Goal: Task Accomplishment & Management: Complete application form

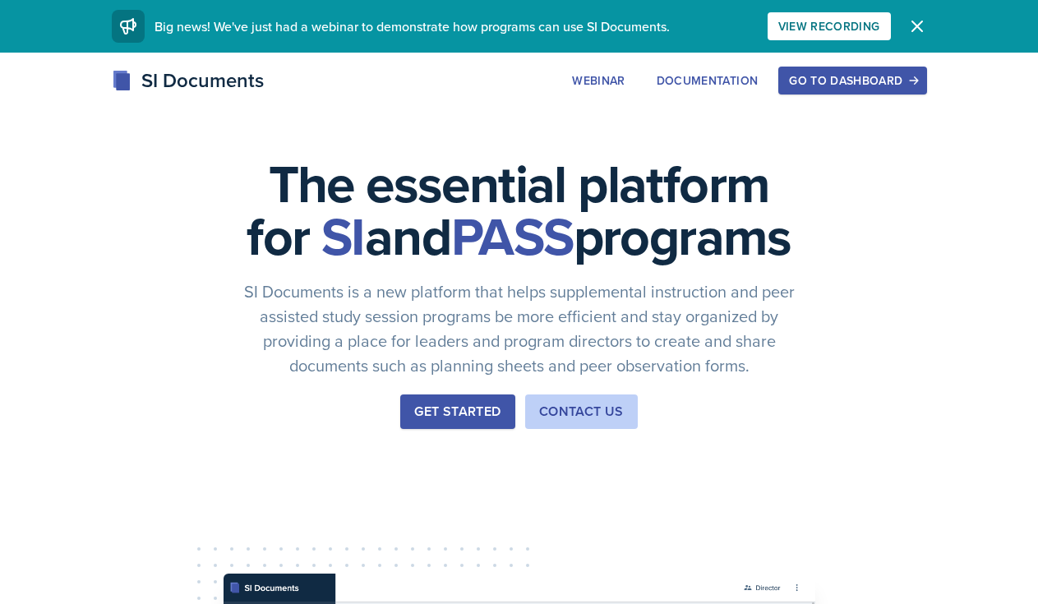
click at [812, 77] on div "Go to Dashboard" at bounding box center [852, 80] width 127 height 13
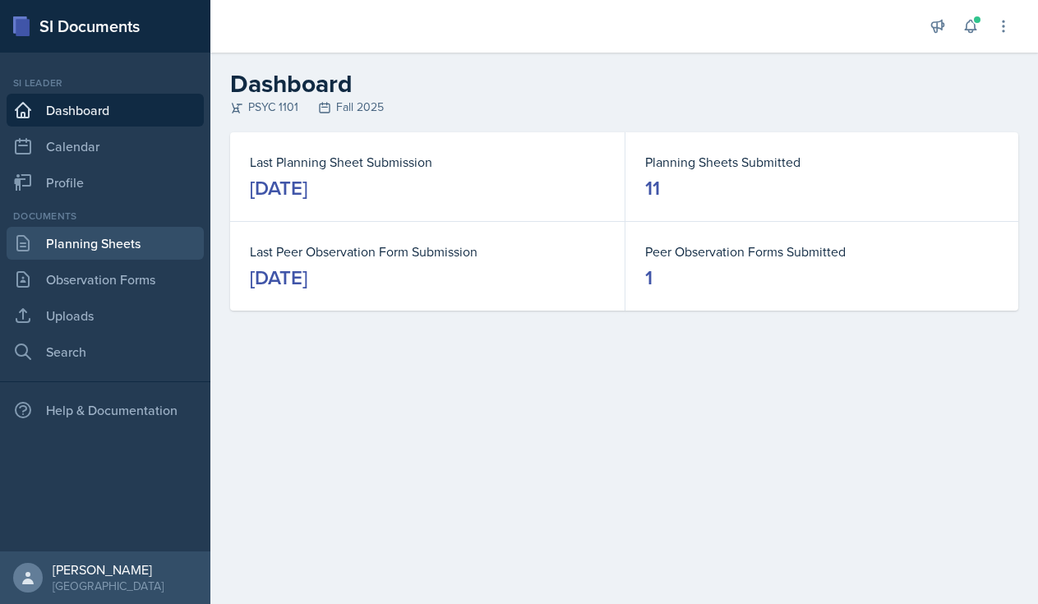
click at [108, 237] on link "Planning Sheets" at bounding box center [105, 243] width 197 height 33
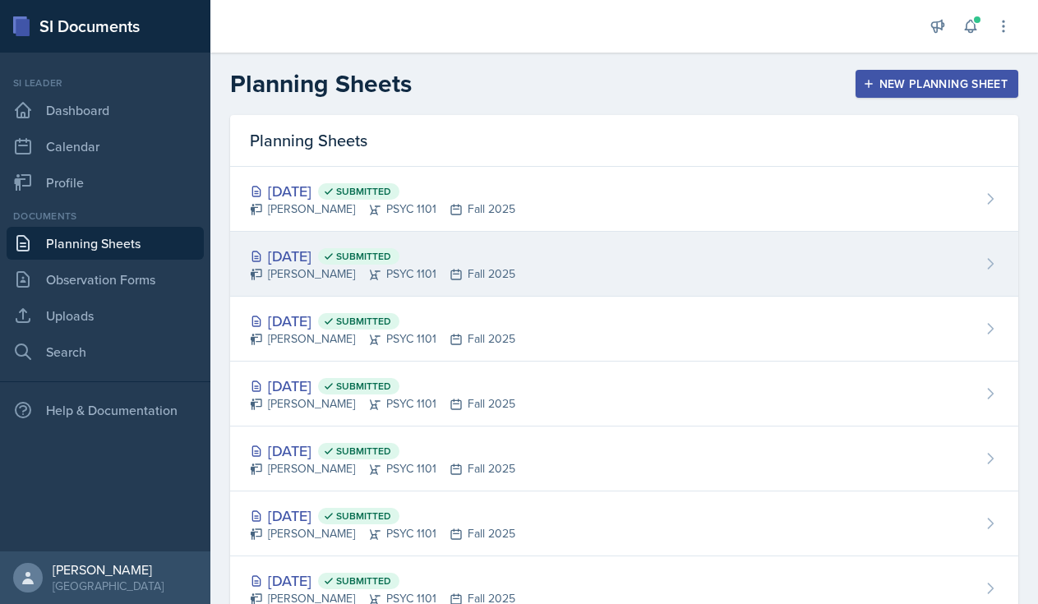
click at [335, 261] on div "[DATE] Submitted" at bounding box center [382, 256] width 265 height 22
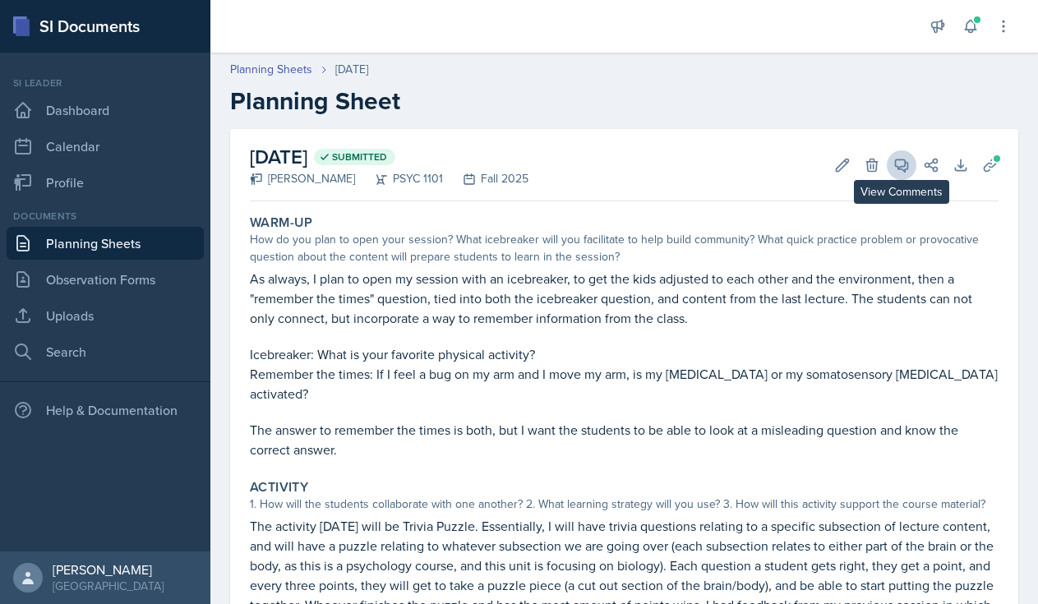
click at [904, 163] on icon at bounding box center [901, 165] width 16 height 16
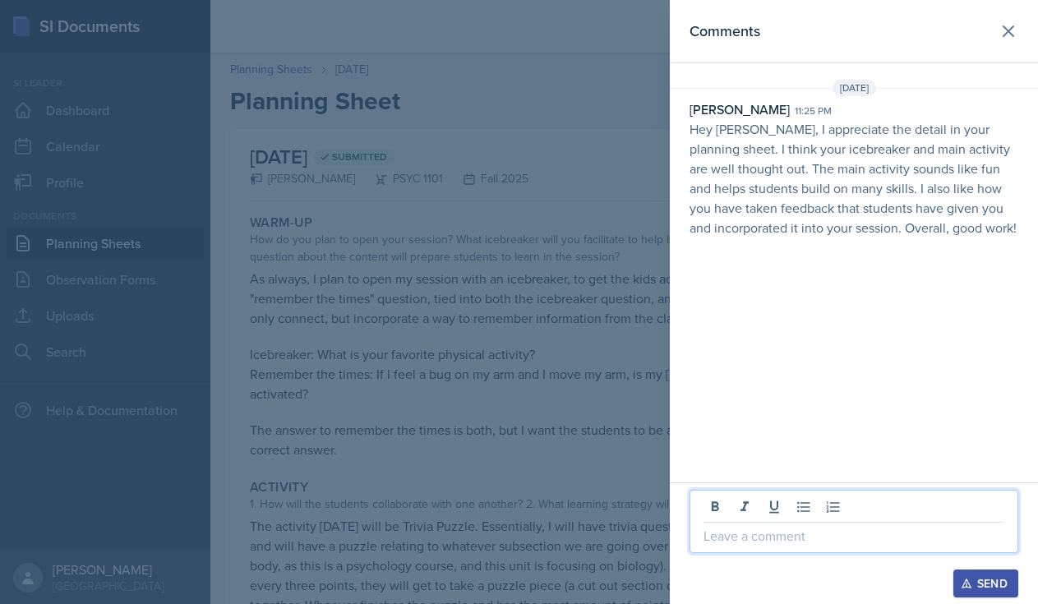
click at [780, 537] on p at bounding box center [853, 536] width 301 height 20
click at [997, 587] on div "Send" at bounding box center [986, 583] width 44 height 13
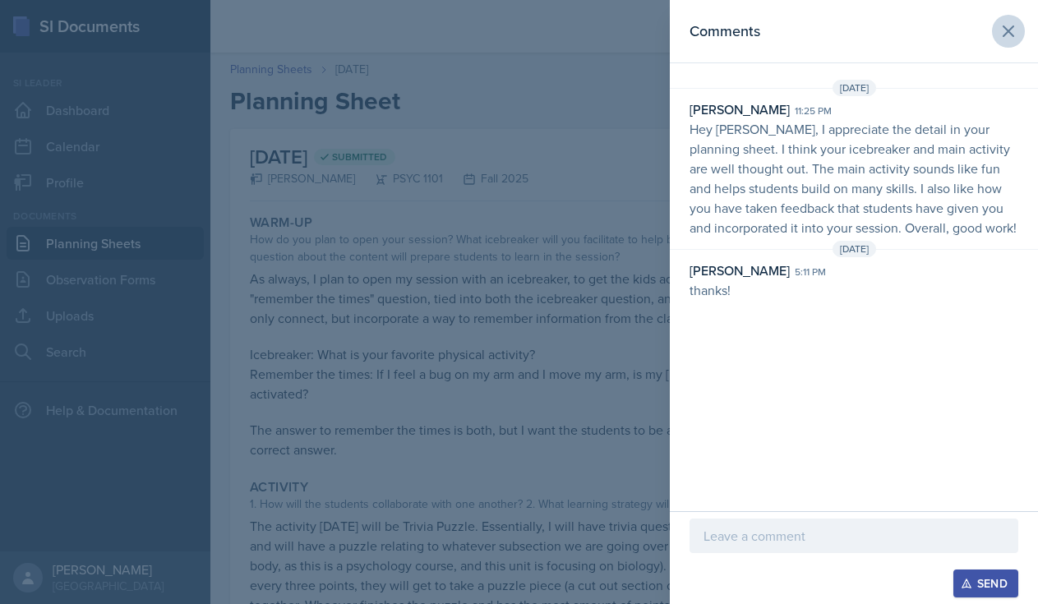
click at [1010, 29] on icon at bounding box center [1008, 31] width 10 height 10
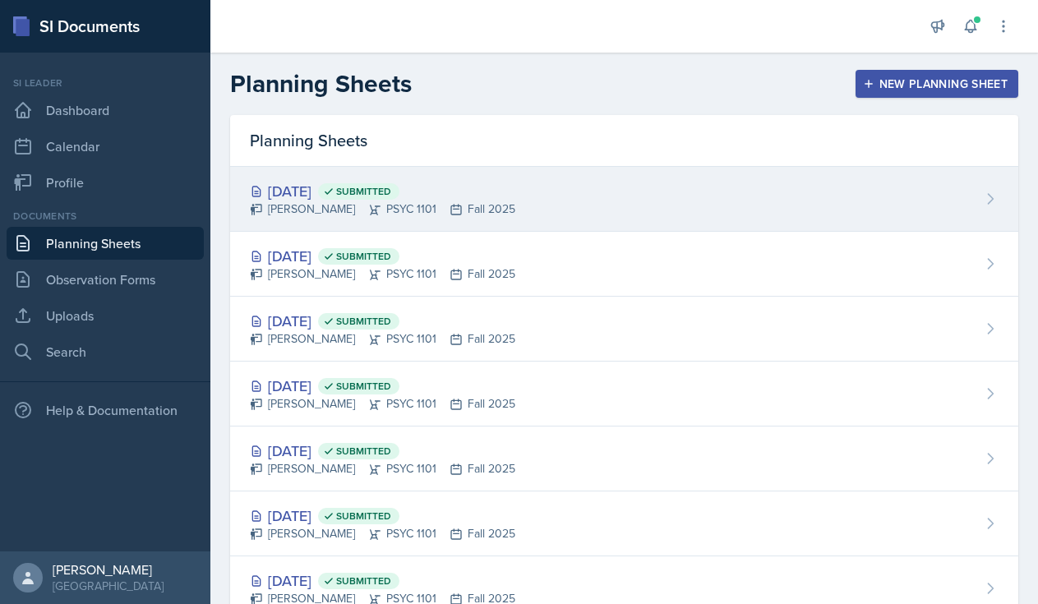
click at [320, 195] on div "[DATE] Submitted" at bounding box center [382, 191] width 265 height 22
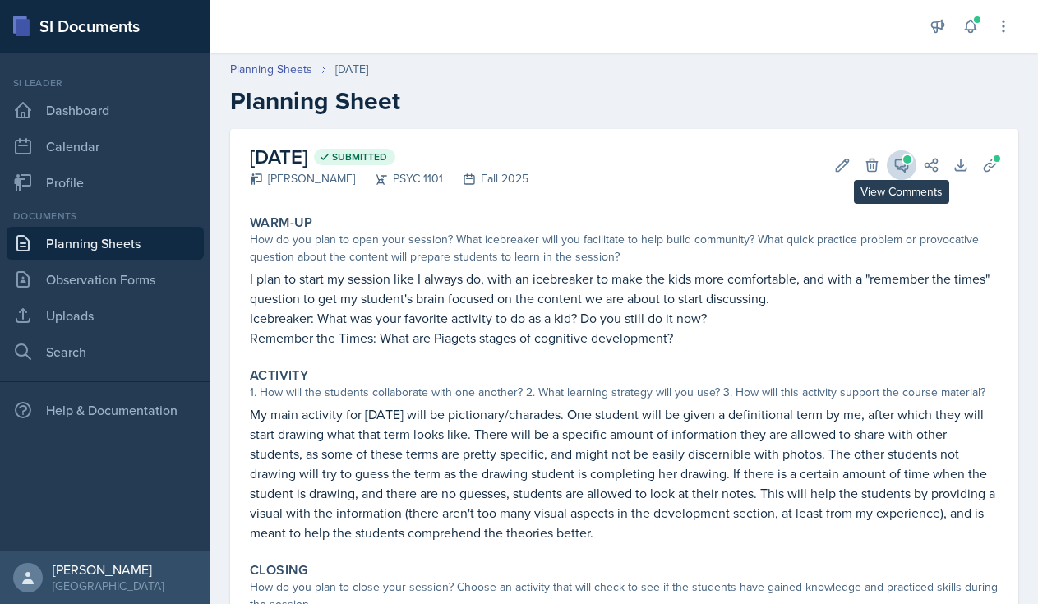
click at [890, 174] on button "View Comments" at bounding box center [901, 165] width 30 height 30
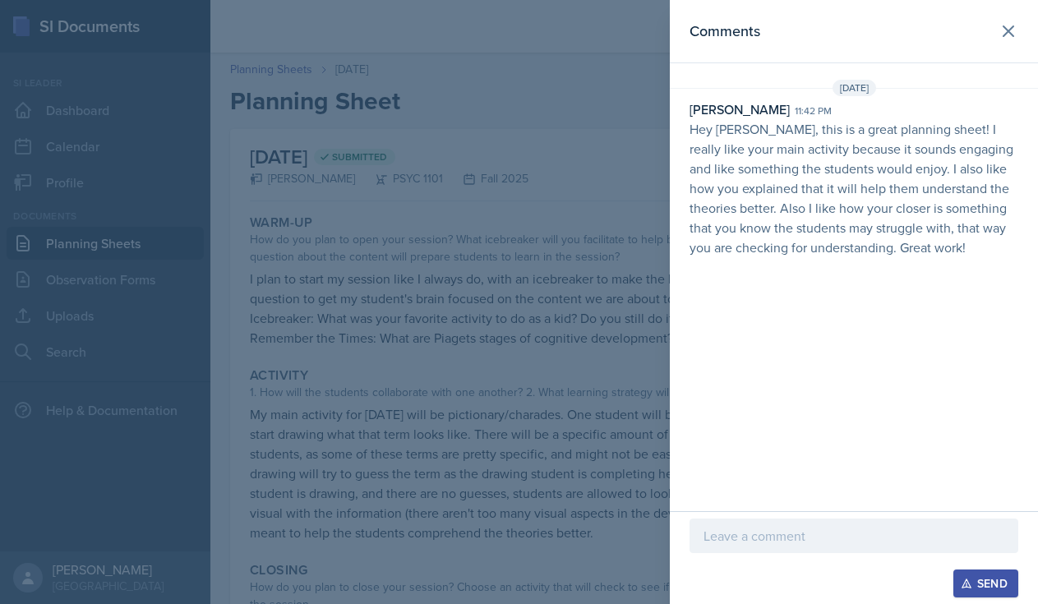
click at [772, 540] on p at bounding box center [853, 536] width 301 height 20
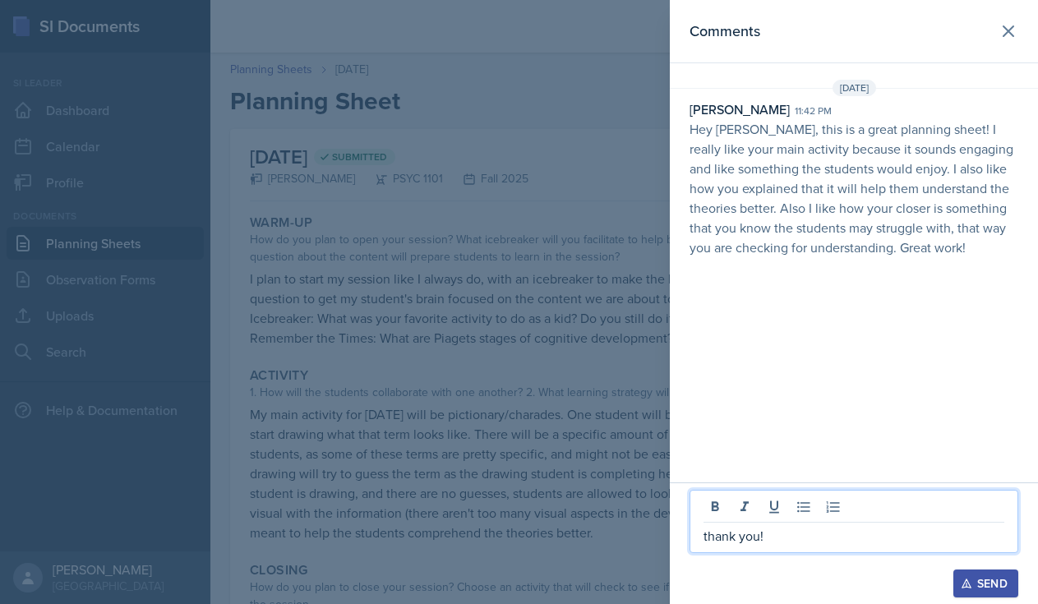
click at [987, 582] on div "Send" at bounding box center [986, 583] width 44 height 13
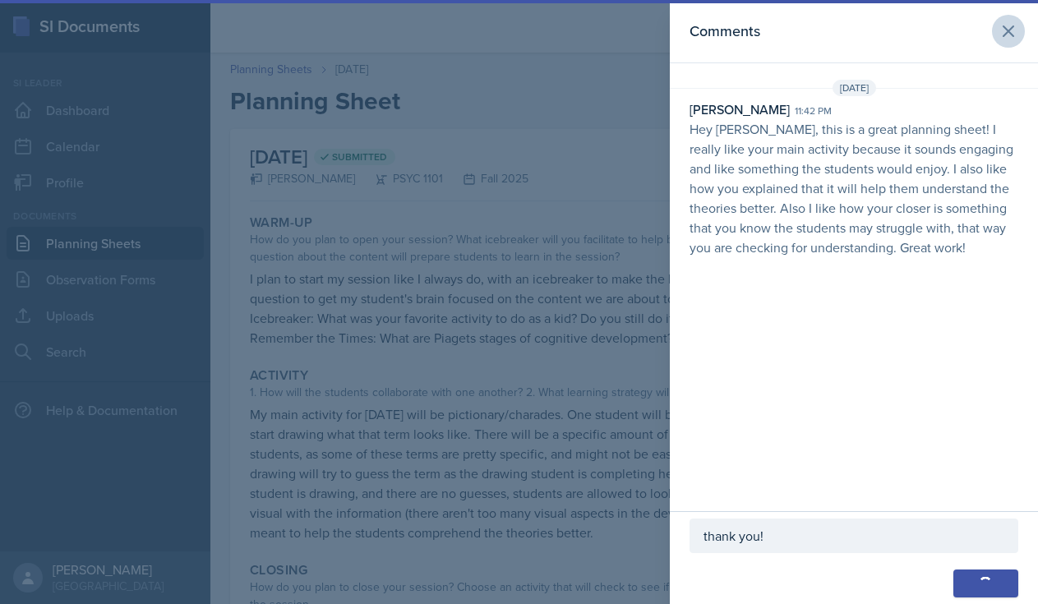
click at [1008, 34] on icon at bounding box center [1008, 31] width 20 height 20
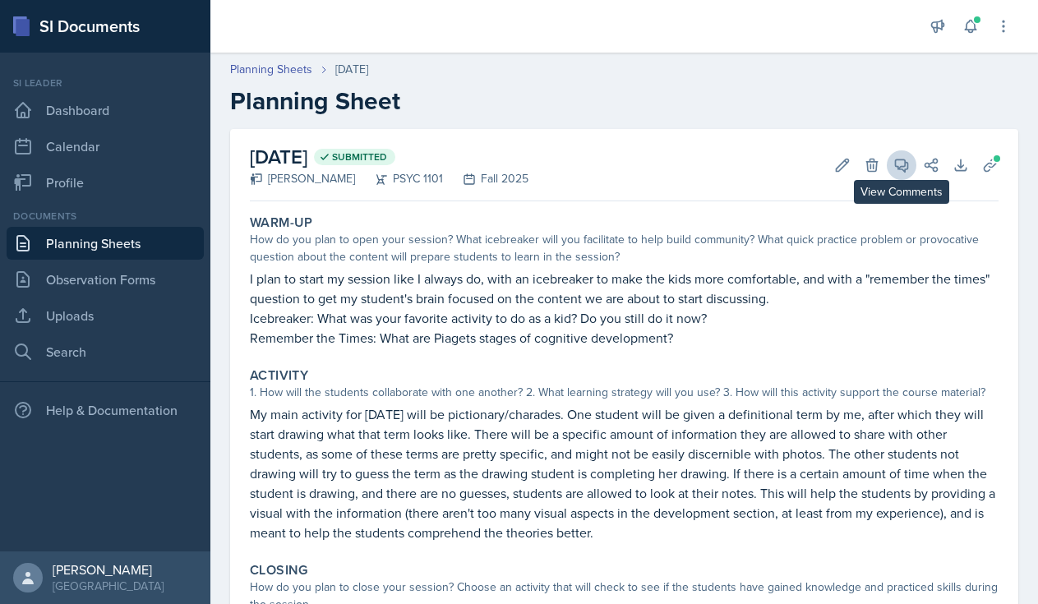
click at [907, 159] on span at bounding box center [907, 159] width 8 height 8
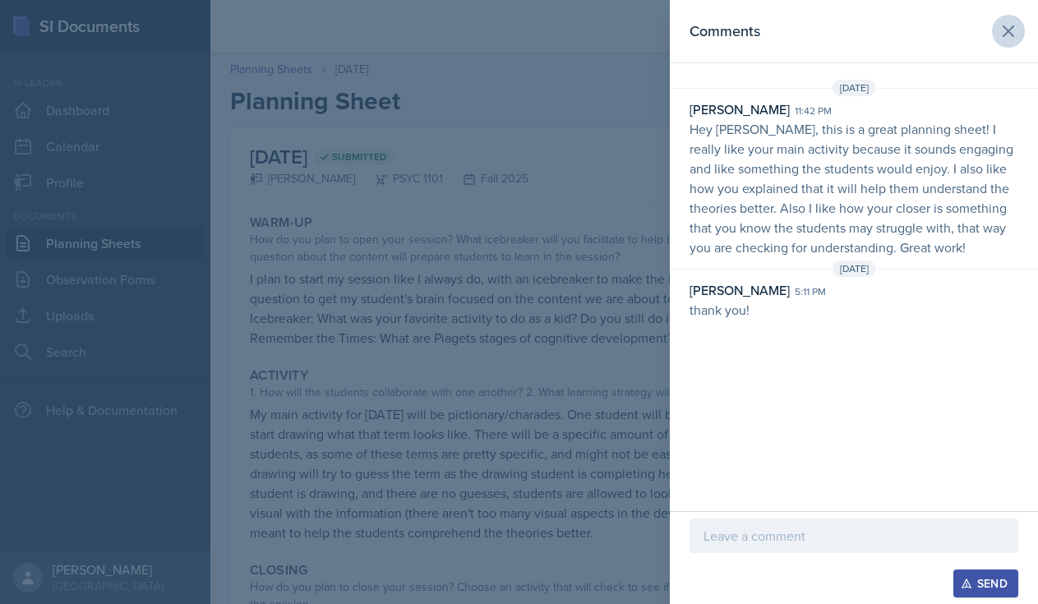
click at [1000, 40] on icon at bounding box center [1008, 31] width 20 height 20
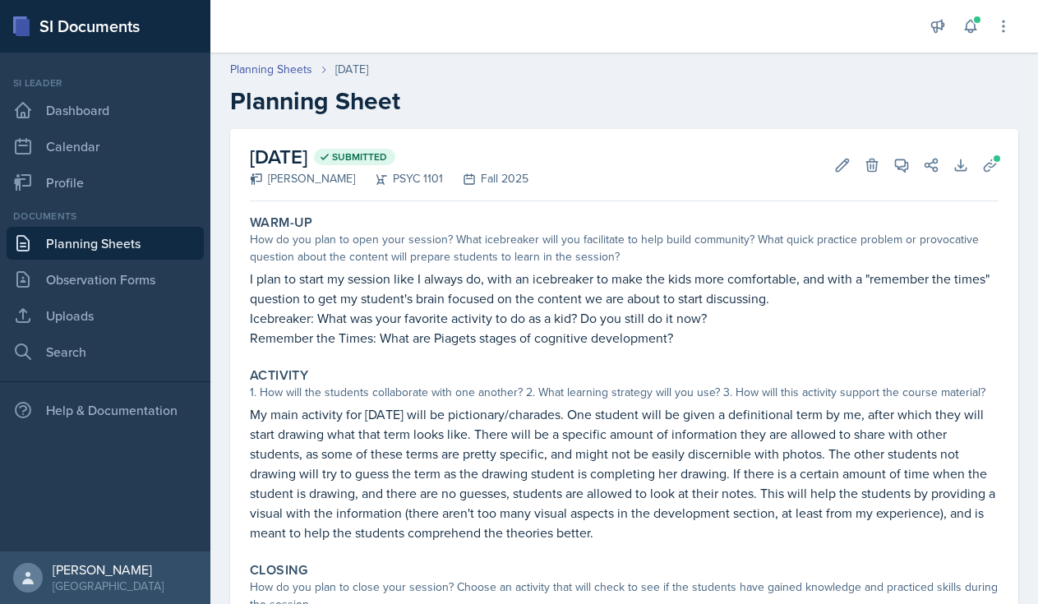
click at [99, 237] on link "Planning Sheets" at bounding box center [105, 243] width 197 height 33
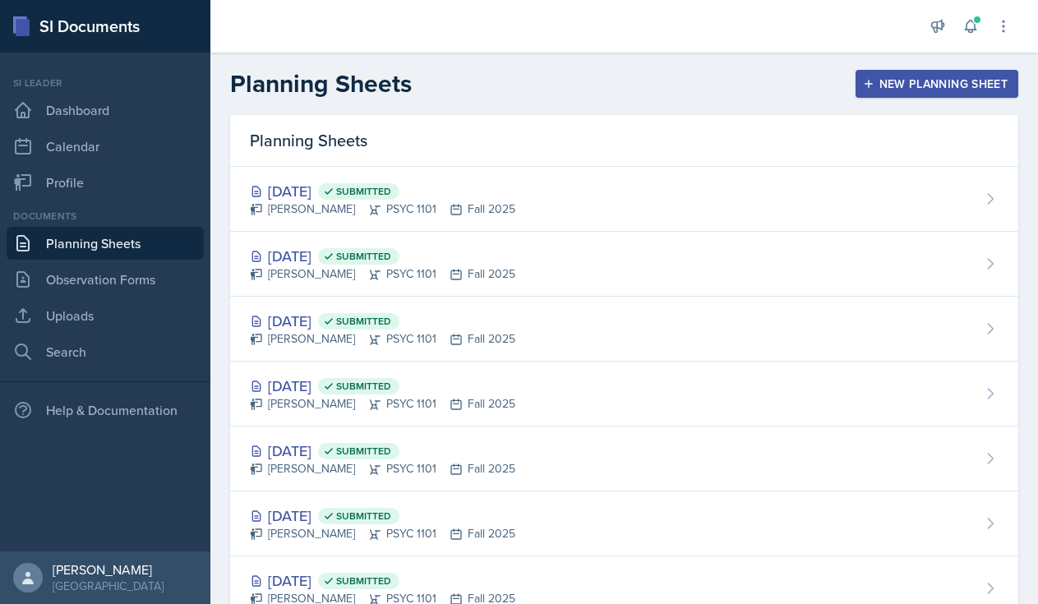
click at [895, 90] on div "New Planning Sheet" at bounding box center [936, 83] width 141 height 13
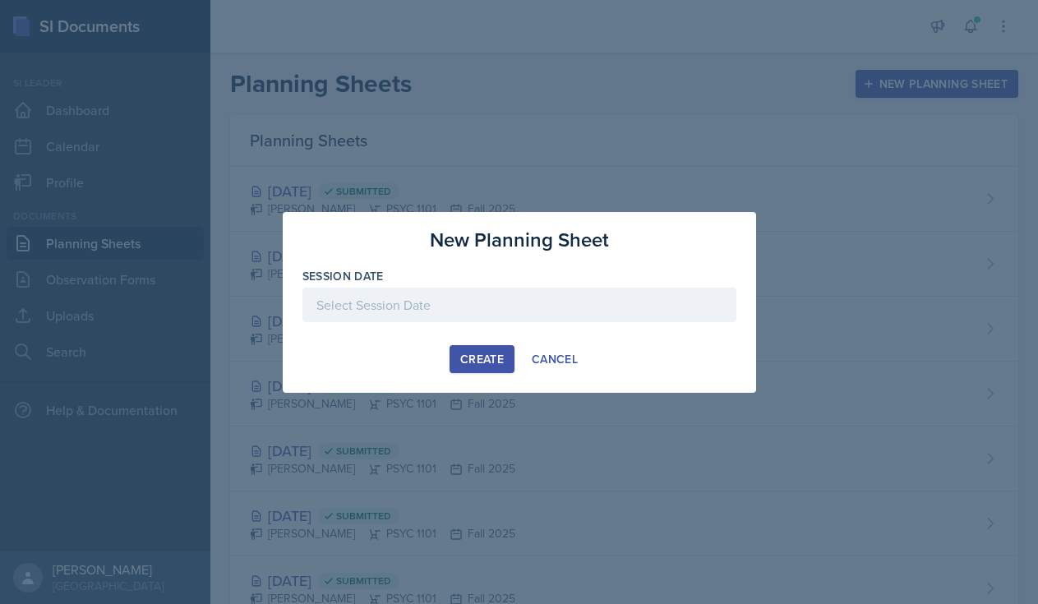
click at [444, 290] on div at bounding box center [519, 305] width 434 height 35
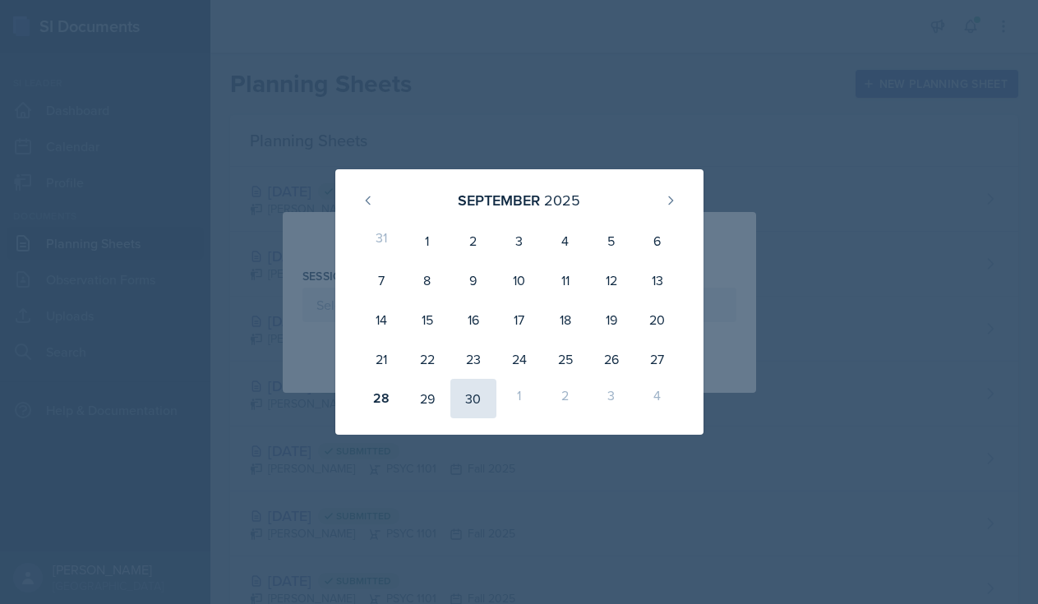
click at [467, 405] on div "30" at bounding box center [473, 398] width 46 height 39
type input "[DATE]"
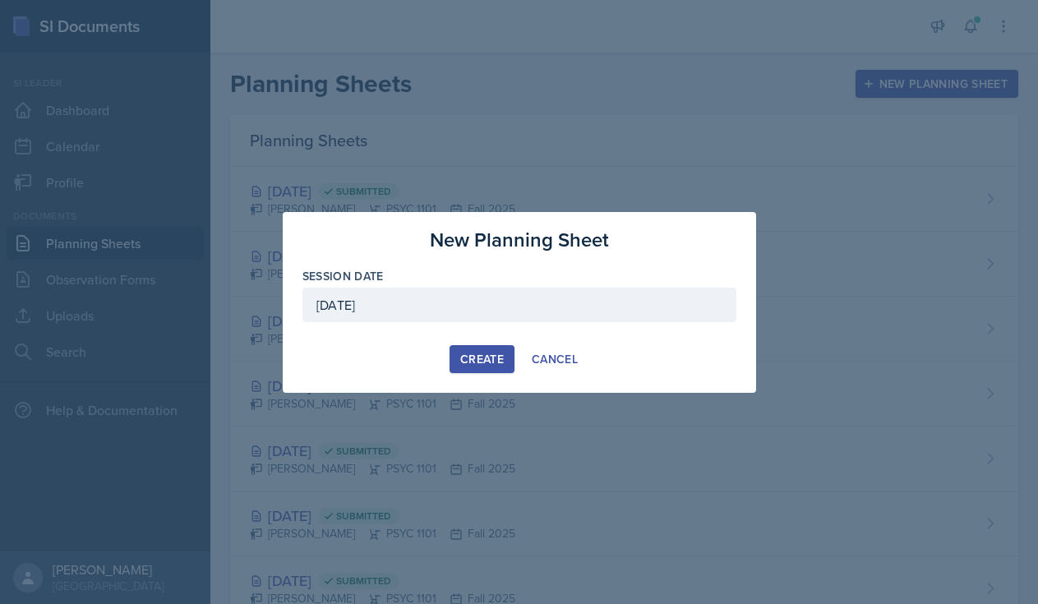
click at [481, 352] on div "Create" at bounding box center [482, 358] width 44 height 13
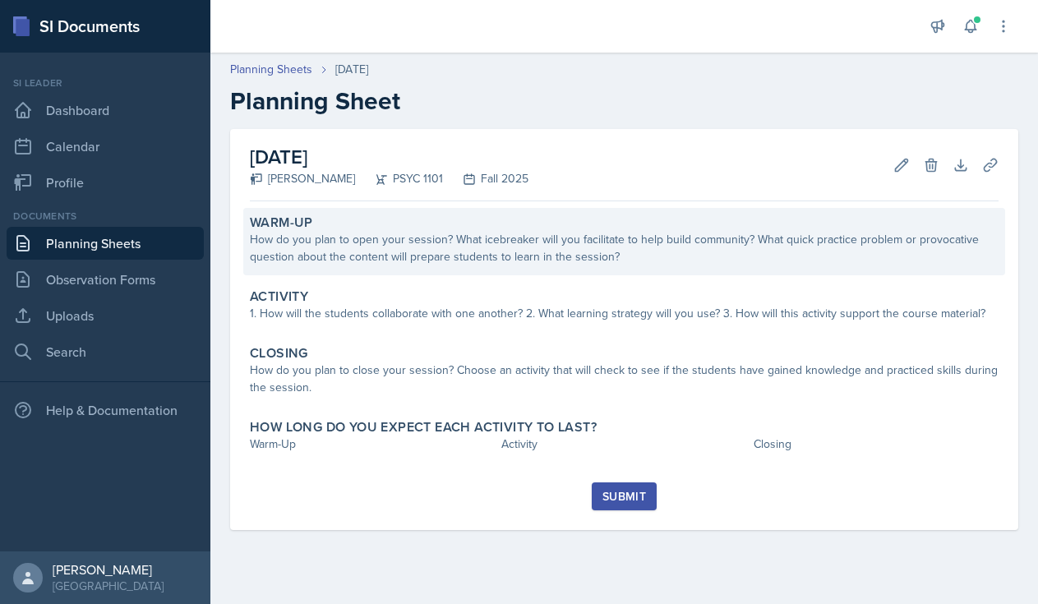
click at [378, 245] on div "How do you plan to open your session? What icebreaker will you facilitate to he…" at bounding box center [624, 248] width 748 height 35
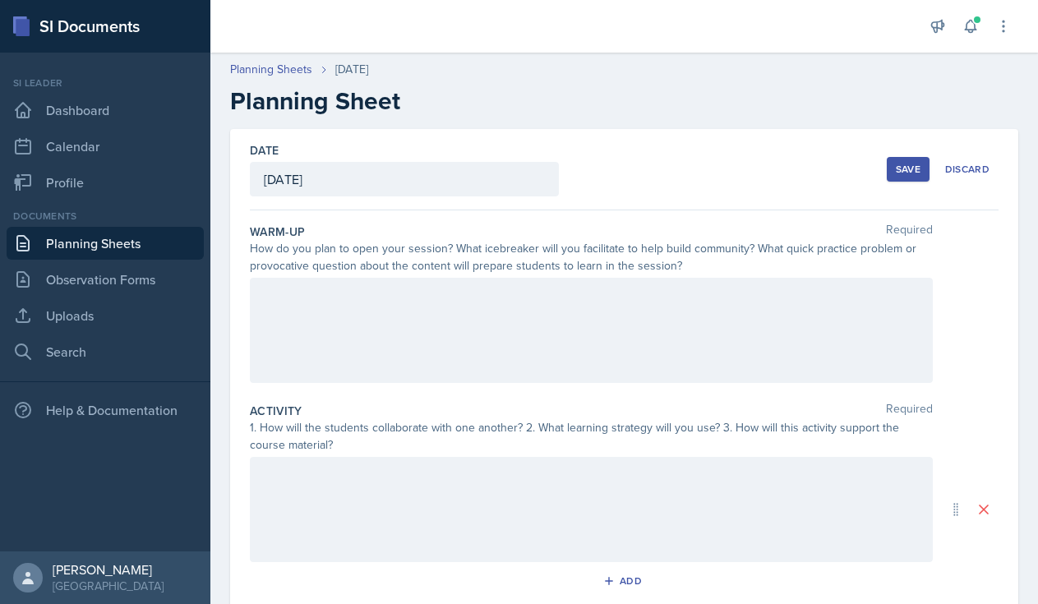
click at [428, 335] on div at bounding box center [591, 330] width 683 height 105
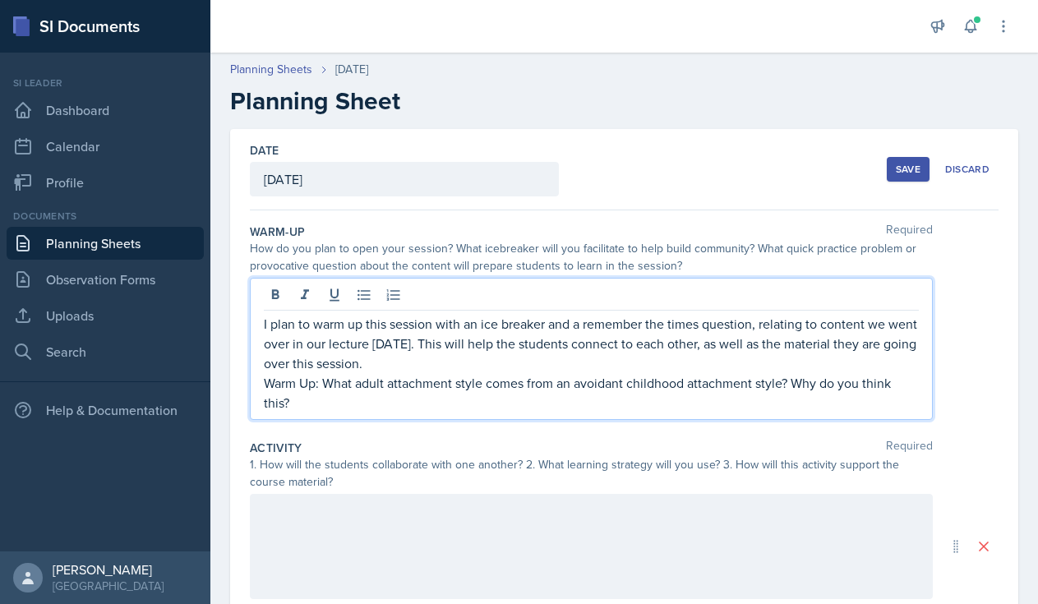
click at [472, 536] on div at bounding box center [591, 546] width 683 height 105
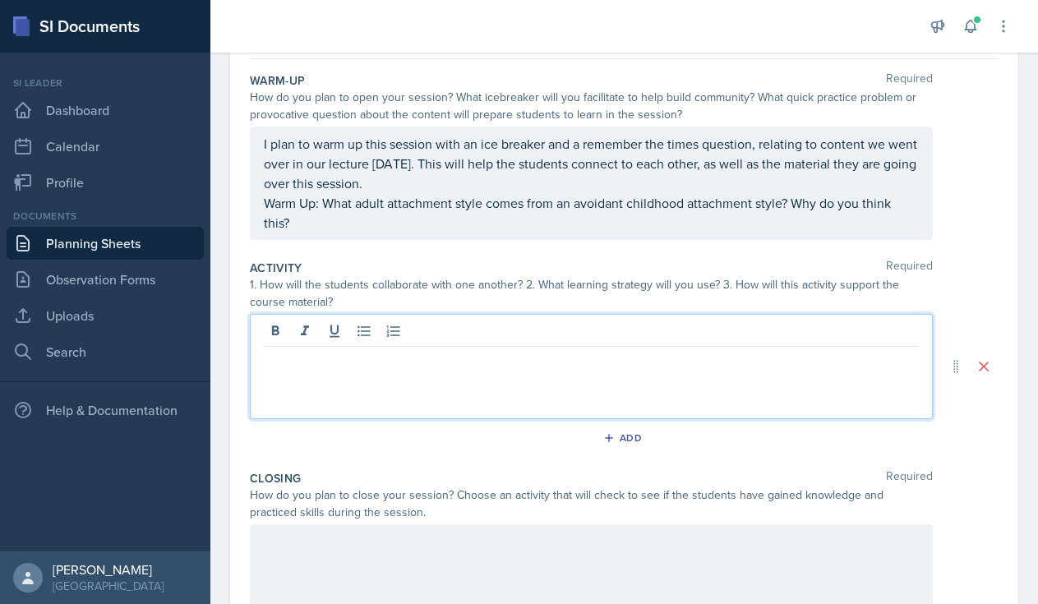
scroll to position [334, 0]
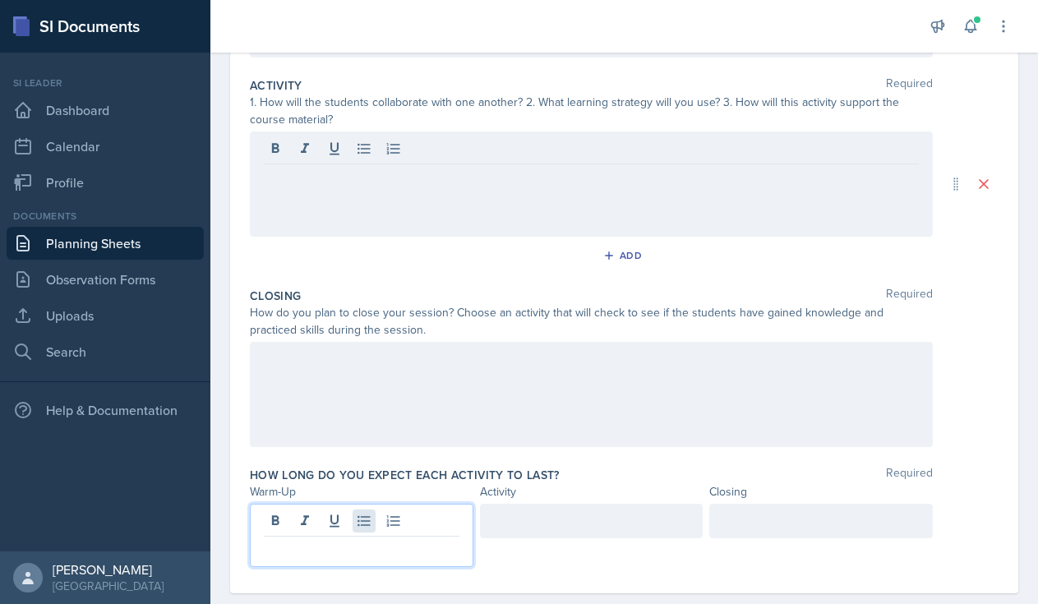
click at [369, 527] on div at bounding box center [361, 535] width 223 height 63
click at [737, 527] on div at bounding box center [820, 521] width 223 height 35
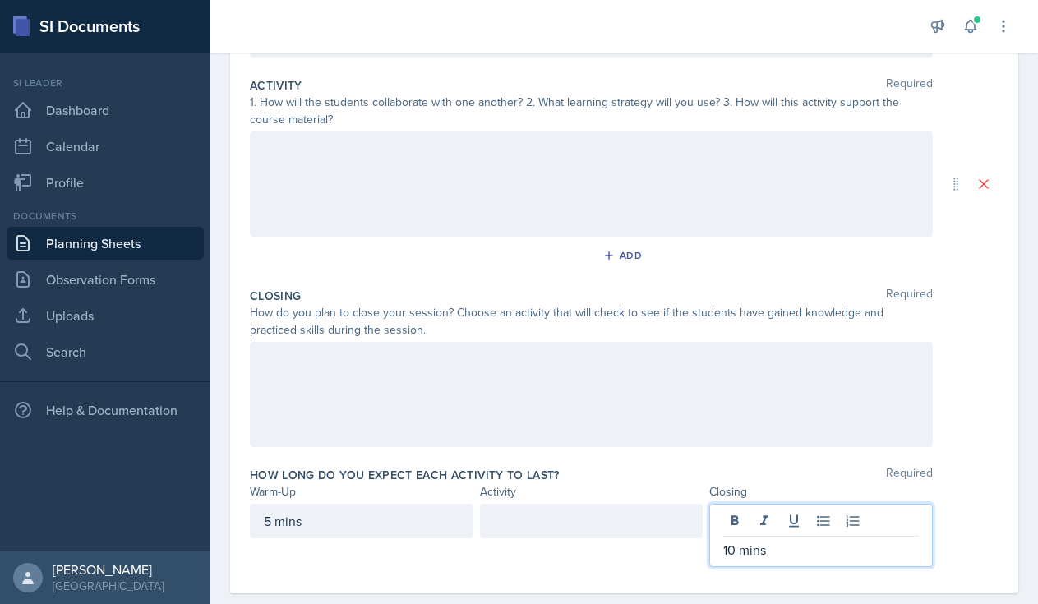
click at [535, 504] on div at bounding box center [591, 521] width 223 height 35
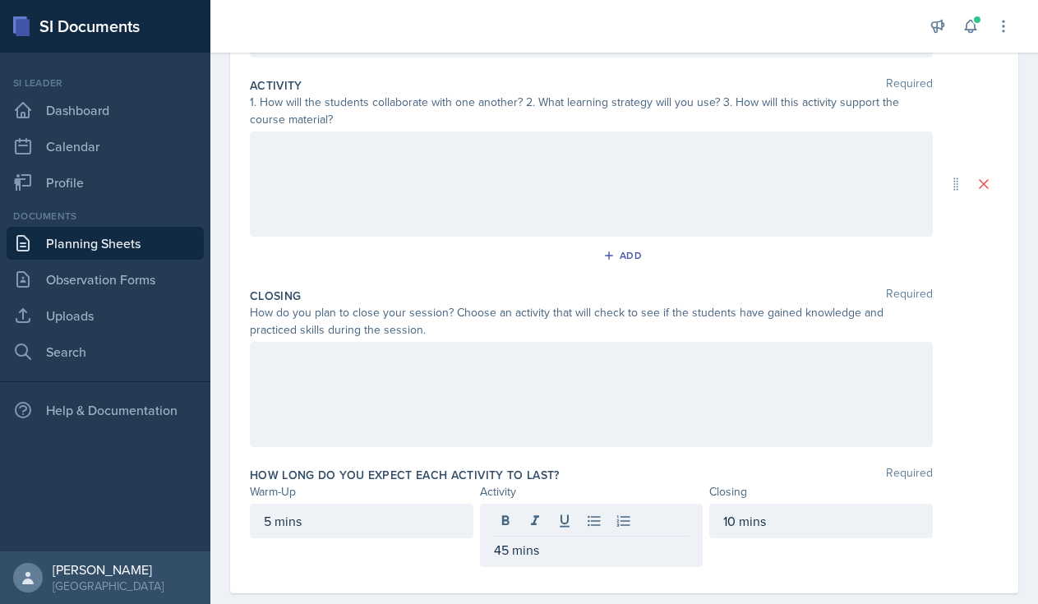
click at [381, 162] on div at bounding box center [591, 183] width 683 height 105
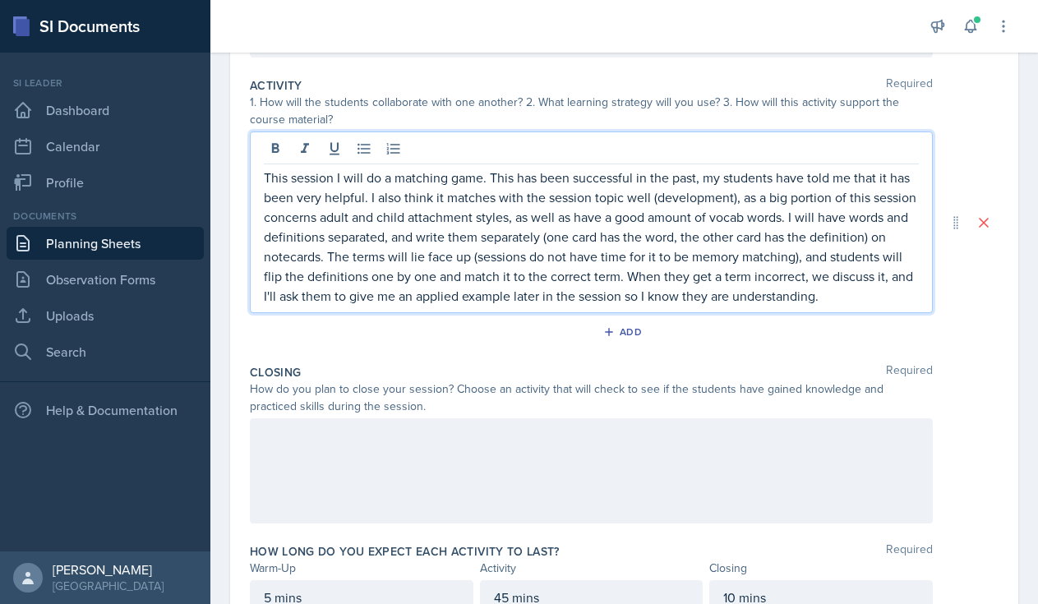
click at [495, 458] on div at bounding box center [591, 470] width 683 height 105
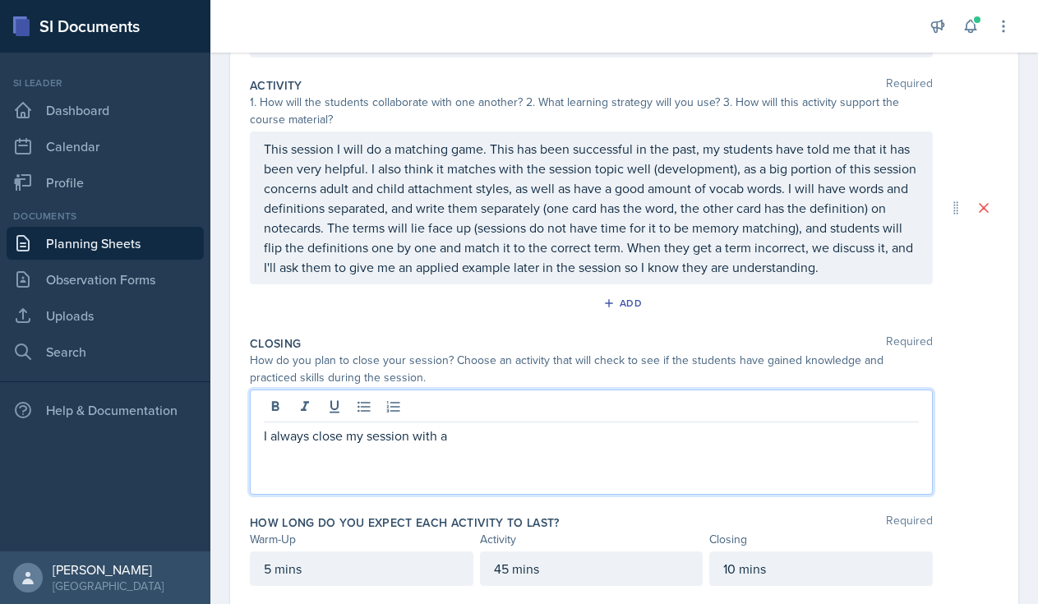
click at [495, 458] on div "I always close my session with a" at bounding box center [591, 441] width 683 height 105
click at [521, 439] on p "I always close my sessions with a "pop quiz" of some so" at bounding box center [591, 436] width 655 height 20
click at [644, 440] on p "I always close my sessions with a "pop quiz" question of some so" at bounding box center [591, 436] width 655 height 20
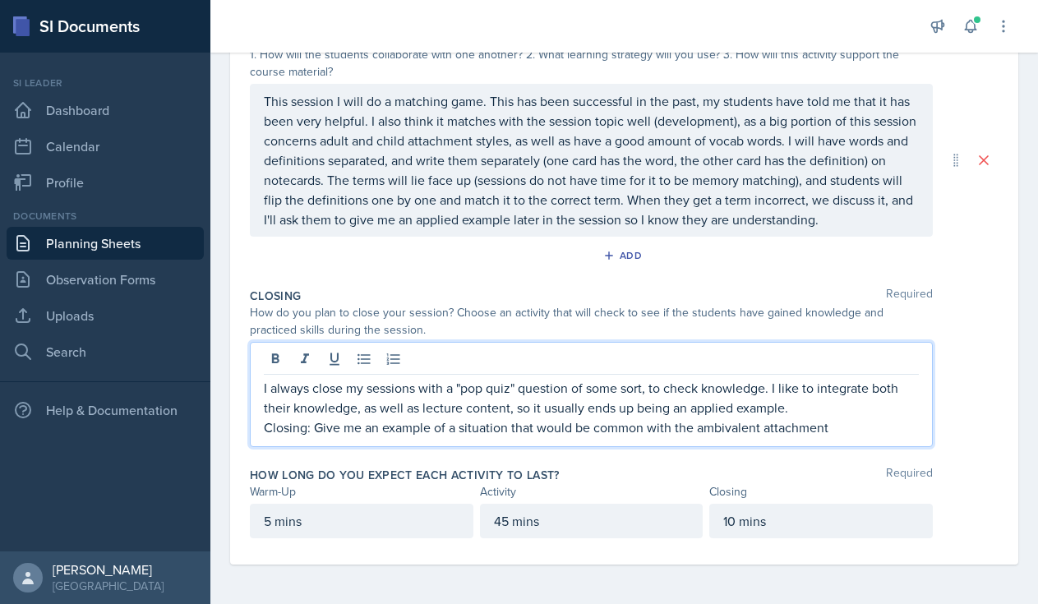
scroll to position [381, 0]
drag, startPoint x: 847, startPoint y: 419, endPoint x: 679, endPoint y: 430, distance: 168.7
click at [679, 430] on p "Closing: Give me an example of a situation that would be common with the ambiva…" at bounding box center [591, 427] width 655 height 20
click at [679, 428] on p "Closing: Give me an example of a situation that would be common with authoritar…" at bounding box center [591, 427] width 655 height 20
click at [670, 433] on p "Closing: Give me an example of a situation that would be common with authoritar…" at bounding box center [591, 427] width 655 height 20
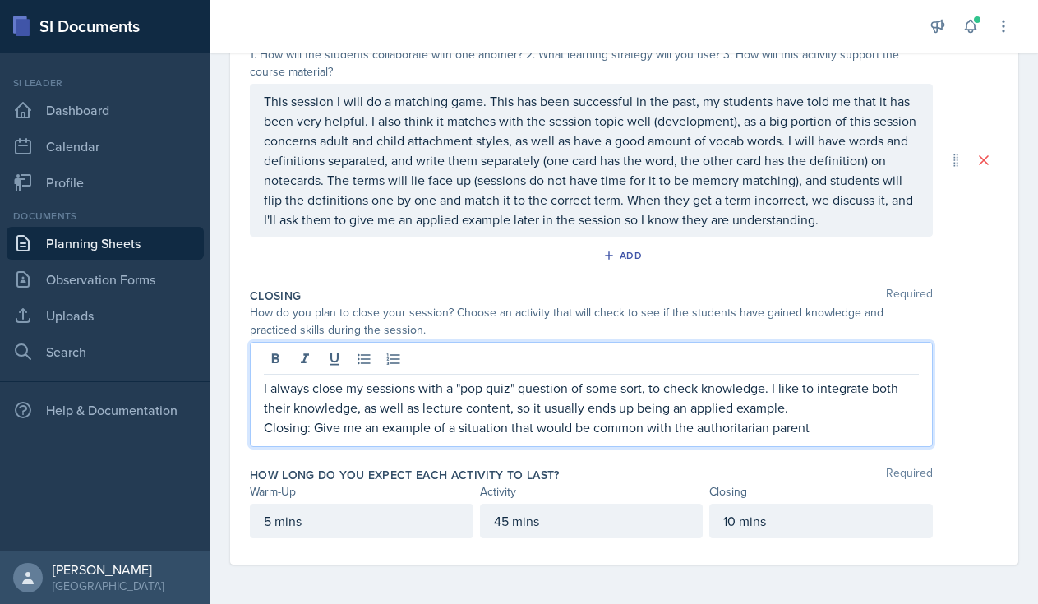
click at [824, 418] on p "Closing: Give me an example of a situation that would be common with the author…" at bounding box center [591, 427] width 655 height 20
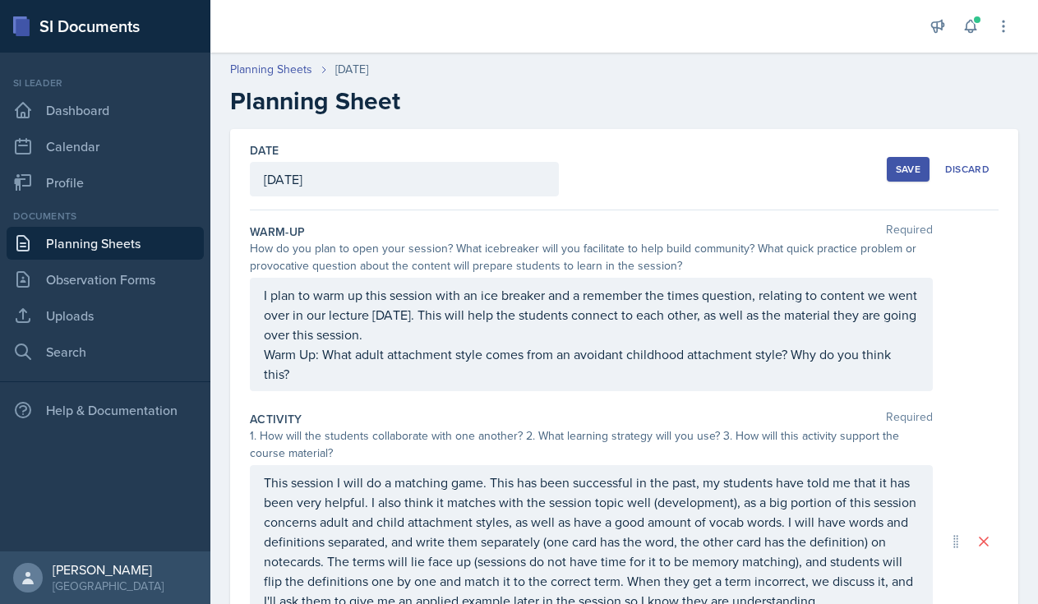
scroll to position [0, 0]
click at [905, 168] on div "Save" at bounding box center [907, 169] width 25 height 13
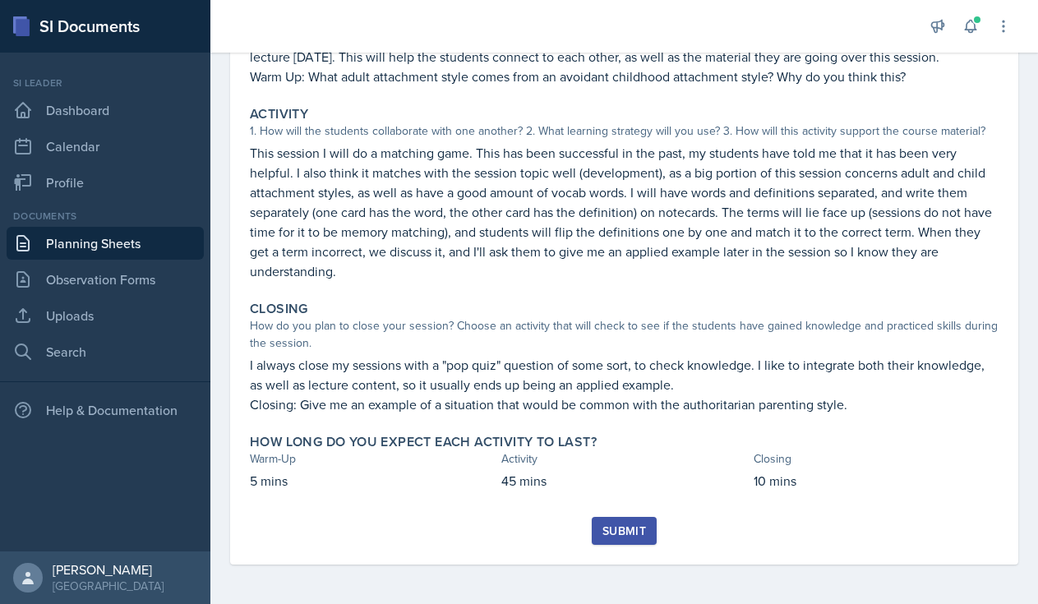
click at [57, 246] on link "Planning Sheets" at bounding box center [105, 243] width 197 height 33
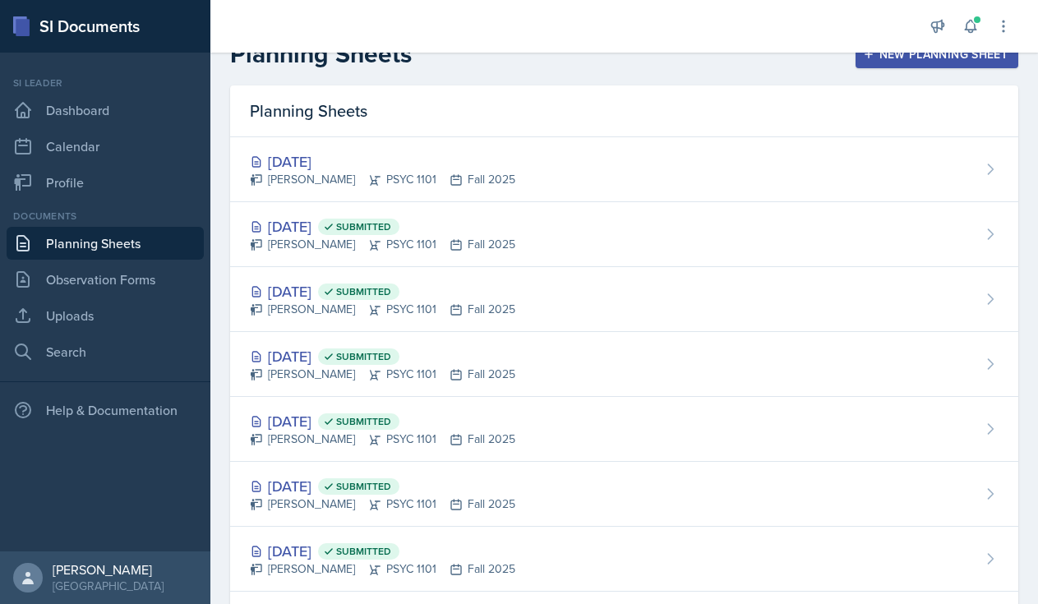
click at [914, 56] on div "New Planning Sheet" at bounding box center [936, 54] width 141 height 13
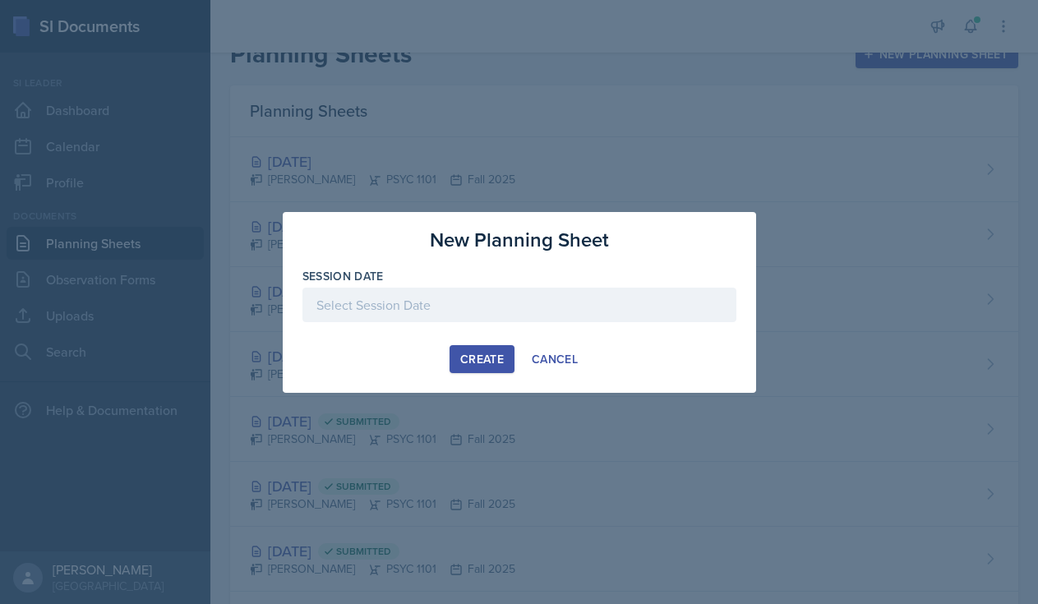
click at [481, 357] on div "Create" at bounding box center [482, 358] width 44 height 13
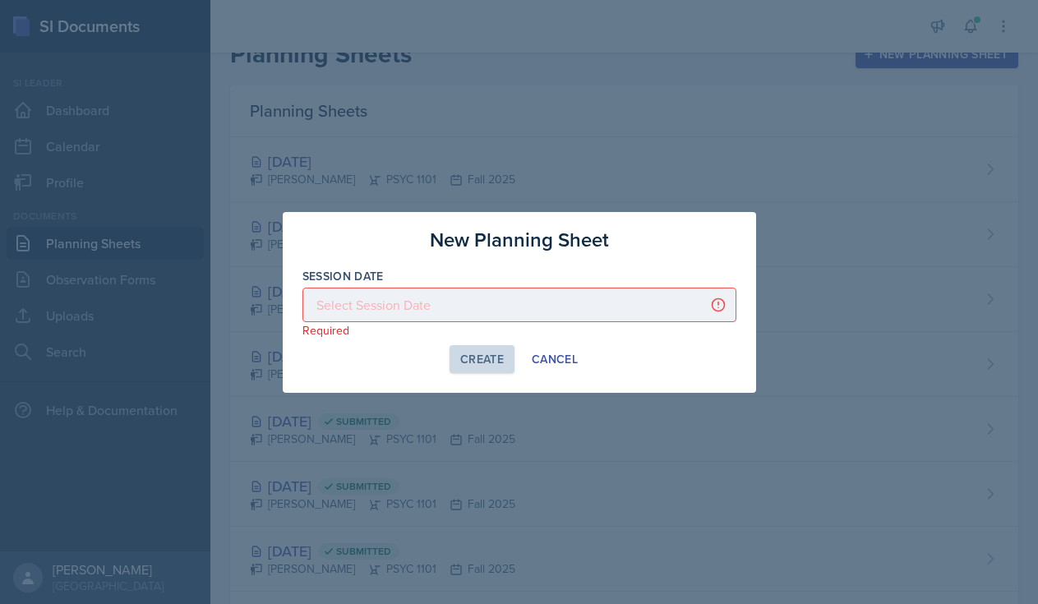
click at [480, 306] on div at bounding box center [519, 305] width 434 height 35
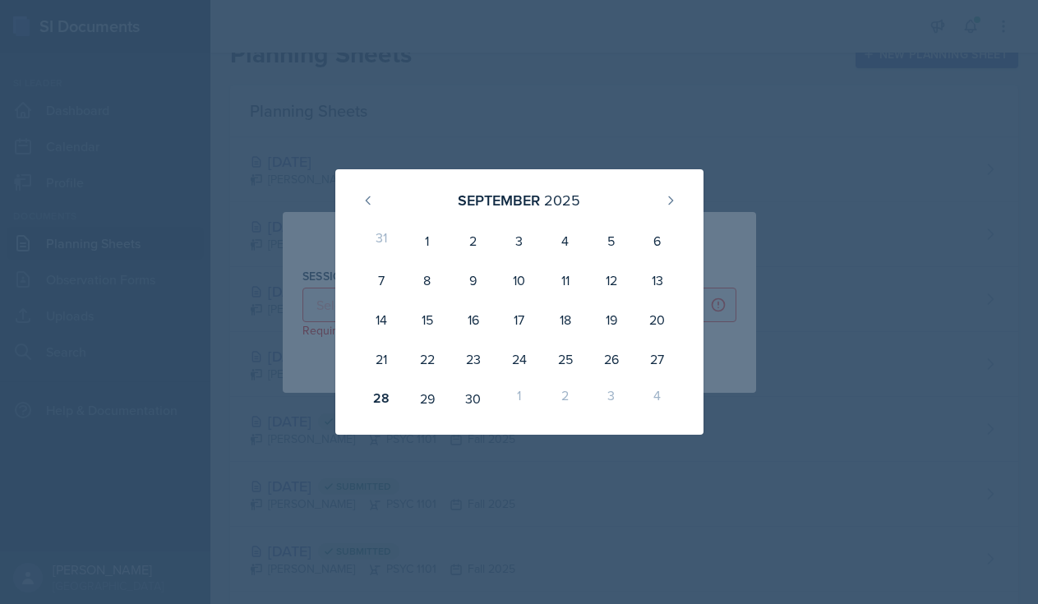
click at [518, 396] on div "1" at bounding box center [519, 398] width 46 height 39
click at [674, 194] on icon at bounding box center [670, 200] width 13 height 13
click at [522, 244] on div "1" at bounding box center [519, 240] width 46 height 39
type input "[DATE]"
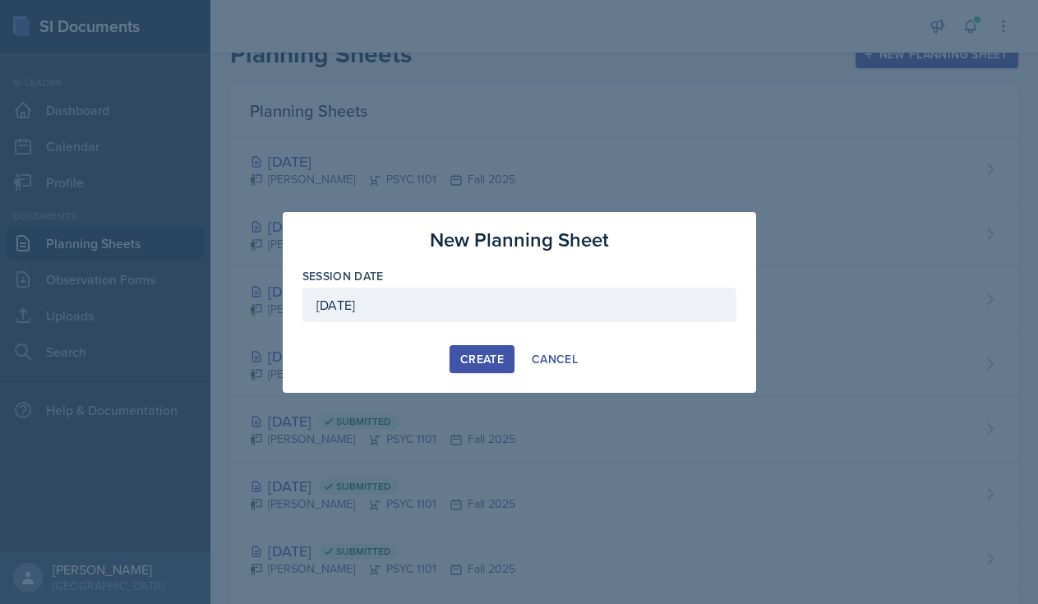
click at [463, 357] on div "Create" at bounding box center [482, 358] width 44 height 13
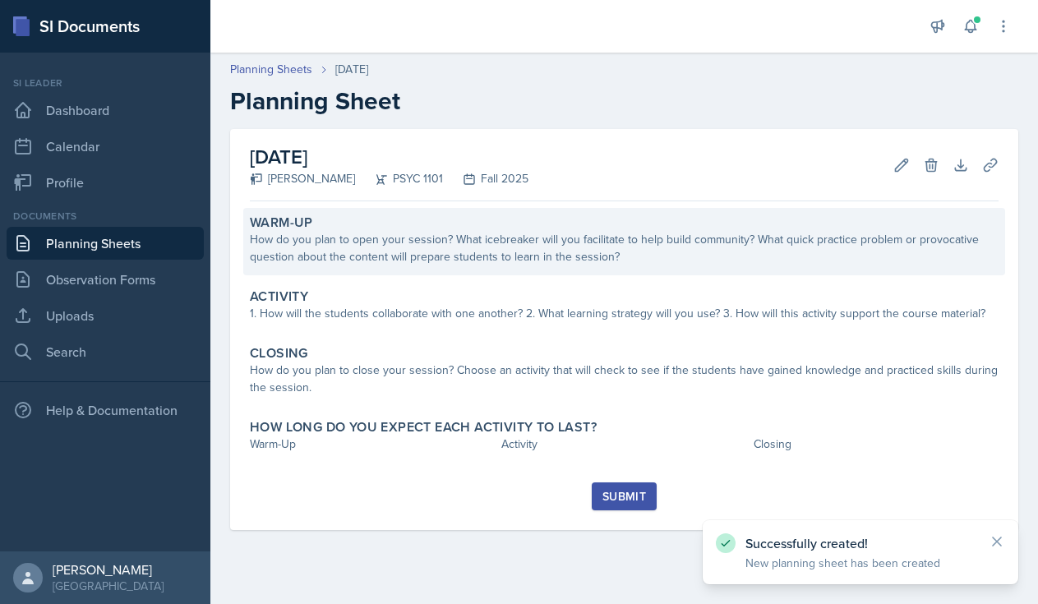
click at [369, 248] on div "How do you plan to open your session? What icebreaker will you facilitate to he…" at bounding box center [624, 248] width 748 height 35
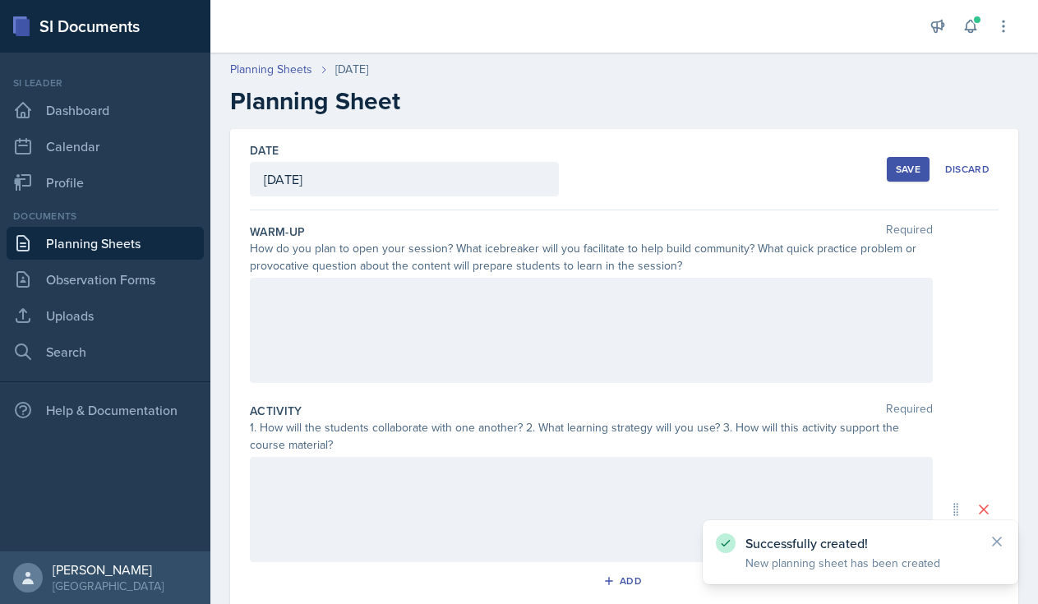
click at [284, 303] on div at bounding box center [591, 330] width 683 height 105
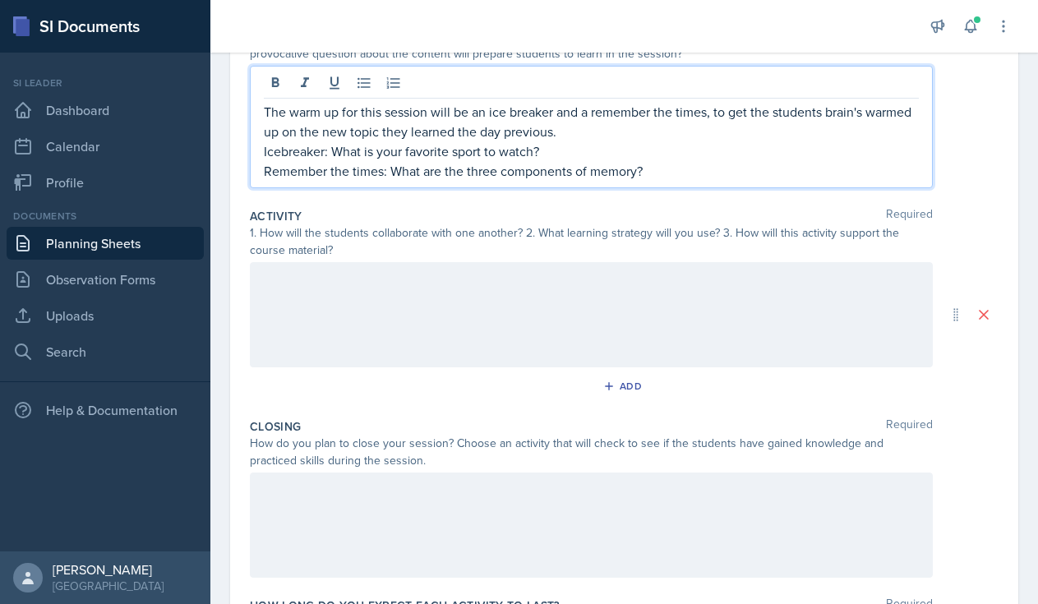
scroll to position [274, 0]
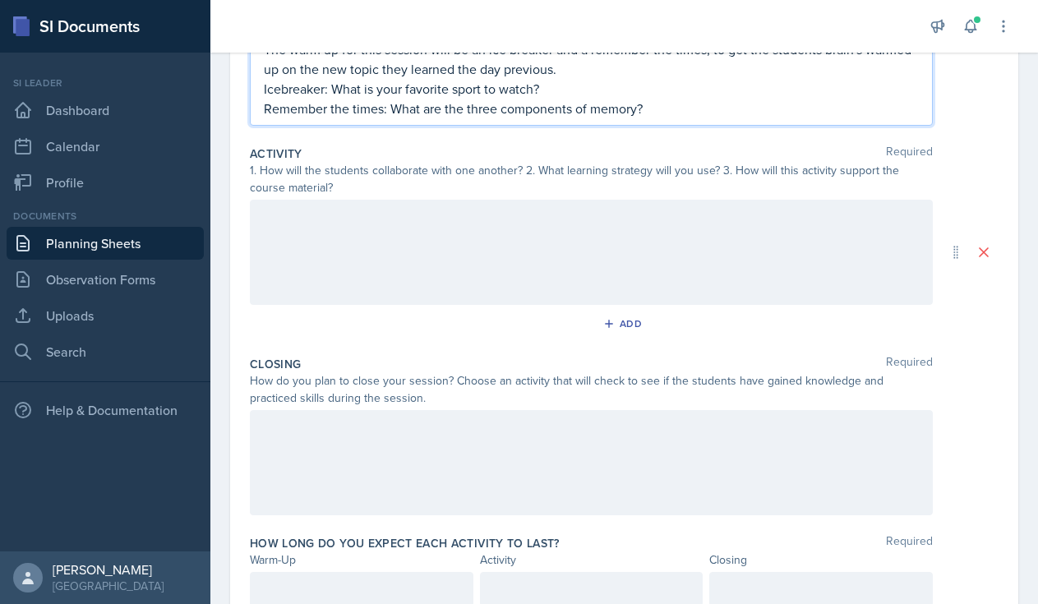
click at [357, 250] on div at bounding box center [591, 252] width 683 height 105
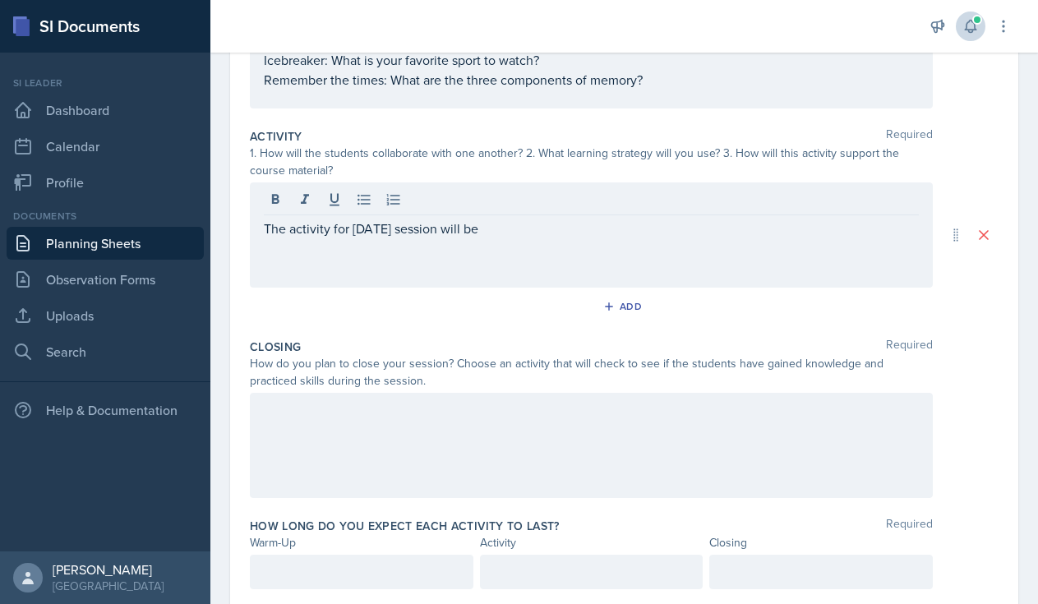
click at [974, 25] on icon at bounding box center [969, 27] width 11 height 12
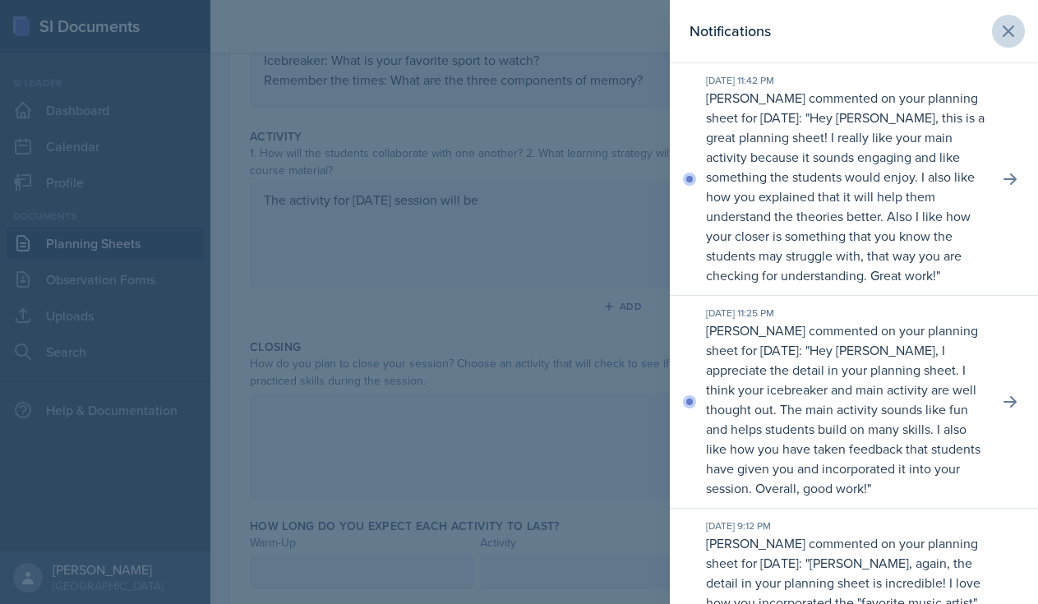
click at [1008, 39] on icon at bounding box center [1008, 31] width 20 height 20
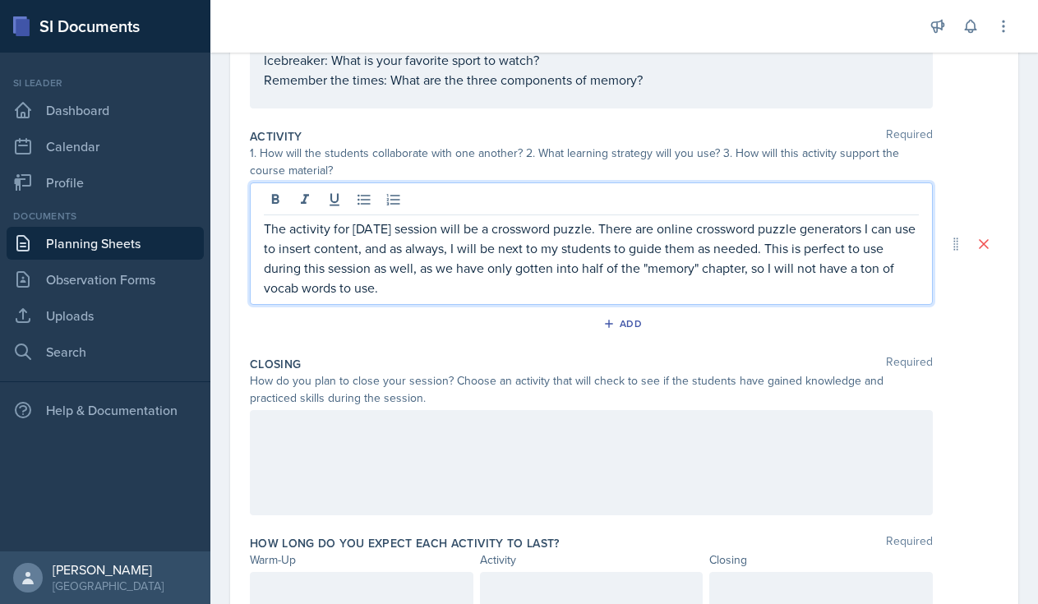
click at [333, 248] on p "The activity for [DATE] session will be a crossword puzzle. There are online cr…" at bounding box center [591, 258] width 655 height 79
click at [419, 289] on p "The activity for [DATE] session will be a crossword puzzle. There are online cr…" at bounding box center [591, 258] width 655 height 79
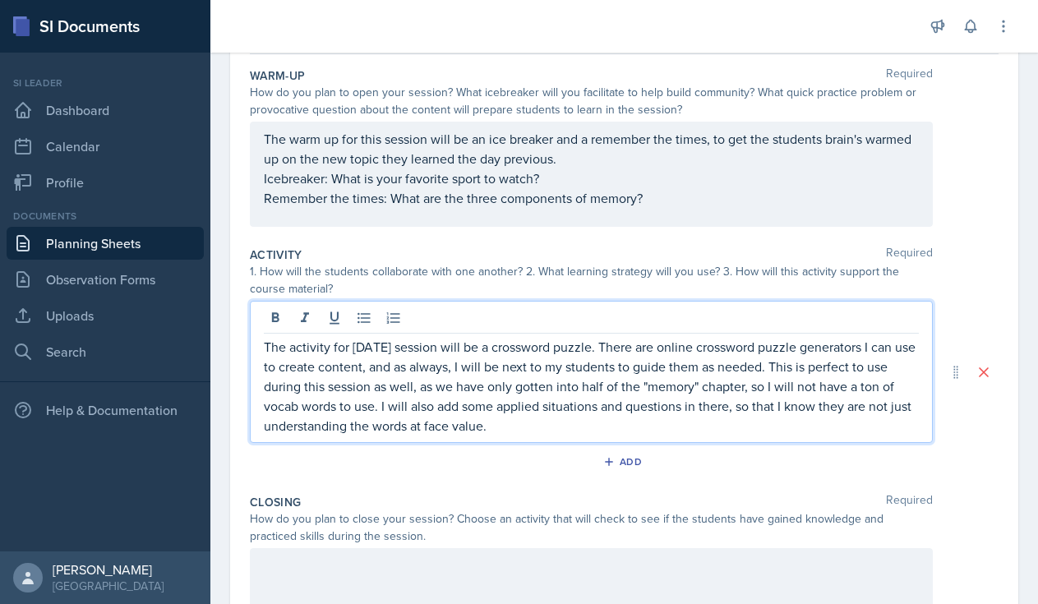
scroll to position [120, 0]
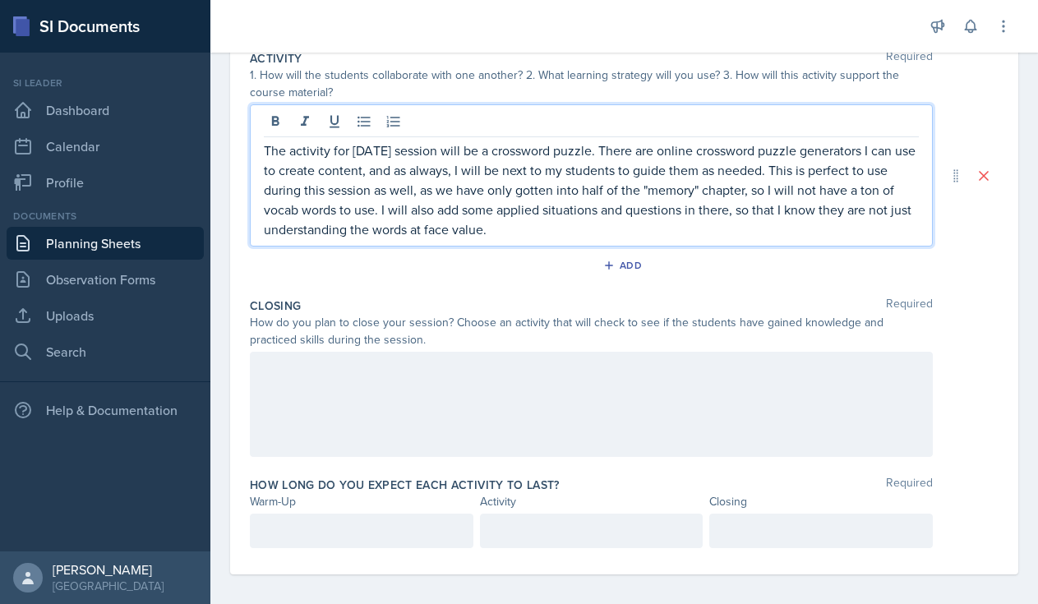
click at [412, 406] on div at bounding box center [591, 404] width 683 height 105
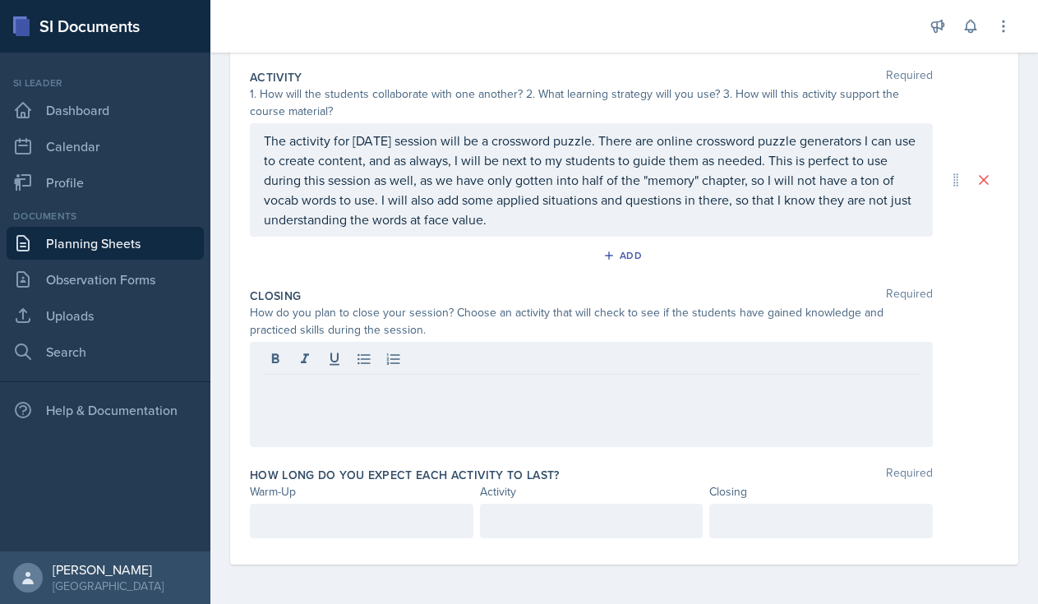
click at [318, 502] on div "How long do you expect each activity to last? Required Warm-Up Activity Closing" at bounding box center [624, 505] width 748 height 91
click at [315, 507] on div at bounding box center [361, 521] width 223 height 35
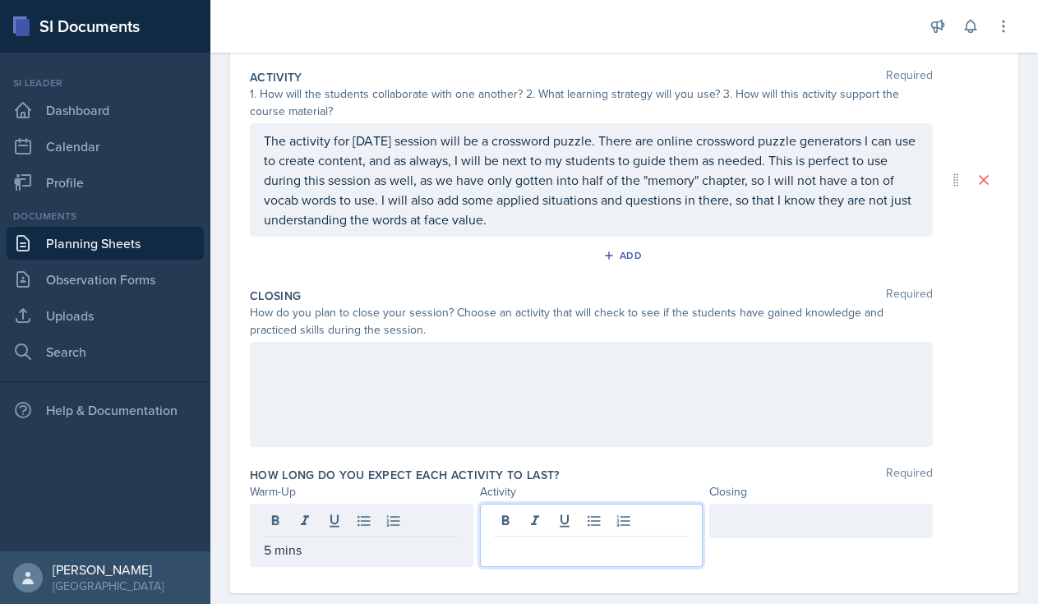
click at [617, 518] on div at bounding box center [591, 535] width 223 height 63
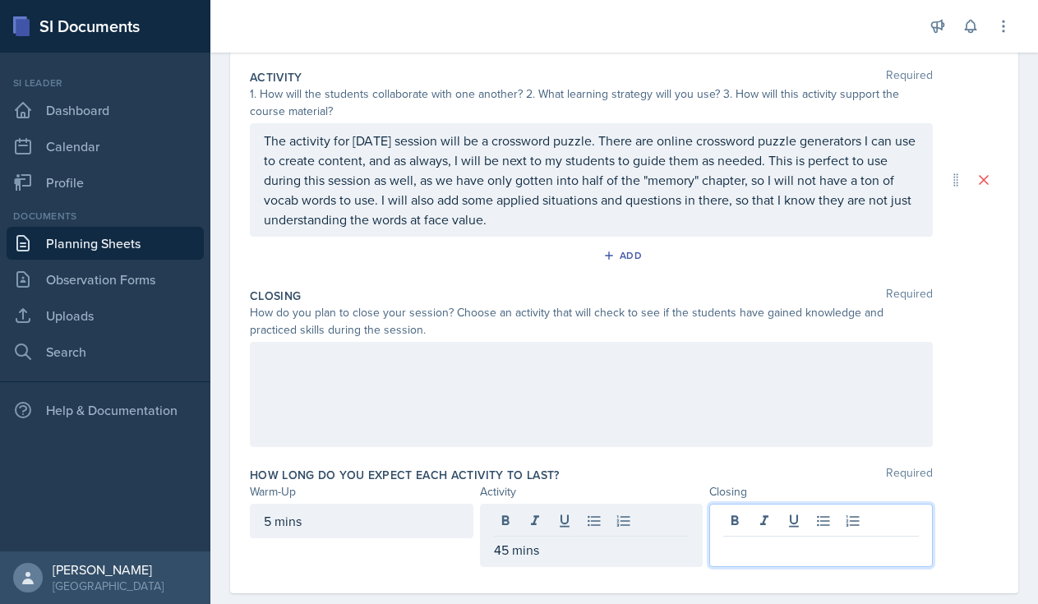
click at [752, 527] on div at bounding box center [820, 535] width 223 height 63
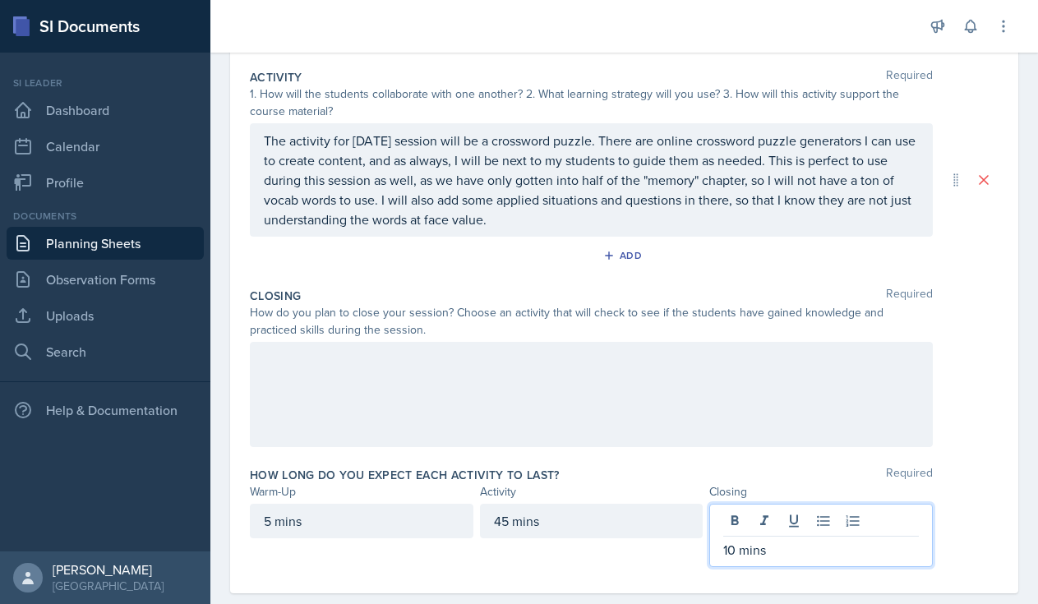
click at [485, 373] on div at bounding box center [591, 394] width 683 height 105
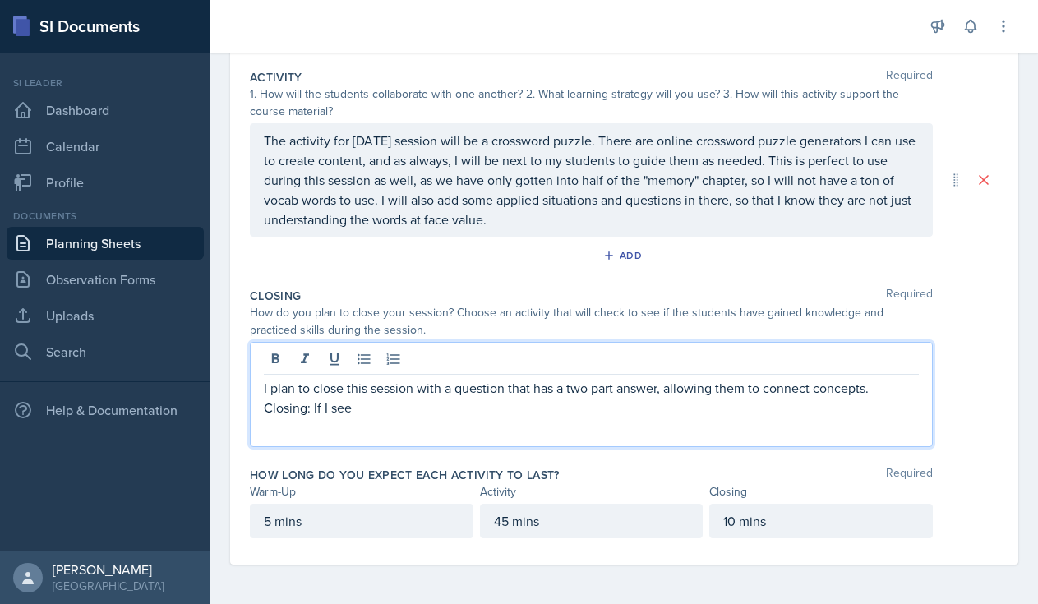
drag, startPoint x: 361, startPoint y: 400, endPoint x: 315, endPoint y: 405, distance: 46.3
click at [315, 405] on p "Closing: If I see" at bounding box center [591, 408] width 655 height 20
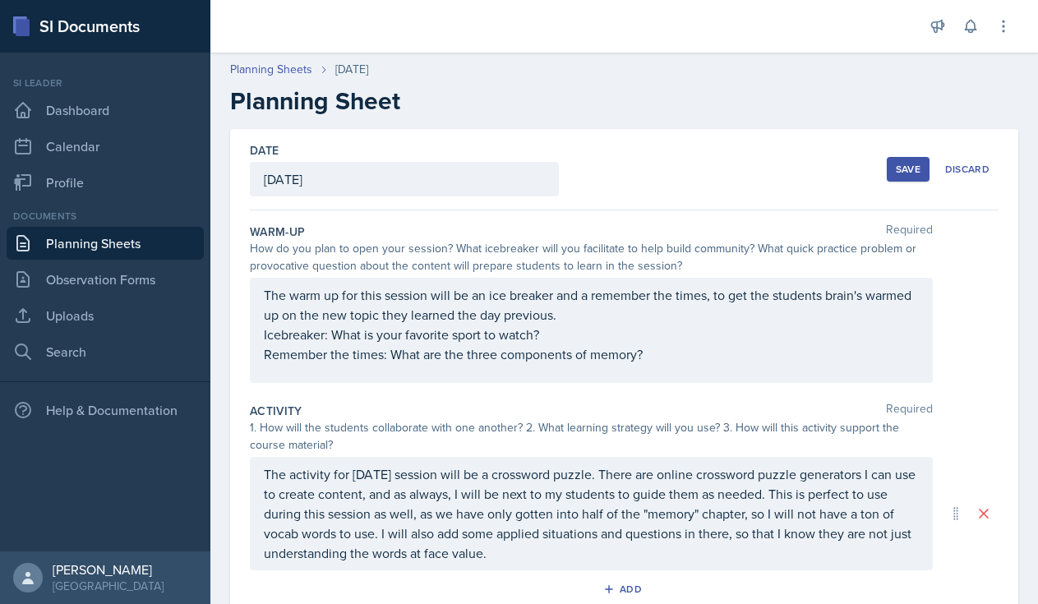
scroll to position [0, 0]
click at [907, 165] on div "Save" at bounding box center [907, 169] width 25 height 13
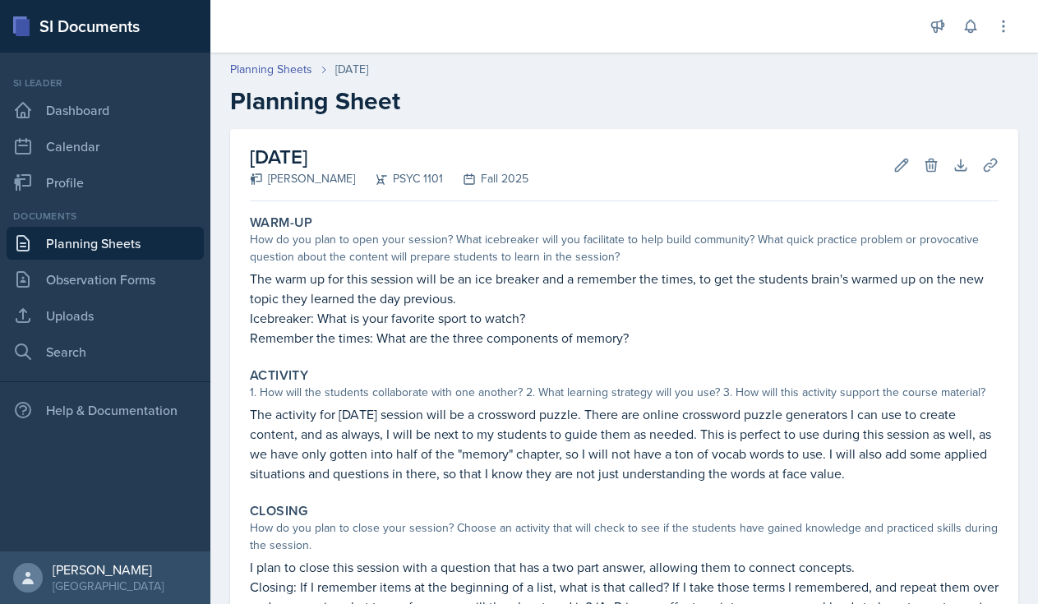
click at [100, 245] on link "Planning Sheets" at bounding box center [105, 243] width 197 height 33
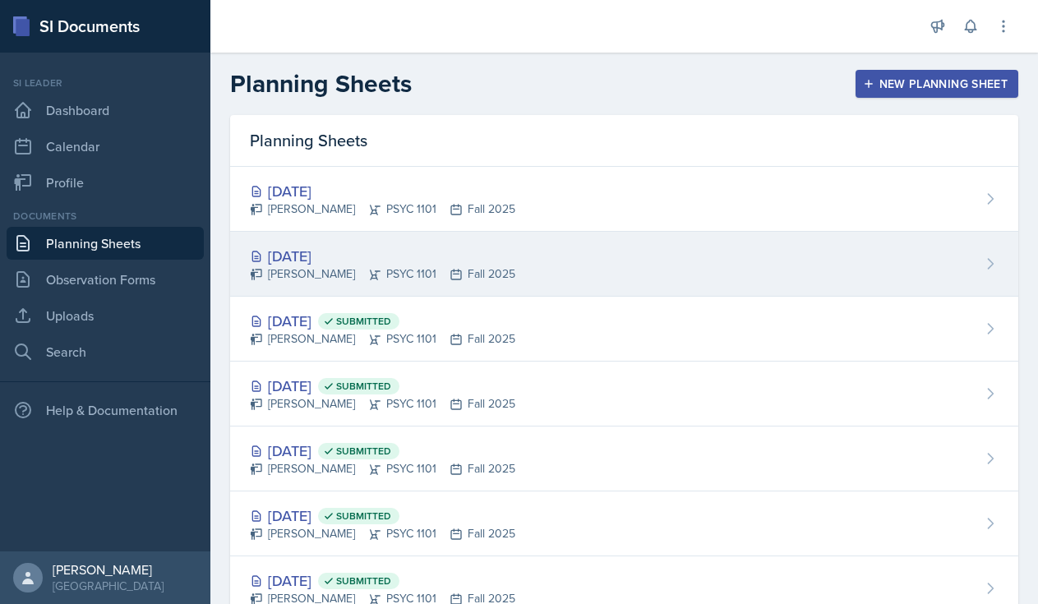
click at [355, 262] on div "[DATE]" at bounding box center [382, 256] width 265 height 22
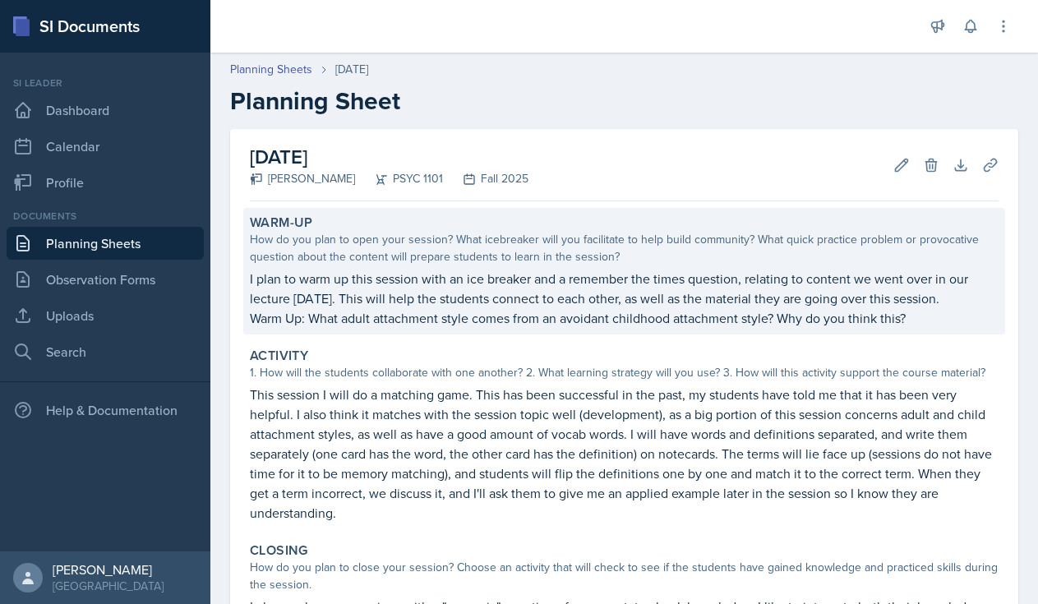
click at [674, 320] on p "Warm Up: What adult attachment style comes from an avoidant childhood attachmen…" at bounding box center [624, 318] width 748 height 20
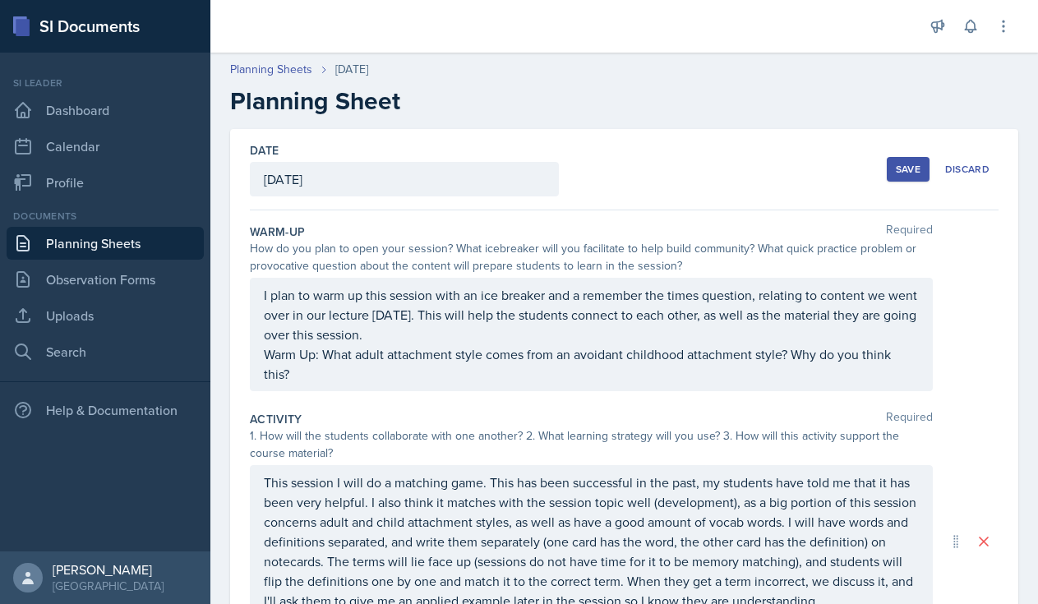
click at [409, 330] on p "I plan to warm up this session with an ice breaker and a remember the times que…" at bounding box center [591, 314] width 655 height 59
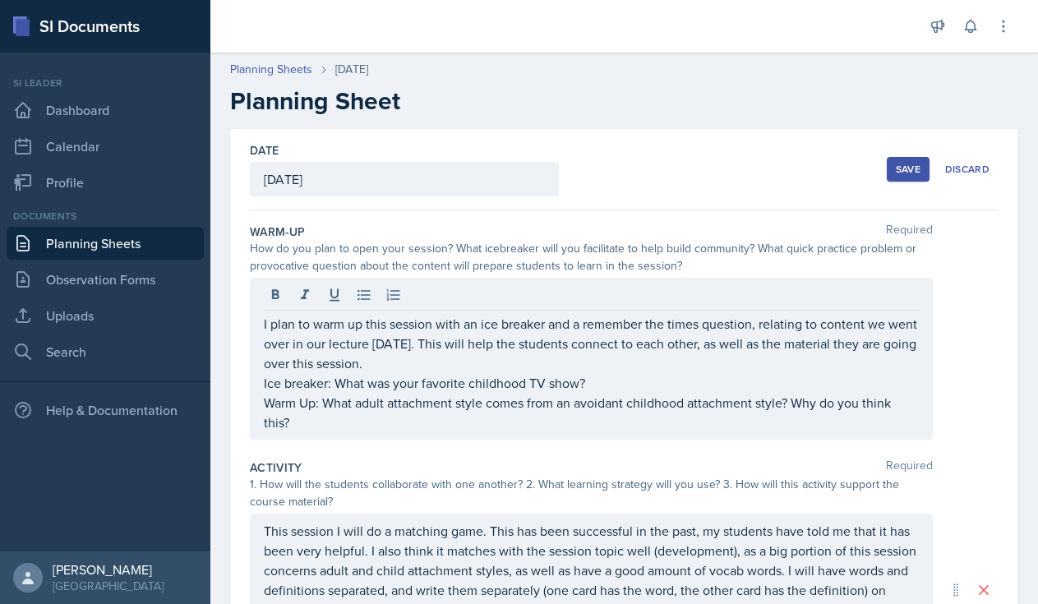
drag, startPoint x: 262, startPoint y: 384, endPoint x: 292, endPoint y: 430, distance: 55.1
click at [292, 430] on div "I plan to warm up this session with an ice breaker and a remember the times que…" at bounding box center [591, 359] width 683 height 162
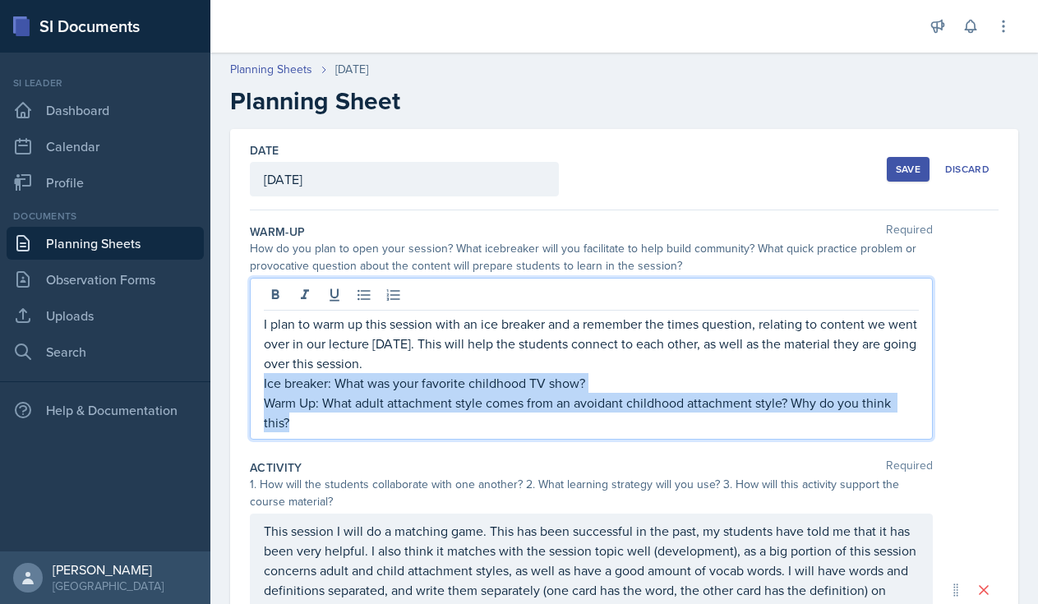
drag, startPoint x: 264, startPoint y: 384, endPoint x: 310, endPoint y: 435, distance: 68.6
click at [311, 436] on div "I plan to warm up this session with an ice breaker and a remember the times que…" at bounding box center [591, 359] width 683 height 162
copy div "Ice breaker: What was your favorite childhood TV show? Warm Up: What adult atta…"
click at [693, 168] on div "Date [DATE] [DATE] 31 1 2 3 4 5 6 7 8 9 10 11 12 13 14 15 16 17 18 19 20 21 22 …" at bounding box center [624, 169] width 748 height 81
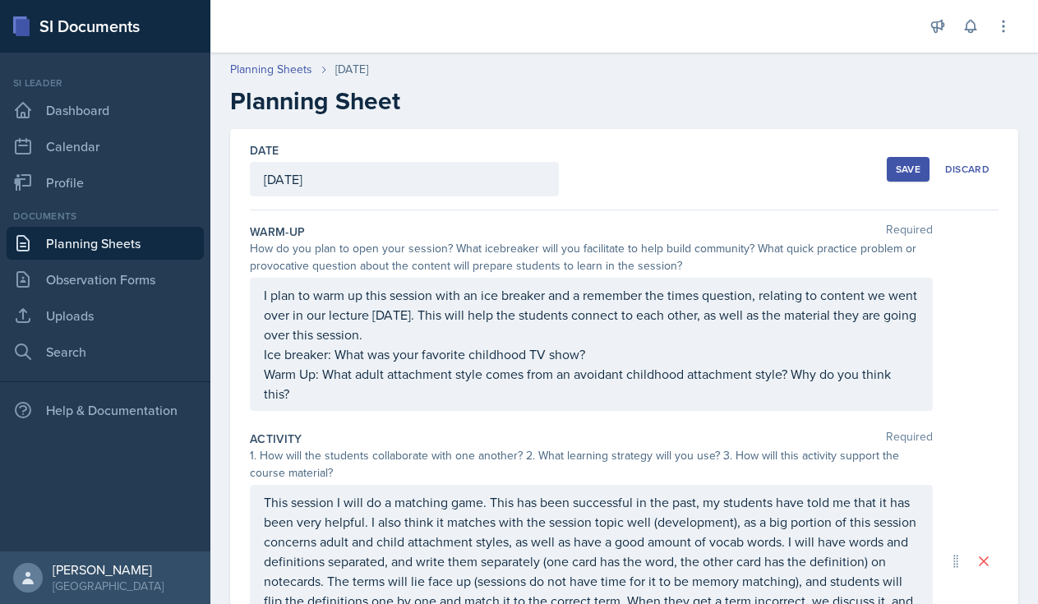
click at [890, 168] on button "Save" at bounding box center [907, 169] width 43 height 25
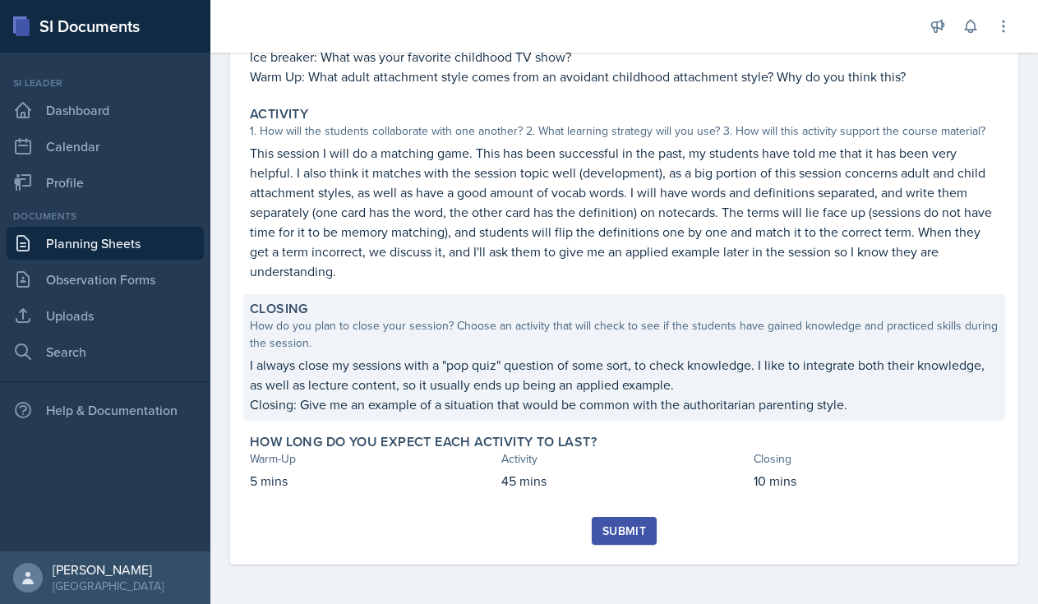
scroll to position [261, 0]
click at [421, 385] on p "I always close my sessions with a "pop quiz" question of some sort, to check kn…" at bounding box center [624, 374] width 748 height 39
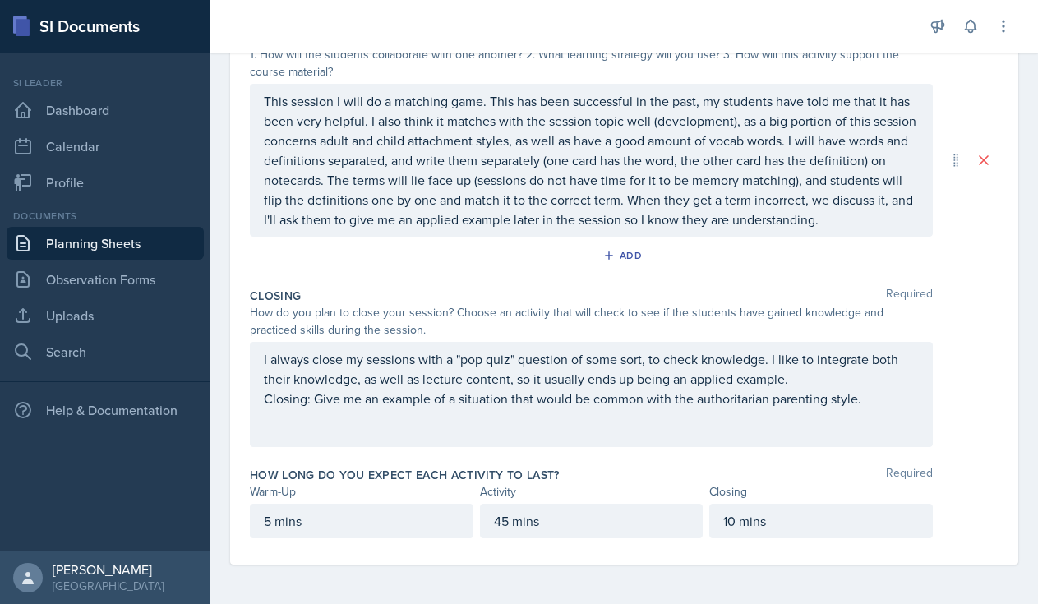
scroll to position [401, 0]
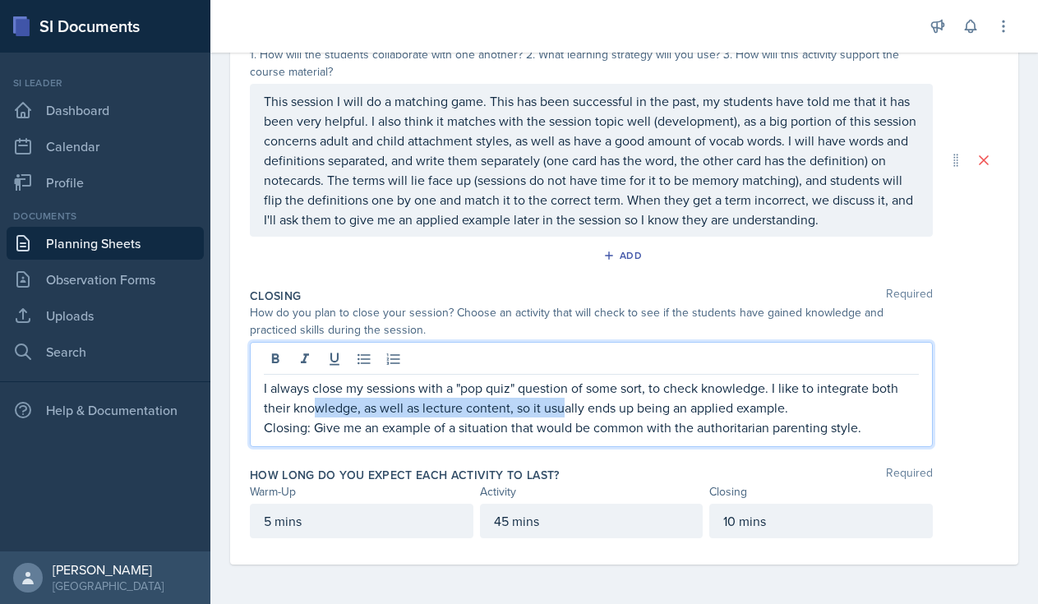
drag, startPoint x: 315, startPoint y: 397, endPoint x: 563, endPoint y: 398, distance: 247.3
click at [564, 398] on div "I always close my sessions with a "pop quiz" question of some sort, to check kn…" at bounding box center [591, 407] width 655 height 59
click at [393, 424] on p "Closing: Give me an example of a situation that would be common with the author…" at bounding box center [591, 427] width 655 height 20
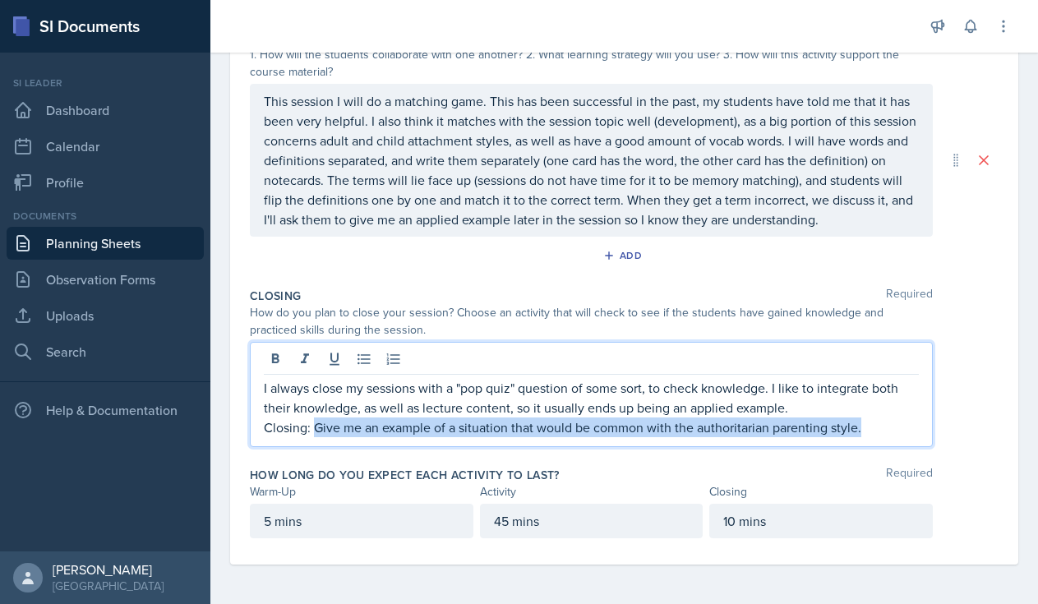
drag, startPoint x: 313, startPoint y: 428, endPoint x: 868, endPoint y: 424, distance: 554.5
click at [868, 424] on p "Closing: Give me an example of a situation that would be common with the author…" at bounding box center [591, 427] width 655 height 20
copy p "Give me an example of a situation that would be common with the authoritarian p…"
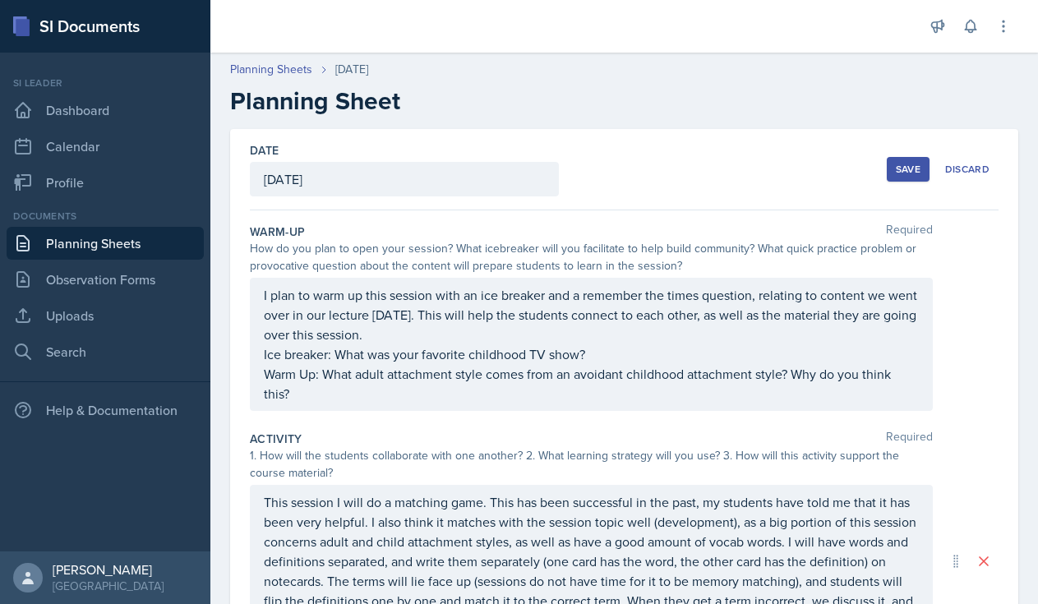
scroll to position [-1, 0]
click at [730, 196] on div "Date [DATE] [DATE] 31 1 2 3 4 5 6 7 8 9 10 11 12 13 14 15 16 17 18 19 20 21 22 …" at bounding box center [624, 169] width 748 height 81
click at [71, 314] on link "Uploads" at bounding box center [105, 315] width 197 height 33
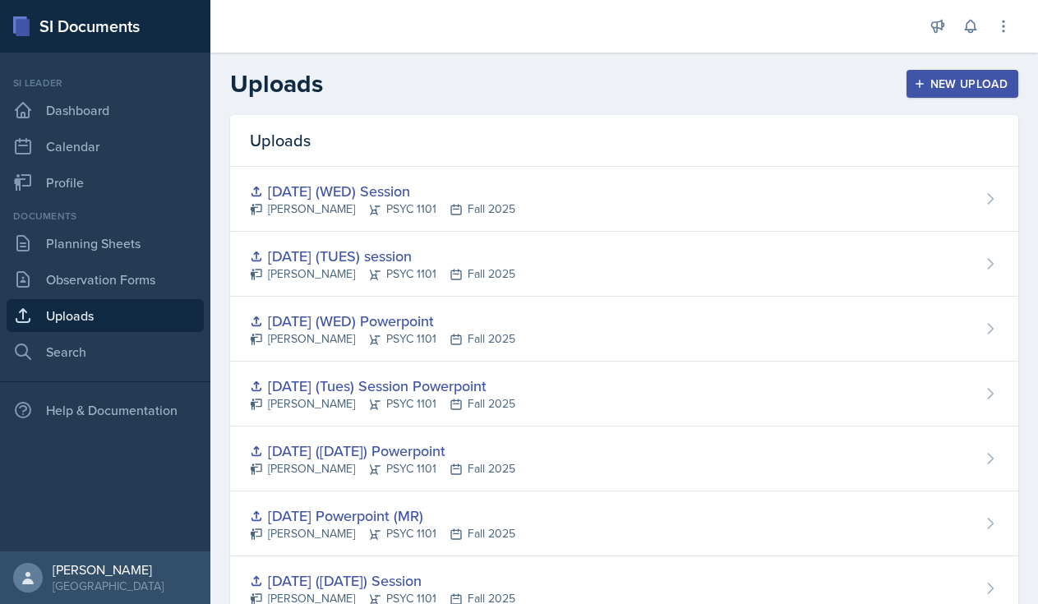
click at [967, 90] on div "New Upload" at bounding box center [962, 83] width 91 height 13
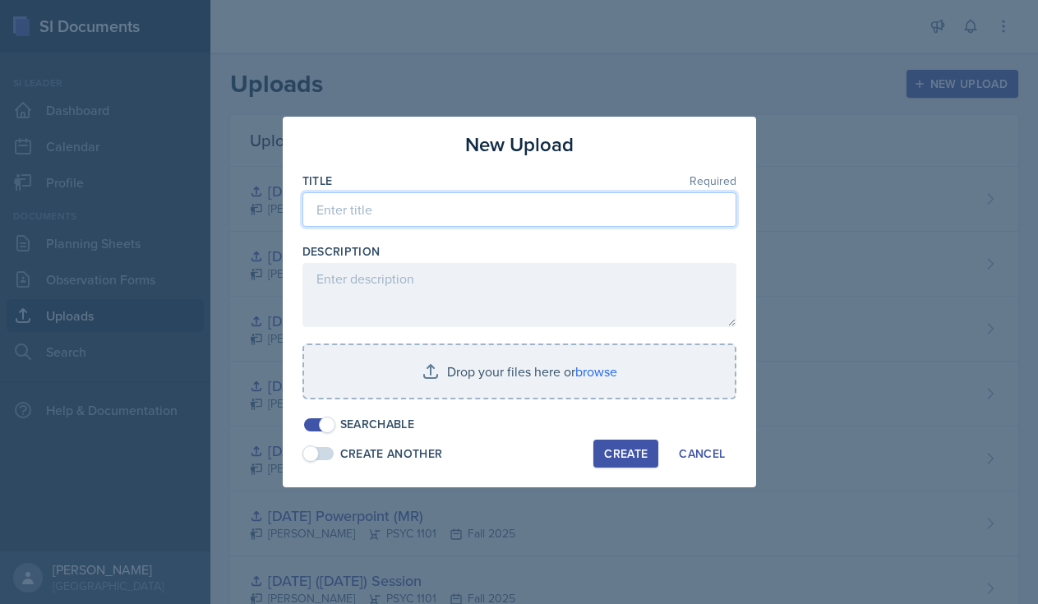
click at [380, 206] on input at bounding box center [519, 209] width 434 height 35
type input "S"
type input "[DATE] (TUES) Session"
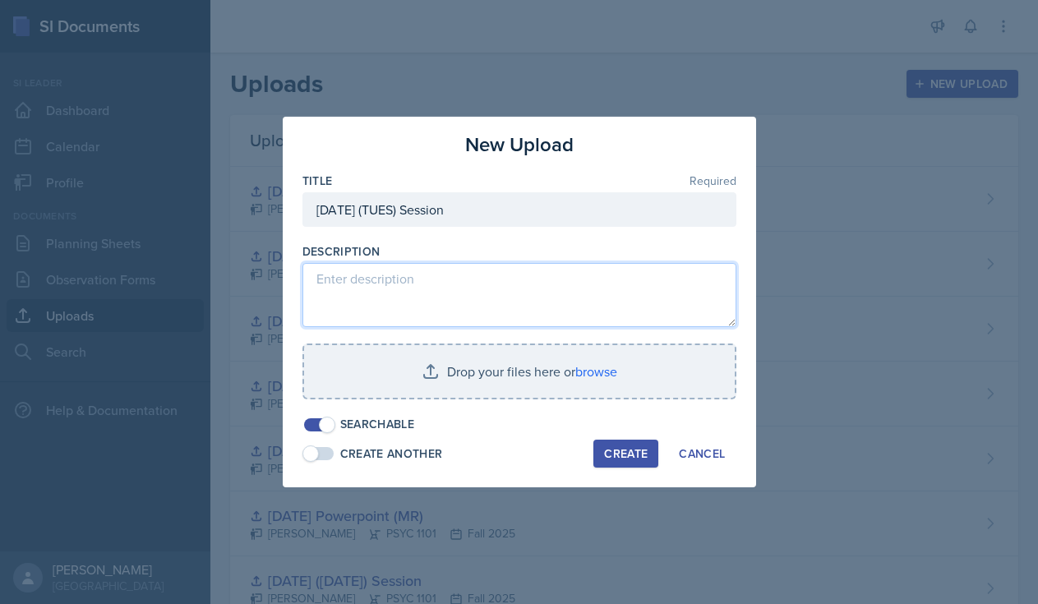
click at [370, 292] on textarea at bounding box center [519, 295] width 434 height 64
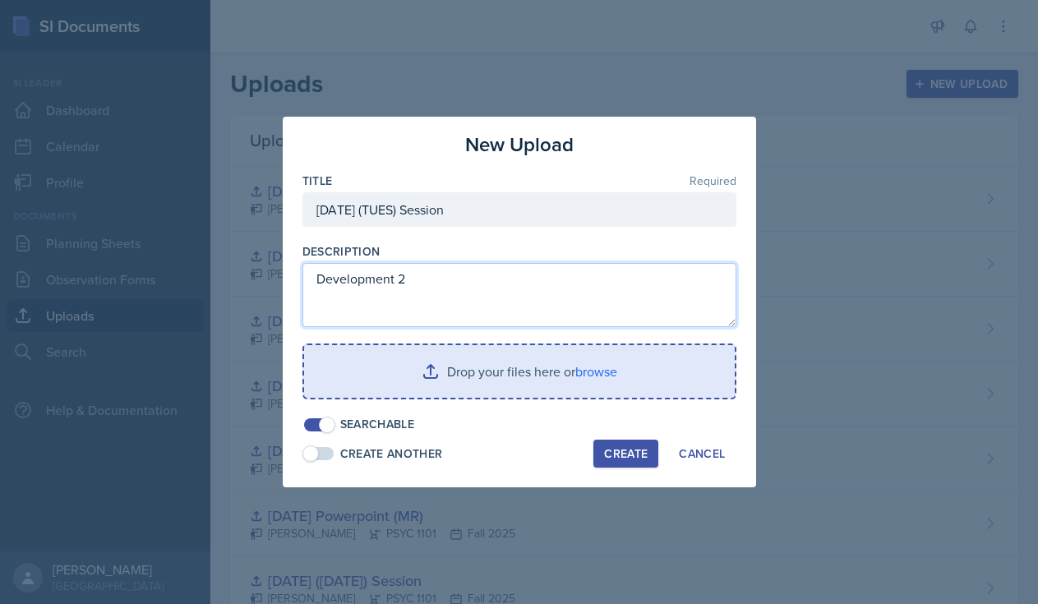
type textarea "Development 2"
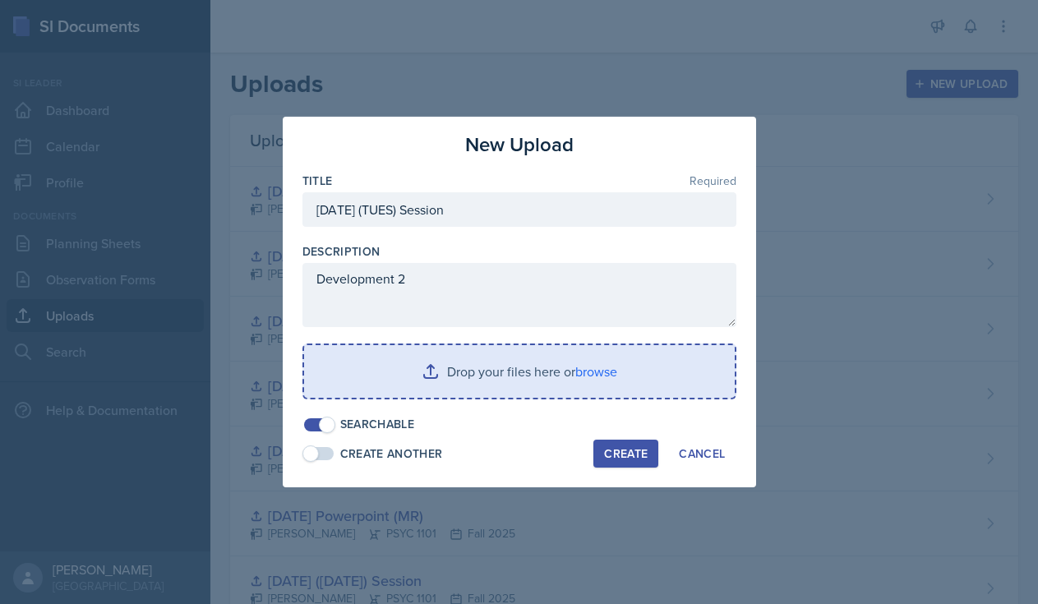
click at [524, 379] on input "file" at bounding box center [519, 371] width 430 height 53
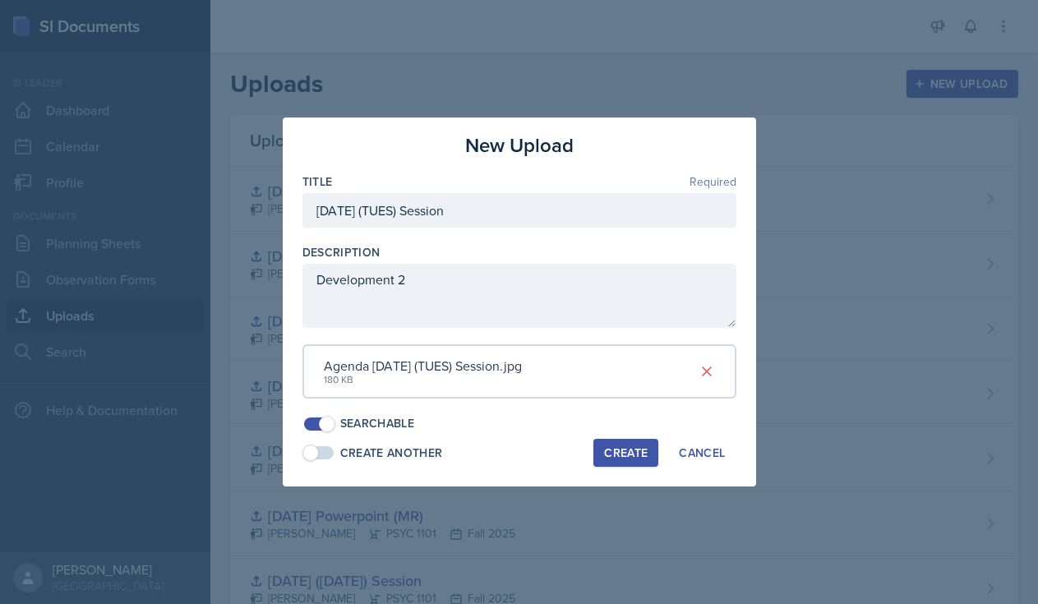
click at [622, 446] on div "Create" at bounding box center [626, 452] width 44 height 13
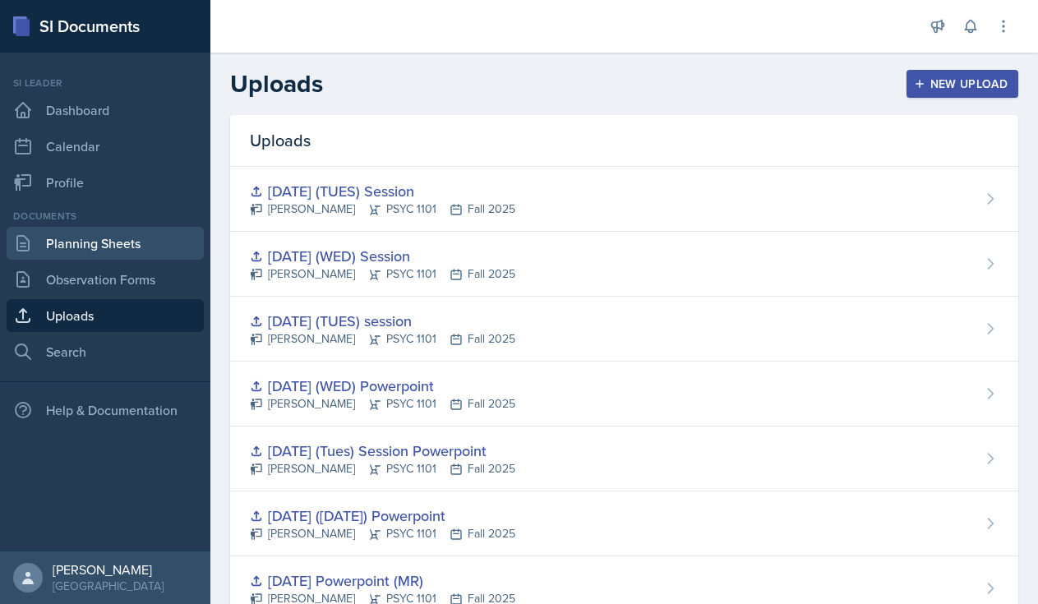
click at [116, 250] on link "Planning Sheets" at bounding box center [105, 243] width 197 height 33
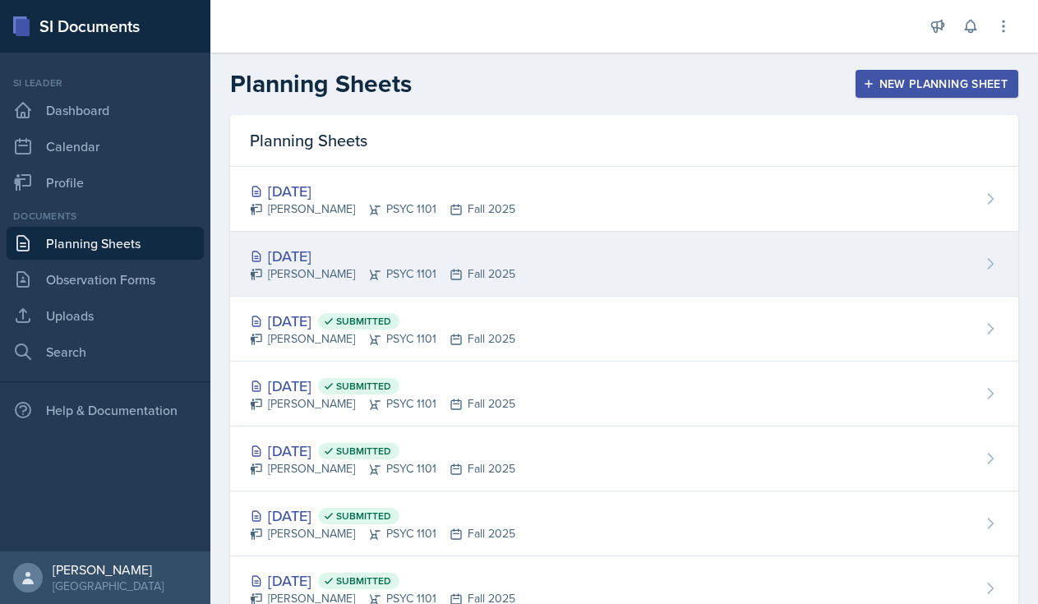
click at [319, 274] on div "[PERSON_NAME] PSYC 1101 Fall 2025" at bounding box center [382, 273] width 265 height 17
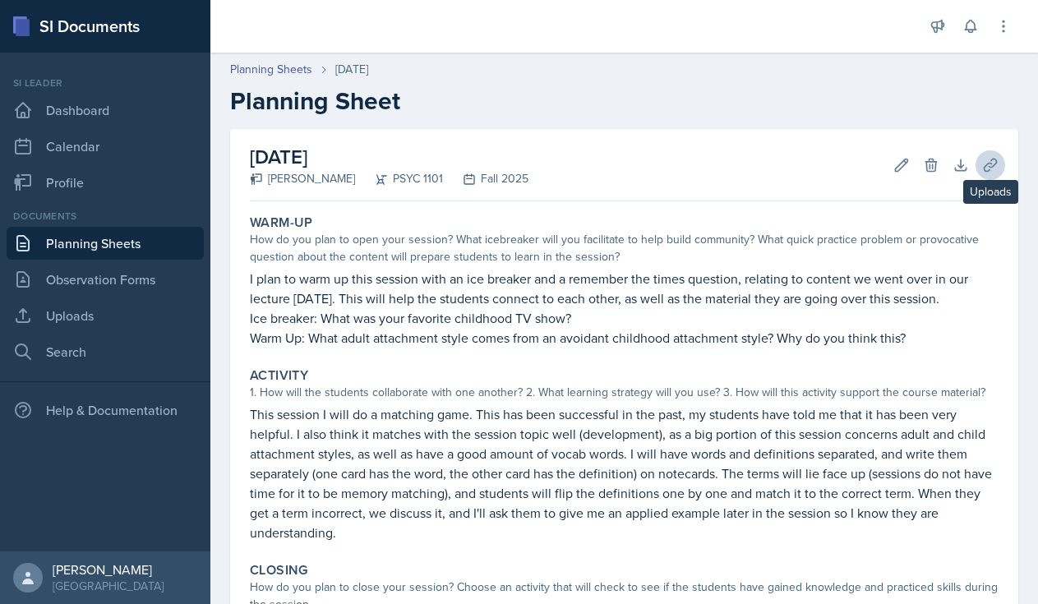
click at [990, 164] on icon at bounding box center [990, 165] width 16 height 16
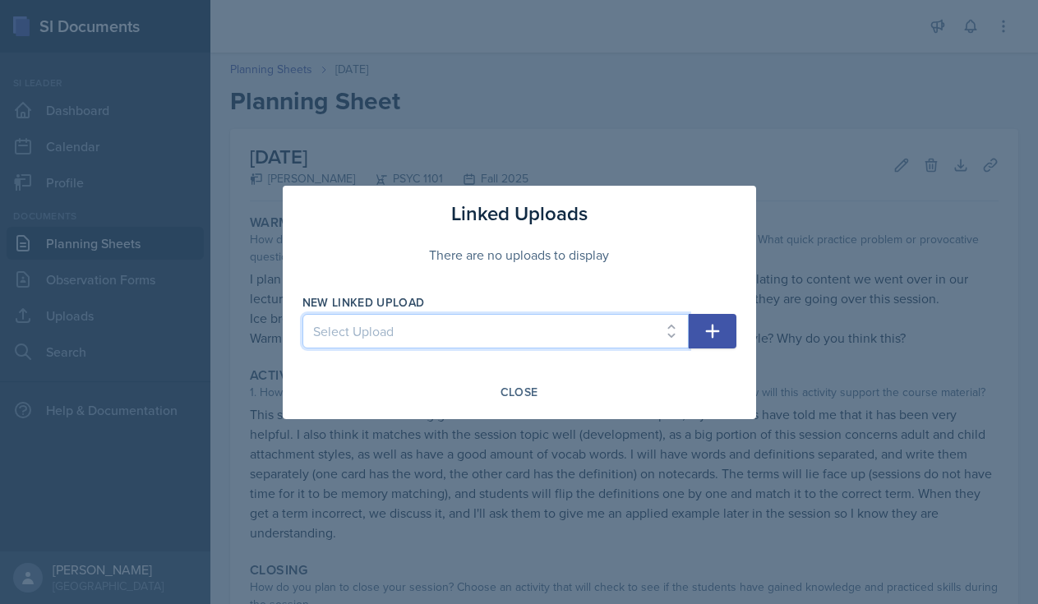
select select "a1c17569-9516-4b68-9159-df277b6ccf31"
click at [710, 336] on icon "button" at bounding box center [712, 331] width 20 height 20
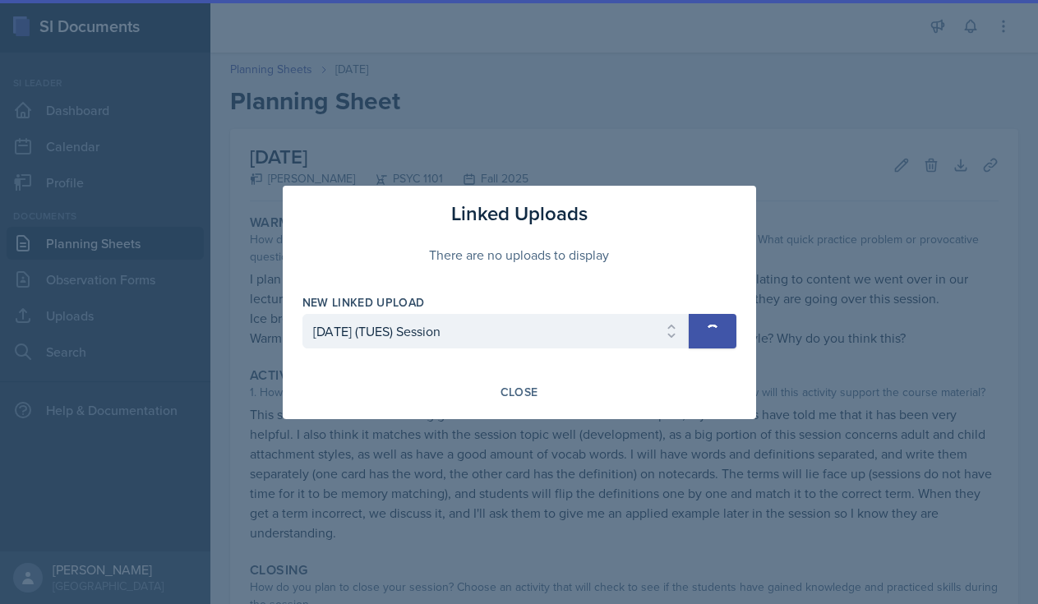
select select
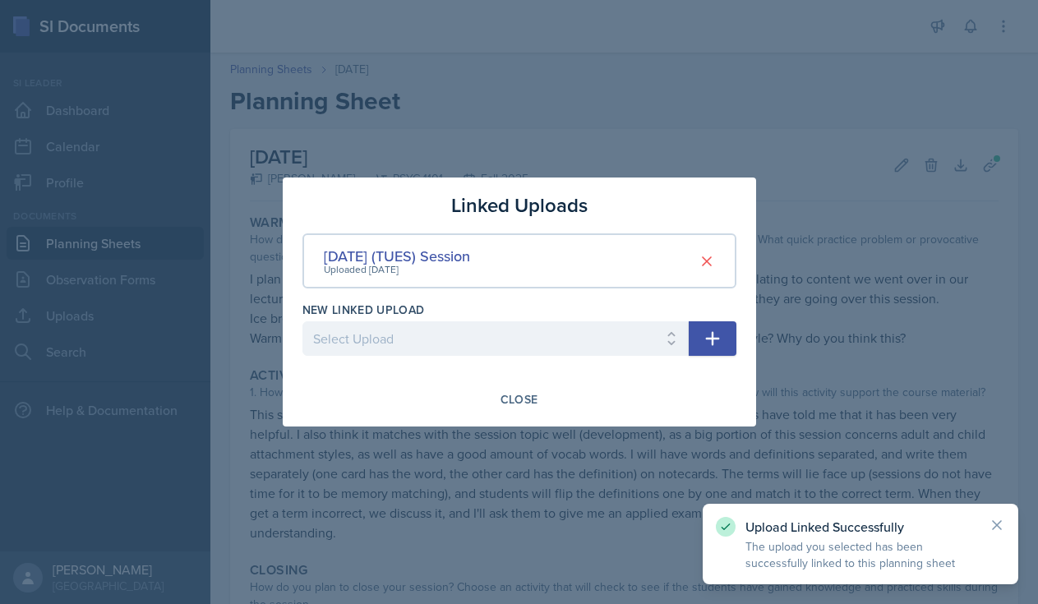
click at [1006, 521] on div "Upload Linked Successfully The upload you selected has been successfully linked…" at bounding box center [859, 544] width 315 height 81
click at [513, 395] on div "Close" at bounding box center [519, 399] width 38 height 13
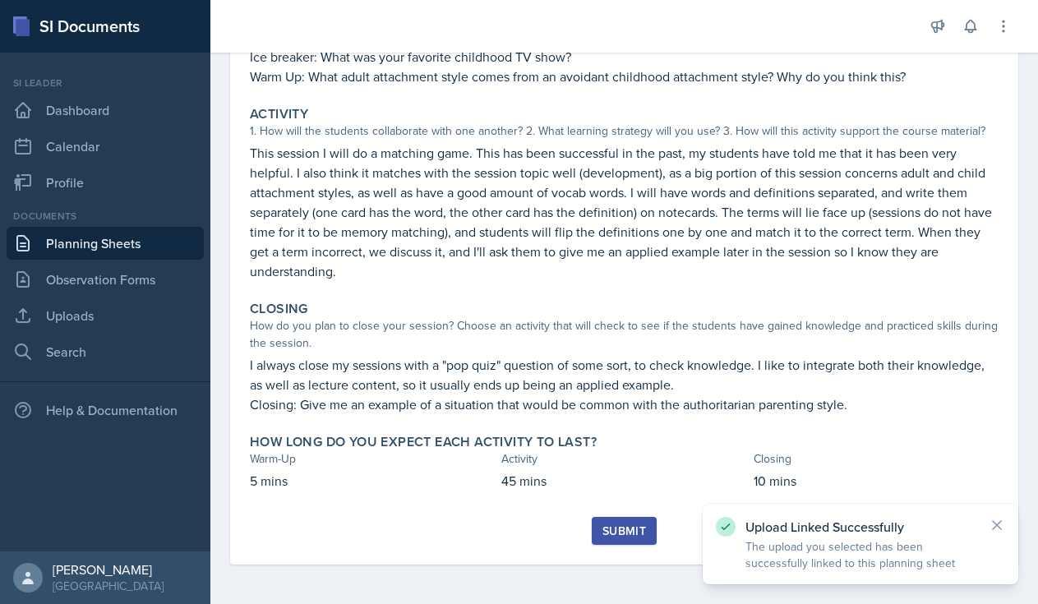
scroll to position [261, 0]
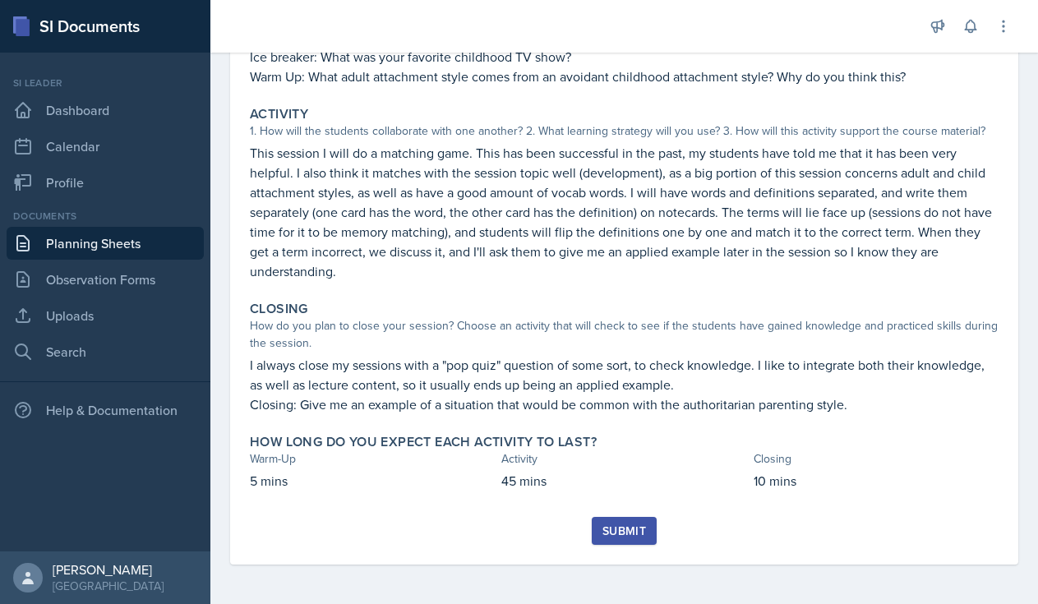
click at [619, 526] on div "Submit" at bounding box center [624, 530] width 44 height 13
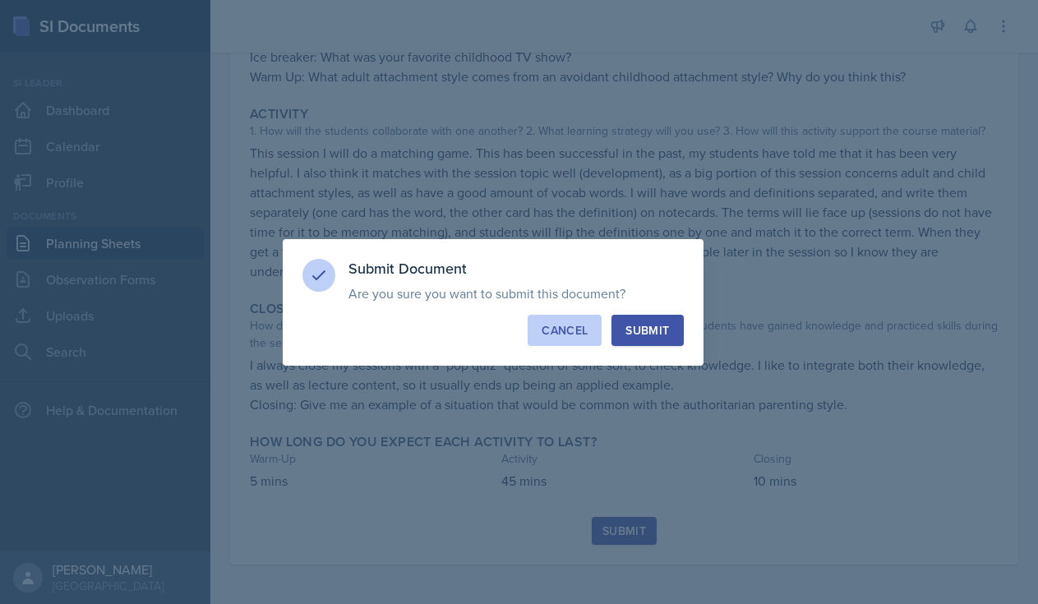
click at [549, 331] on div "Cancel" at bounding box center [564, 330] width 46 height 16
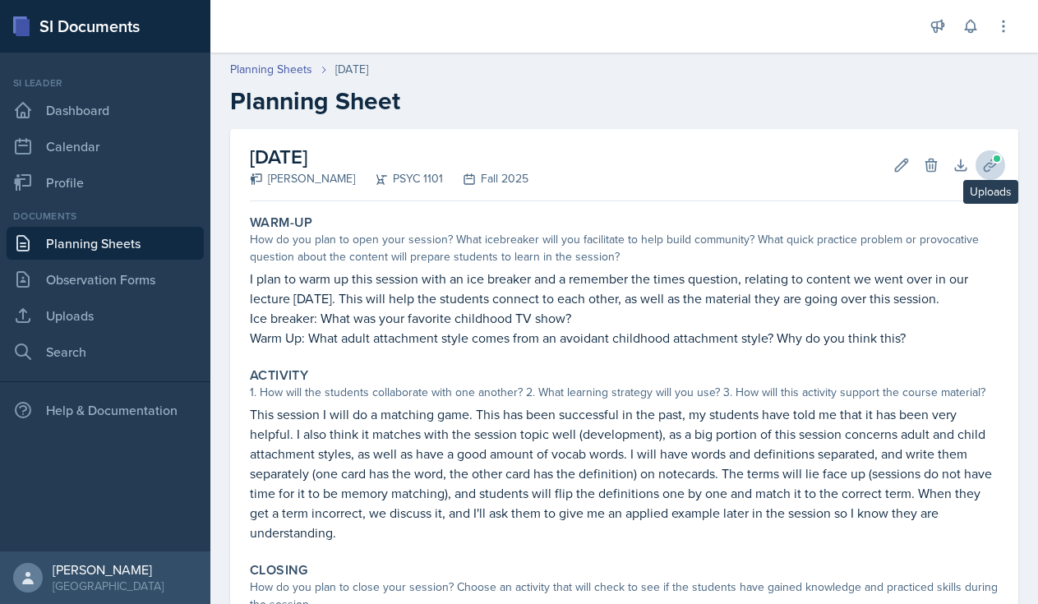
scroll to position [0, 0]
click at [1000, 159] on span at bounding box center [997, 159] width 10 height 10
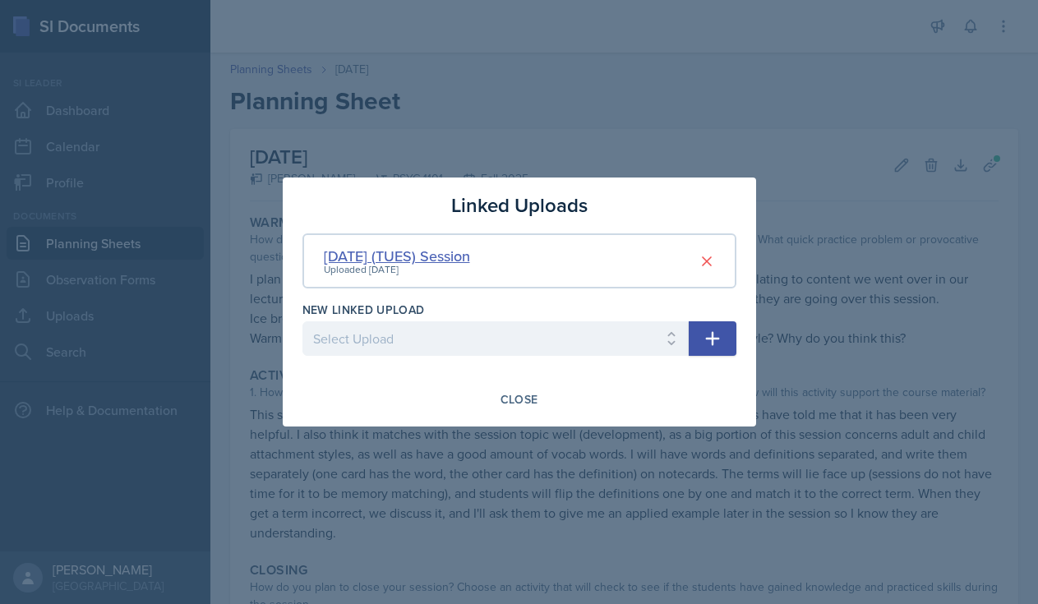
click at [444, 255] on div "[DATE] (TUES) Session" at bounding box center [397, 256] width 146 height 22
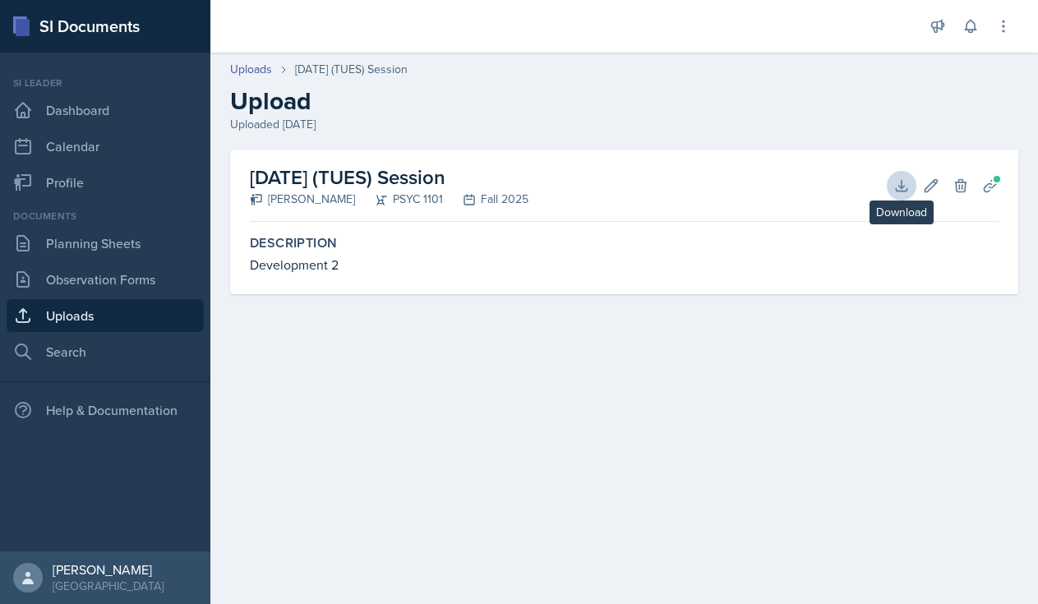
click at [900, 188] on icon at bounding box center [901, 185] width 16 height 16
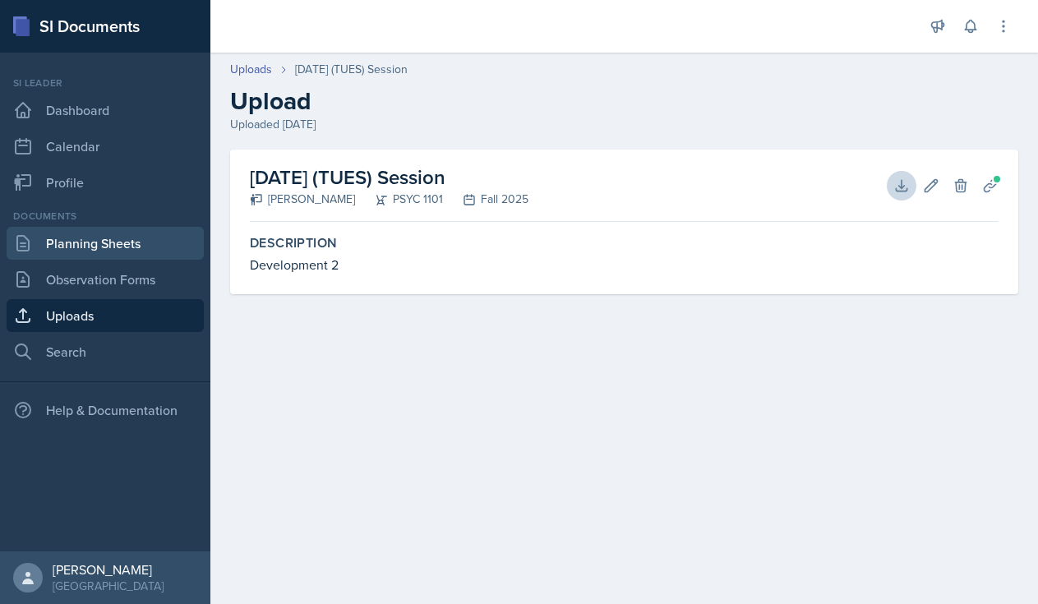
click at [102, 244] on link "Planning Sheets" at bounding box center [105, 243] width 197 height 33
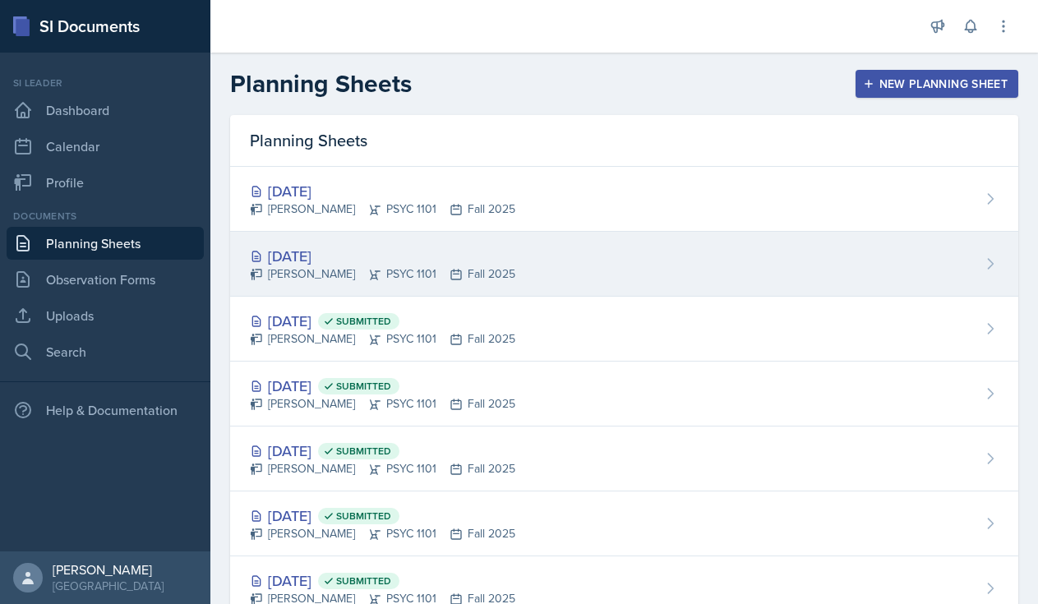
click at [455, 265] on div "[PERSON_NAME] PSYC 1101 Fall 2025" at bounding box center [382, 273] width 265 height 17
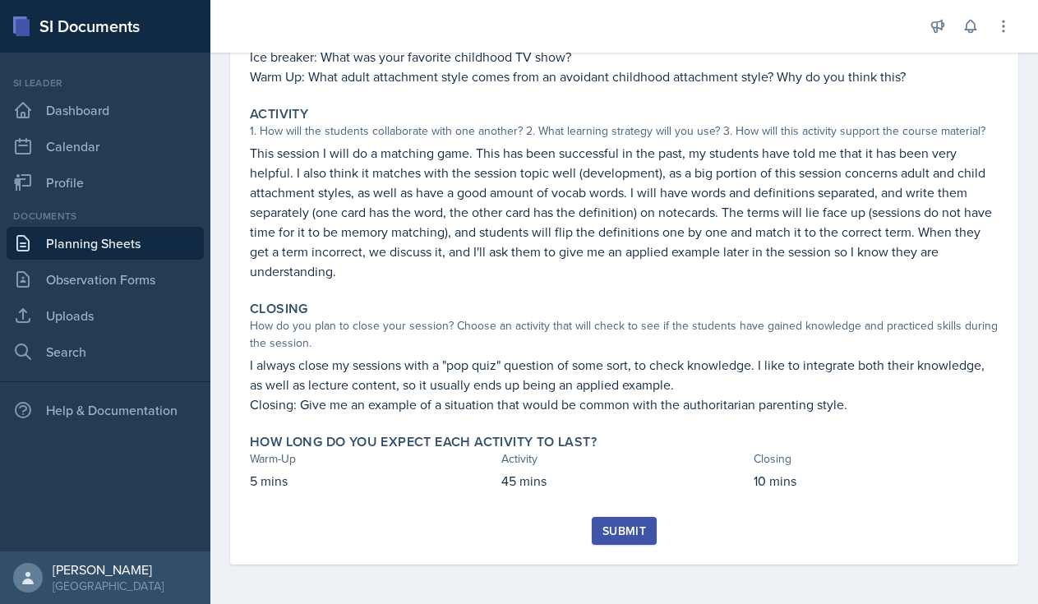
scroll to position [261, 0]
click at [627, 532] on div "Submit" at bounding box center [624, 530] width 44 height 13
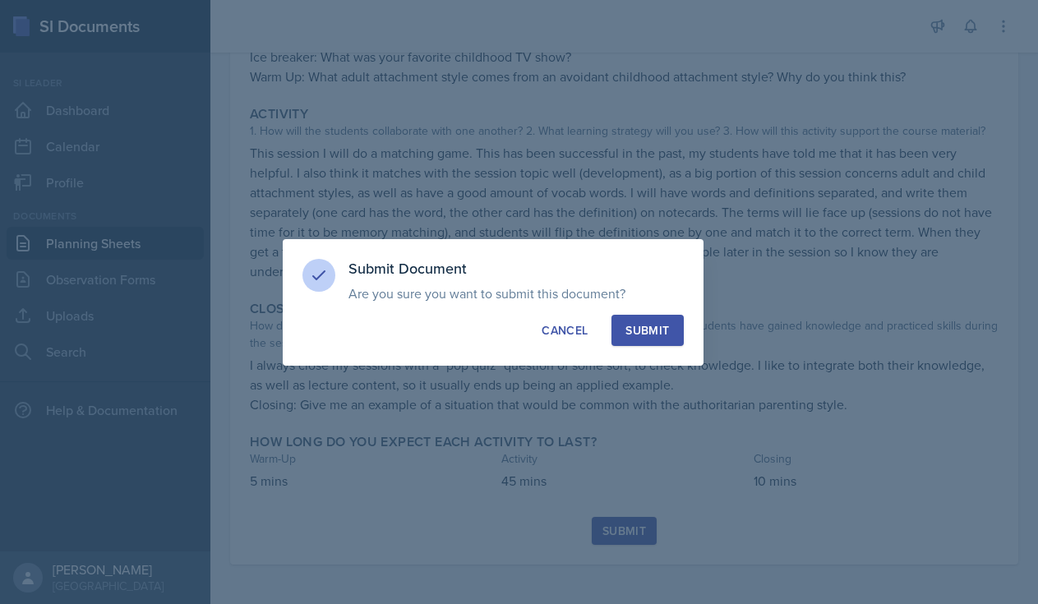
click at [651, 326] on div "Submit" at bounding box center [647, 330] width 44 height 16
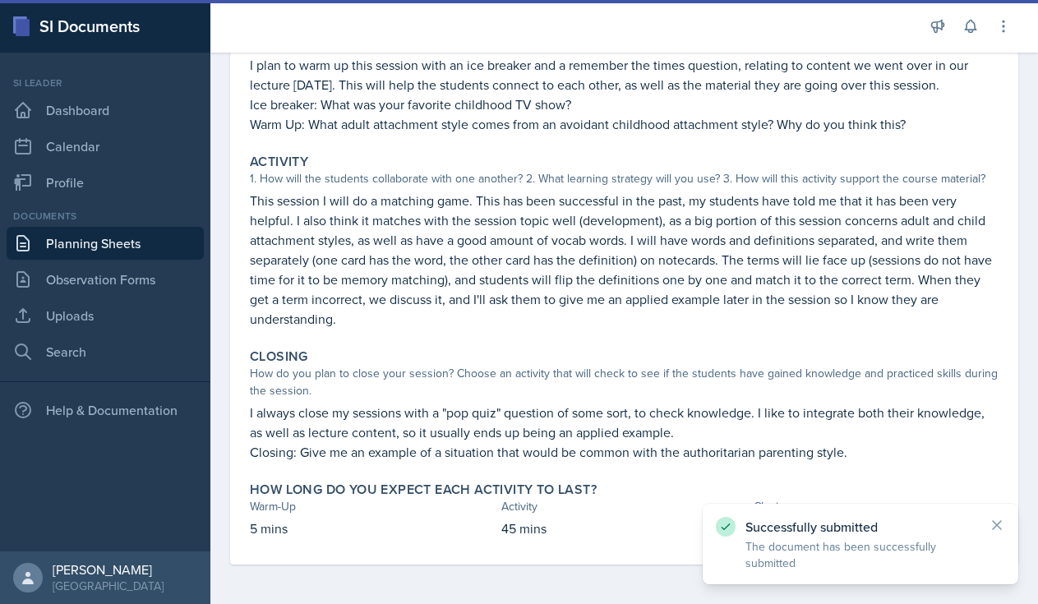
scroll to position [214, 0]
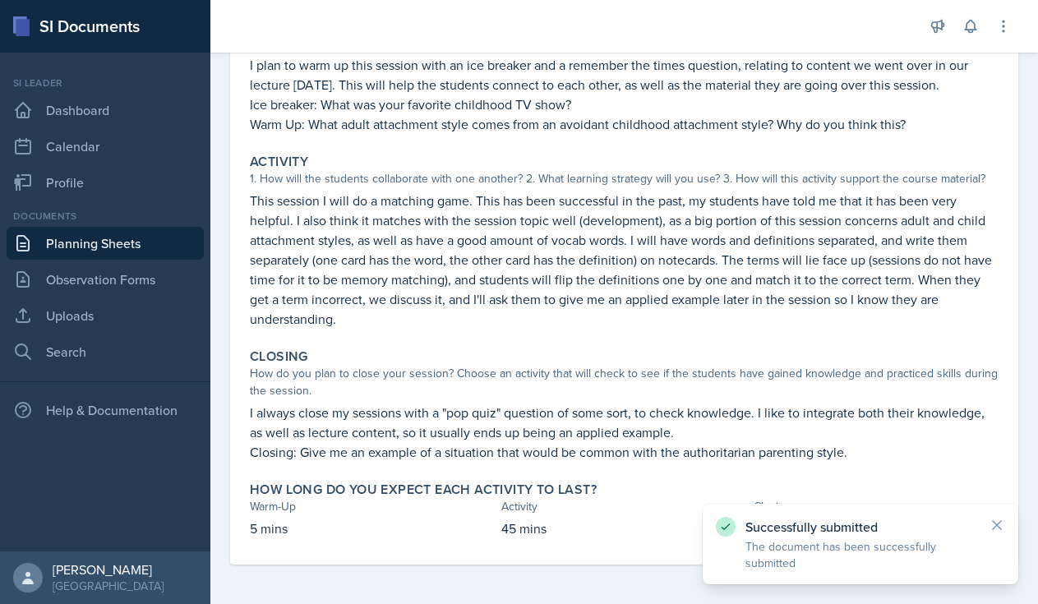
click at [1006, 528] on div "Successfully submitted The document has been successfully submitted" at bounding box center [859, 544] width 315 height 81
click at [996, 524] on icon at bounding box center [996, 525] width 8 height 8
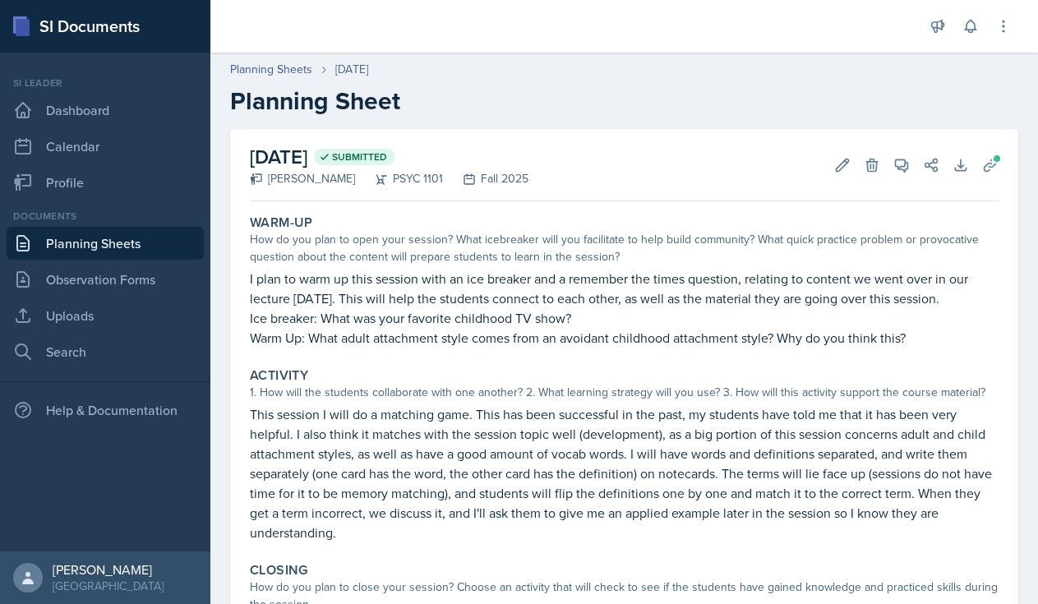
scroll to position [0, 0]
click at [97, 251] on link "Planning Sheets" at bounding box center [105, 243] width 197 height 33
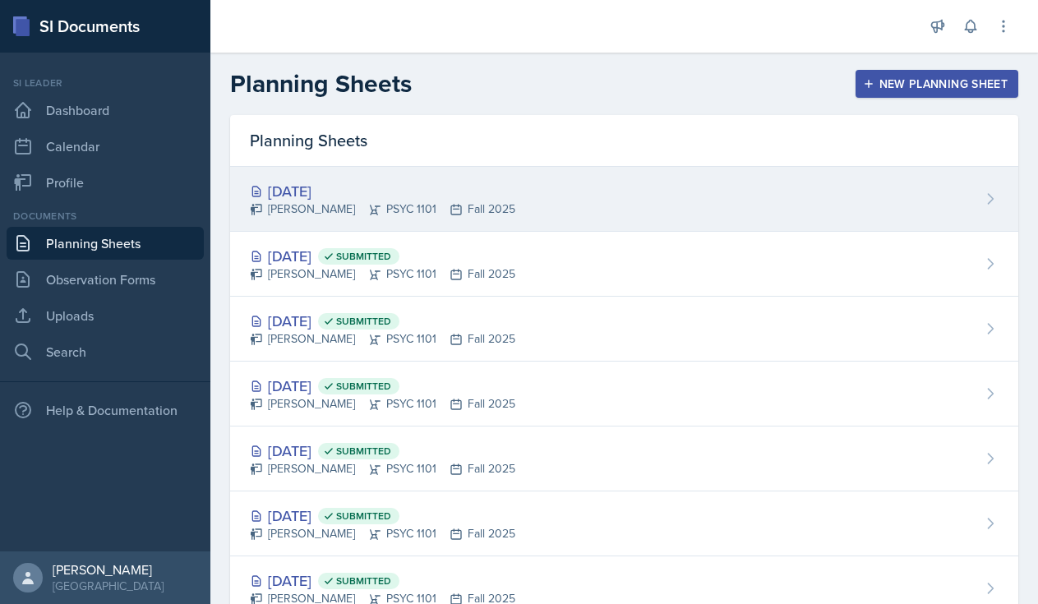
click at [365, 185] on div "[DATE]" at bounding box center [382, 191] width 265 height 22
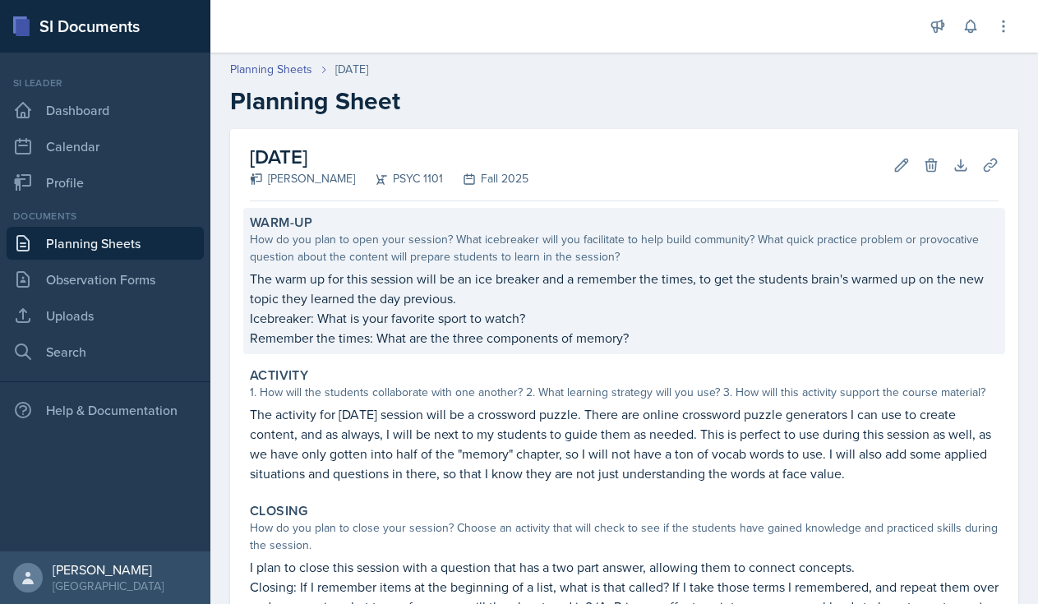
scroll to position [168, 0]
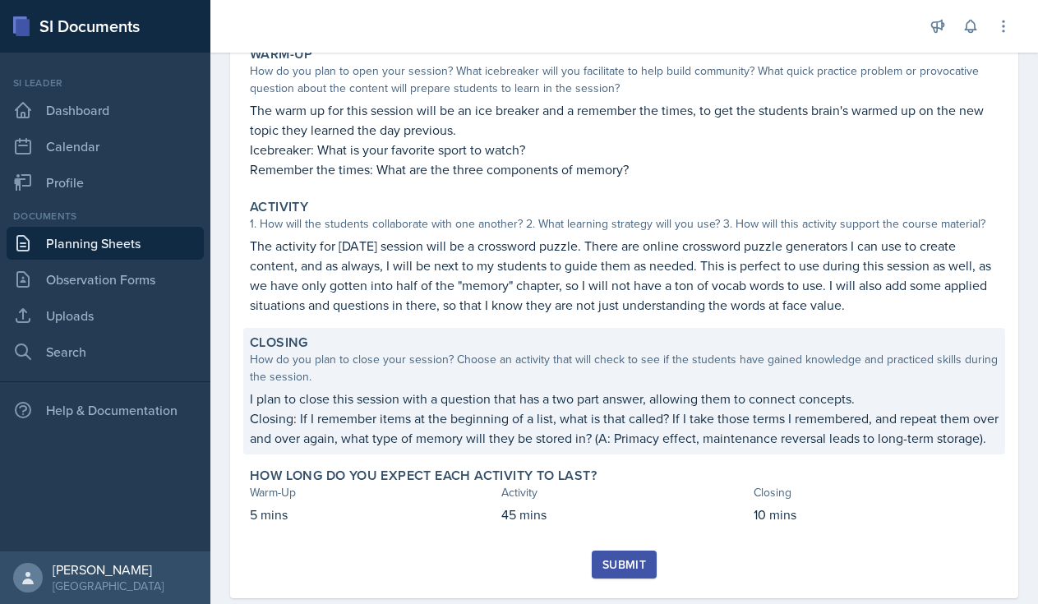
click at [311, 411] on p "Closing: If I remember items at the beginning of a list, what is that called? I…" at bounding box center [624, 427] width 748 height 39
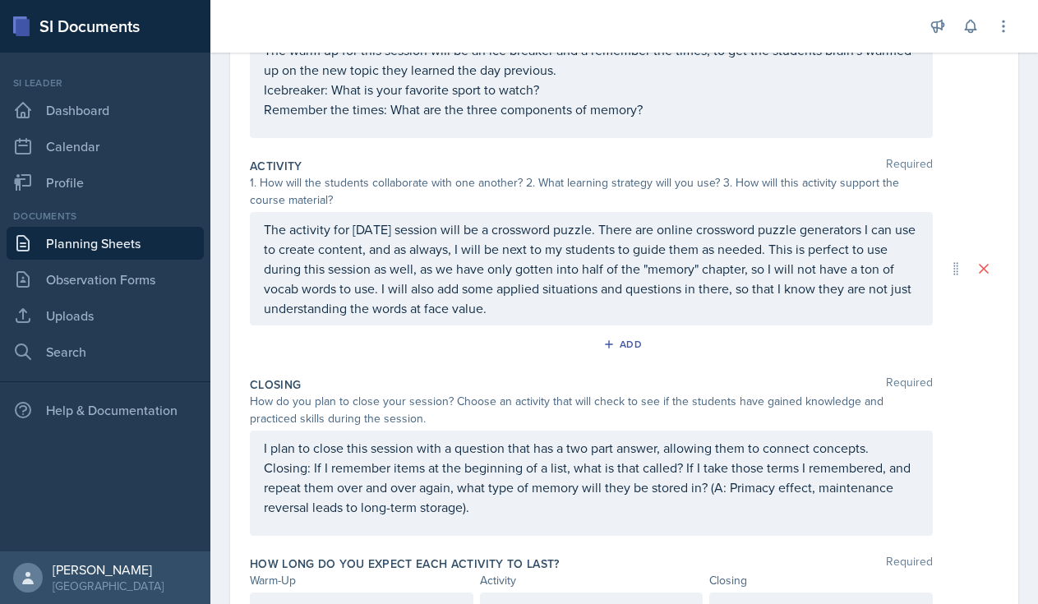
scroll to position [317, 0]
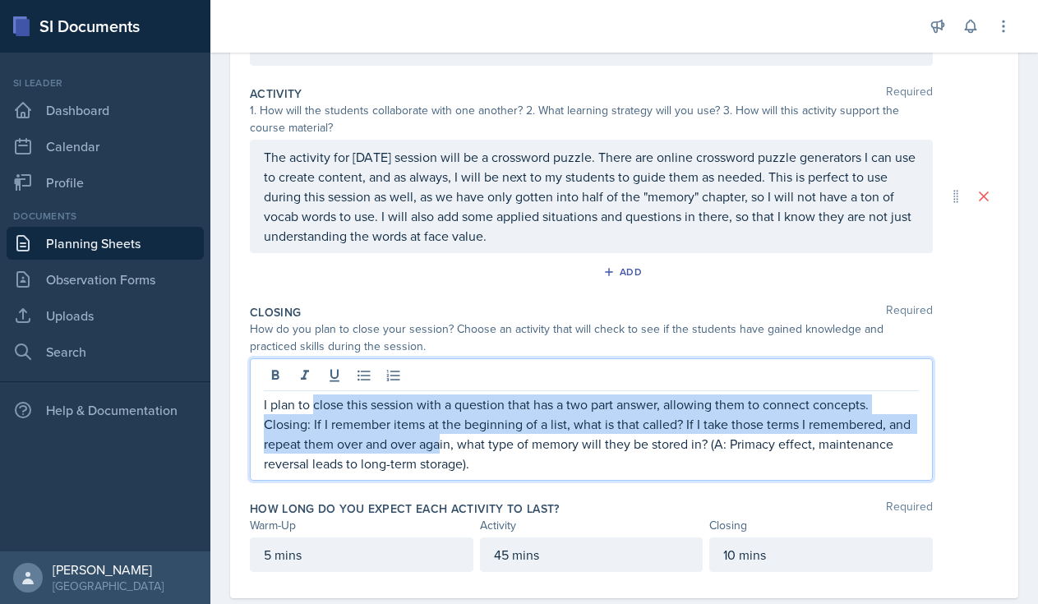
drag, startPoint x: 312, startPoint y: 395, endPoint x: 439, endPoint y: 439, distance: 133.8
click at [439, 439] on p "Closing: If I remember items at the beginning of a list, what is that called? I…" at bounding box center [591, 443] width 655 height 59
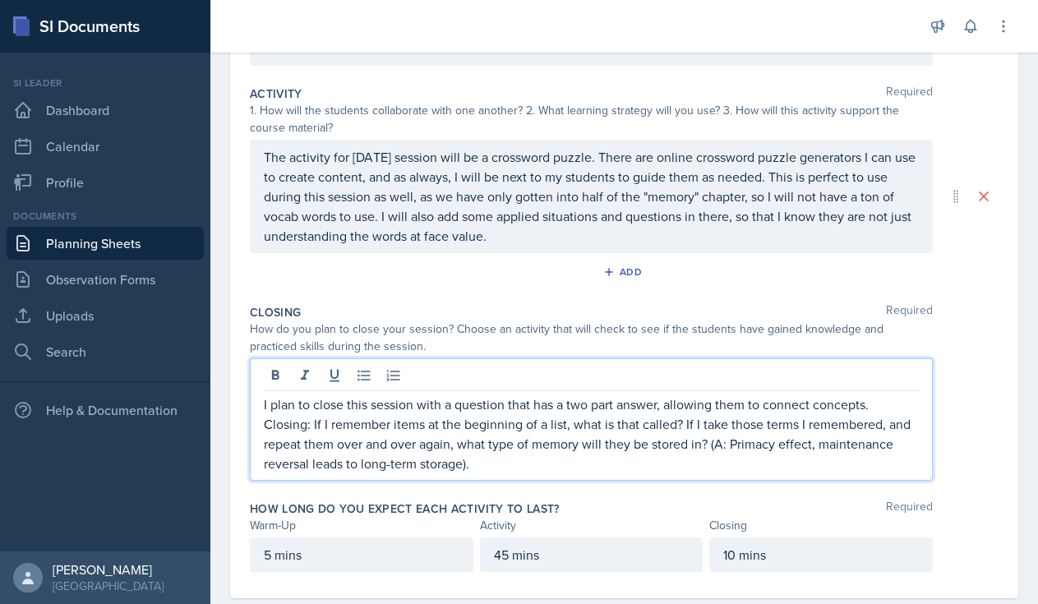
click at [544, 461] on p "Closing: If I remember items at the beginning of a list, what is that called? I…" at bounding box center [591, 443] width 655 height 59
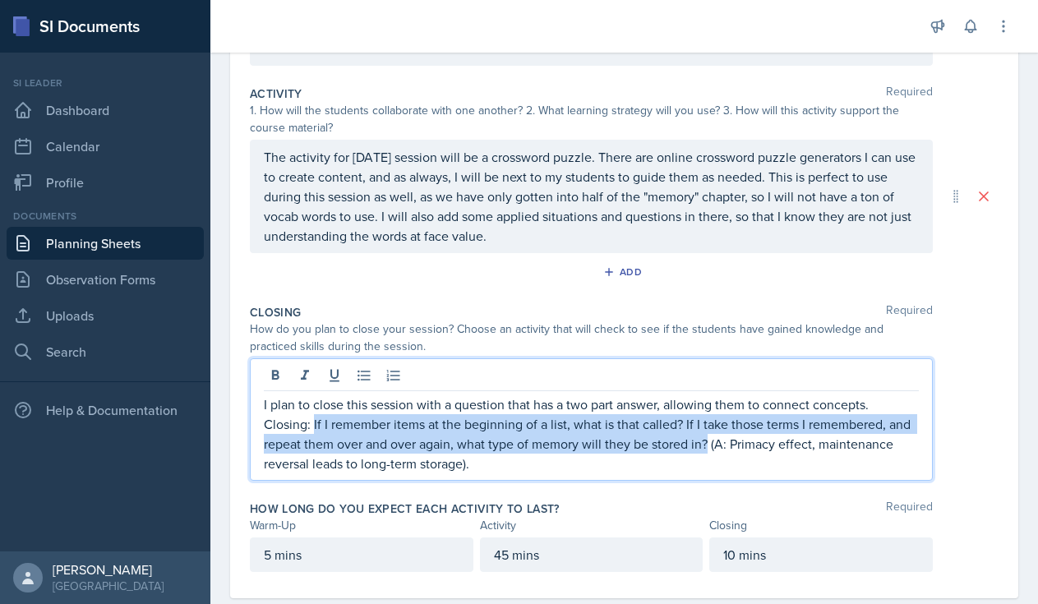
drag, startPoint x: 313, startPoint y: 425, endPoint x: 708, endPoint y: 443, distance: 395.6
click at [708, 443] on p "Closing: If I remember items at the beginning of a list, what is that called? I…" at bounding box center [591, 443] width 655 height 59
copy p "If I remember items at the beginning of a list, what is that called? If I take …"
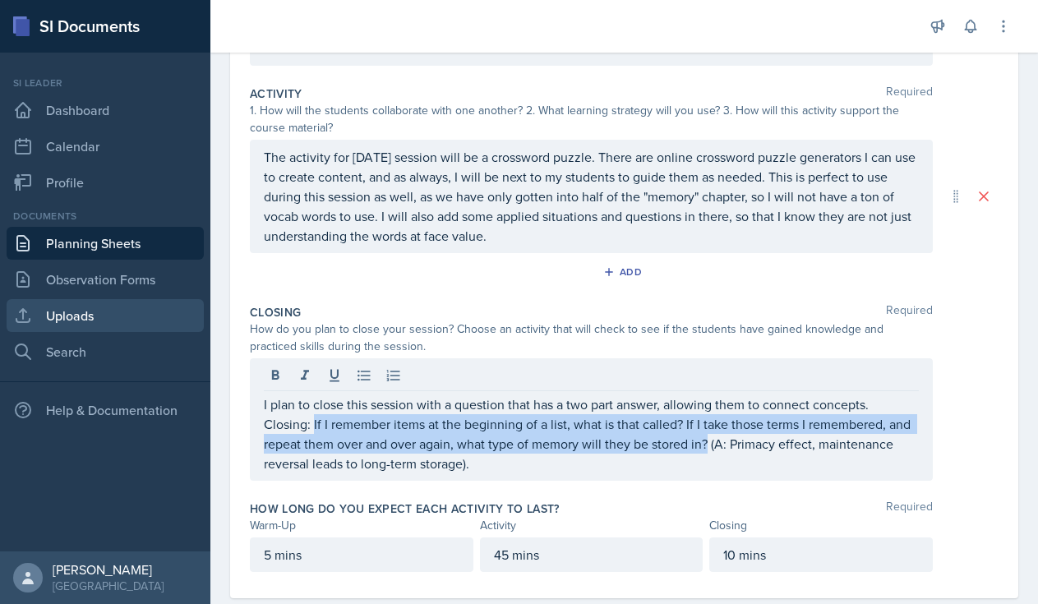
click at [104, 315] on link "Uploads" at bounding box center [105, 315] width 197 height 33
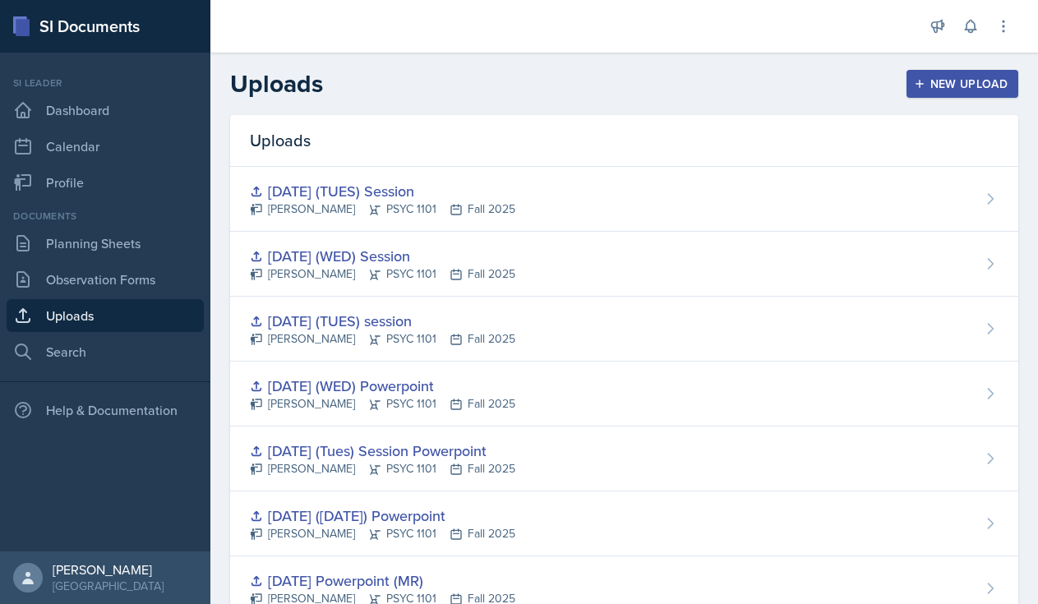
click at [934, 78] on div "New Upload" at bounding box center [962, 83] width 91 height 13
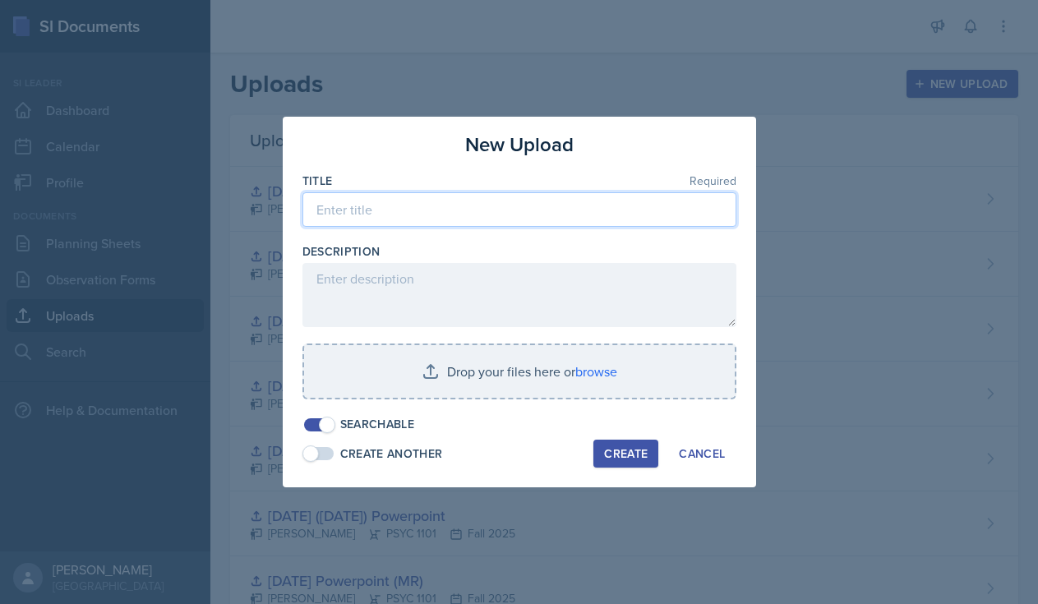
click at [400, 203] on input at bounding box center [519, 209] width 434 height 35
type input "[DATE] (WED) Session"
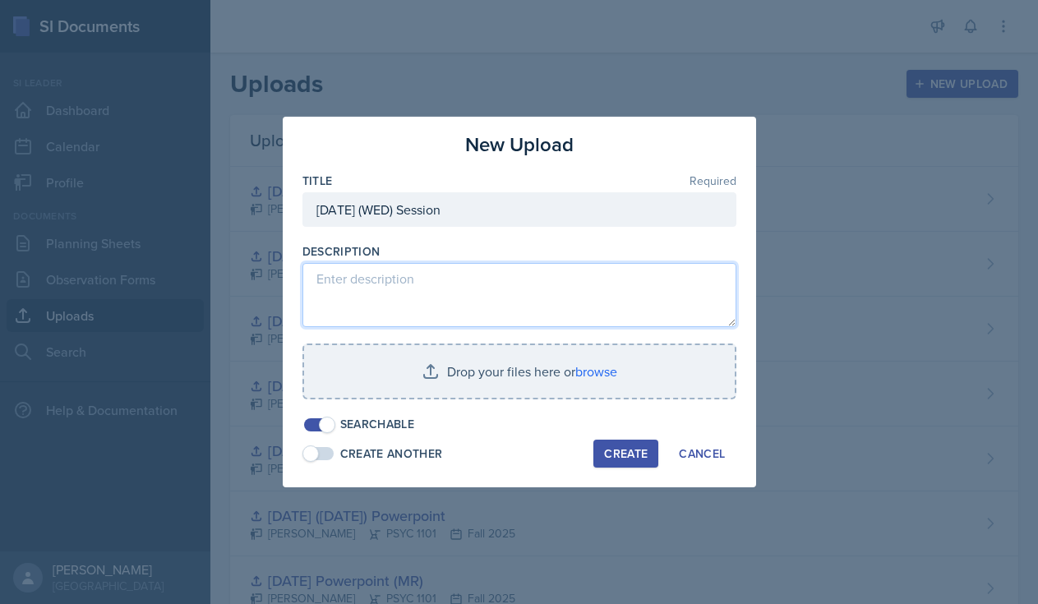
click at [343, 288] on textarea at bounding box center [519, 295] width 434 height 64
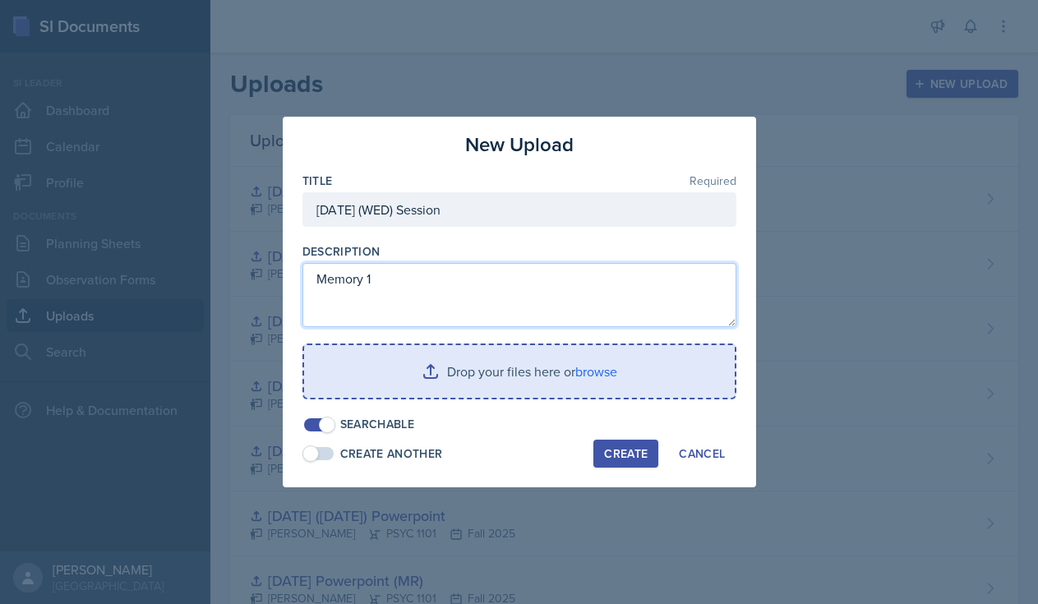
type textarea "Memory 1"
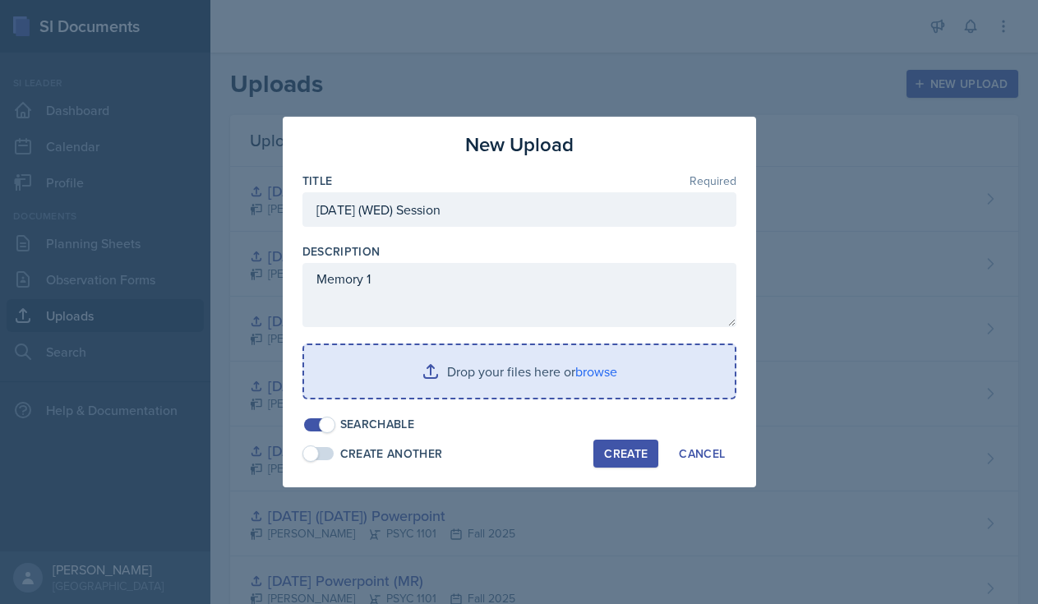
click at [398, 373] on input "file" at bounding box center [519, 371] width 430 height 53
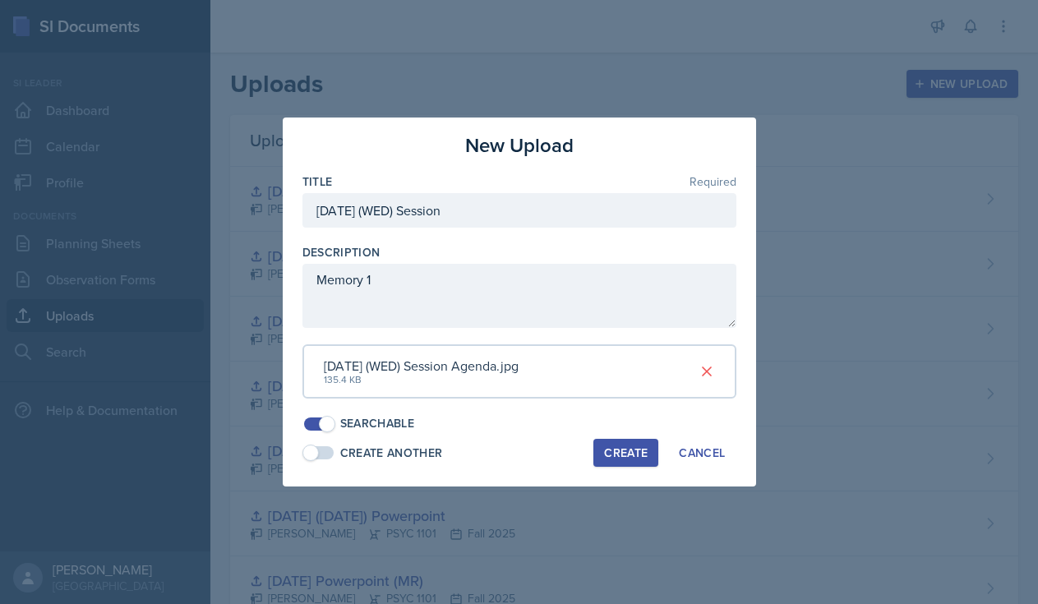
click at [636, 453] on div "Create" at bounding box center [626, 452] width 44 height 13
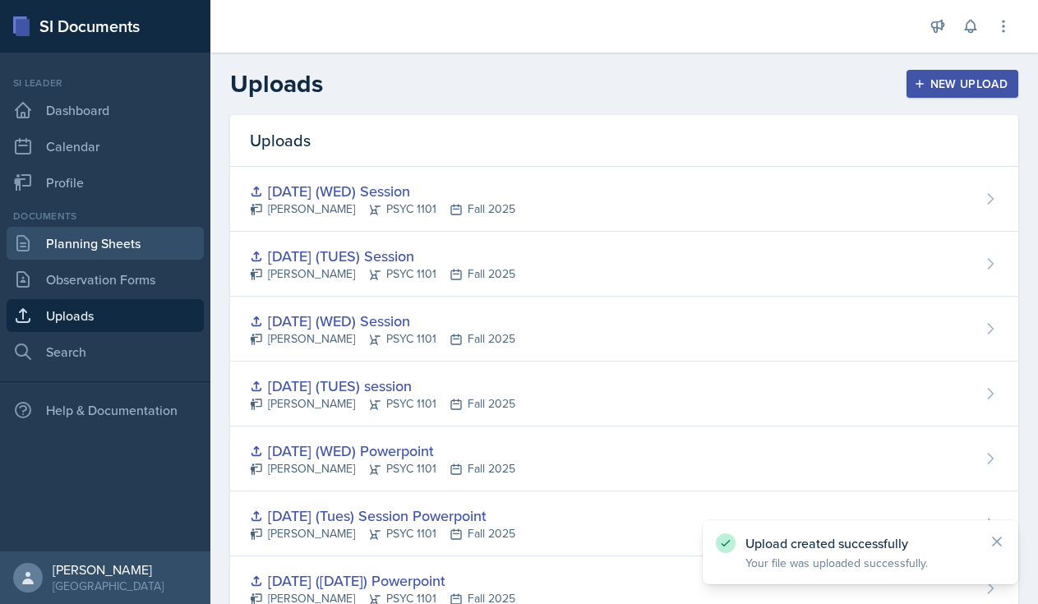
click at [112, 244] on link "Planning Sheets" at bounding box center [105, 243] width 197 height 33
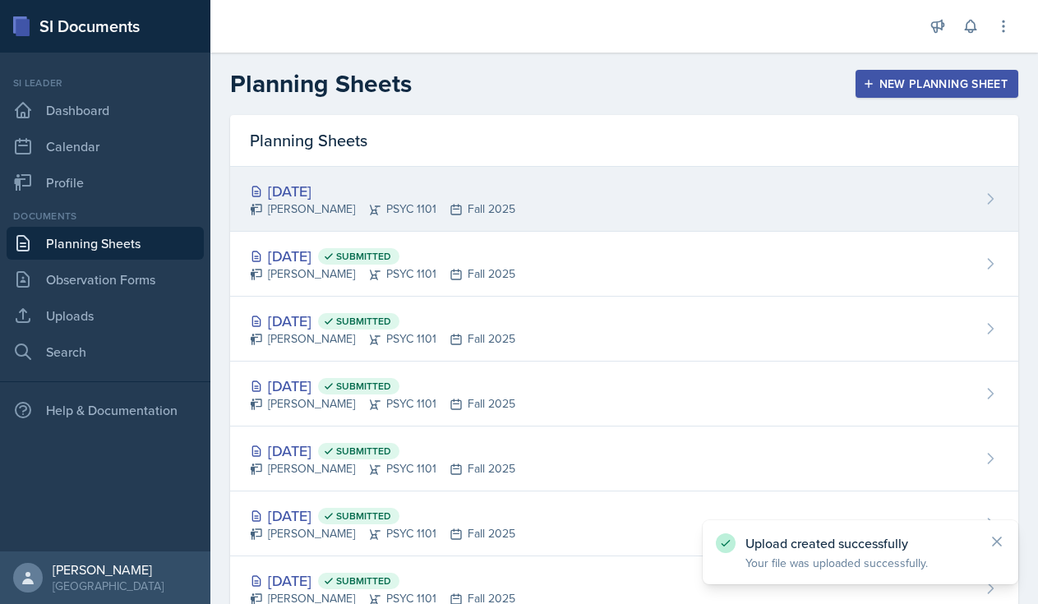
click at [402, 182] on div "[DATE]" at bounding box center [382, 191] width 265 height 22
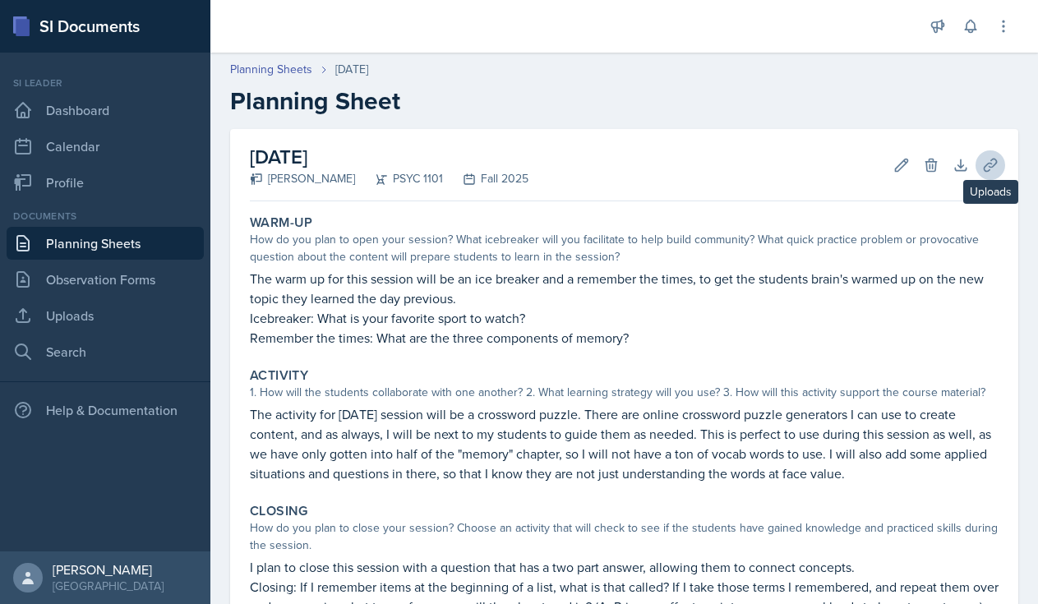
click at [989, 168] on icon at bounding box center [990, 165] width 16 height 16
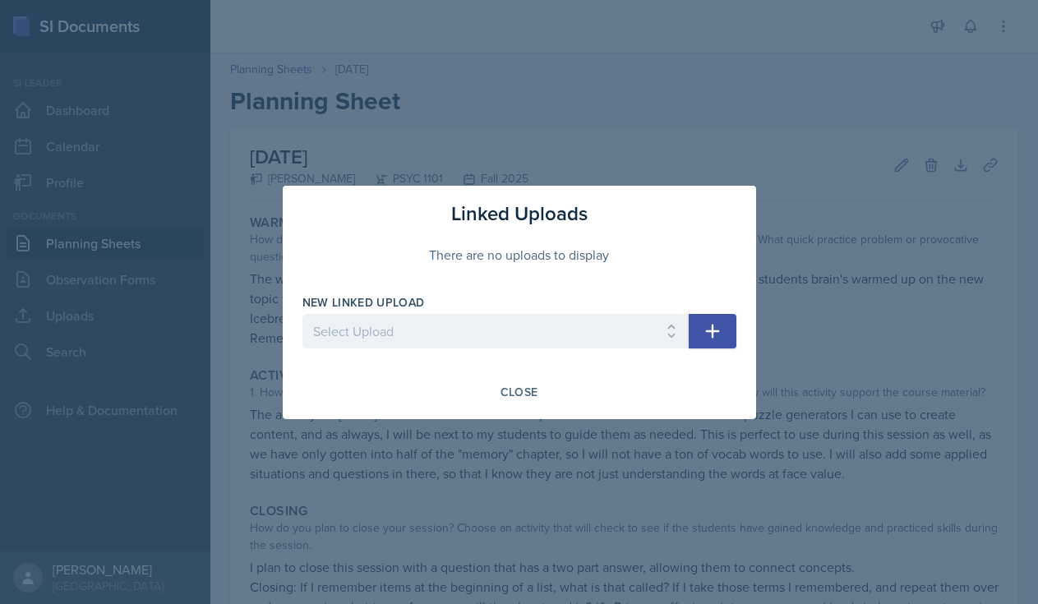
click at [713, 328] on icon "button" at bounding box center [712, 331] width 20 height 20
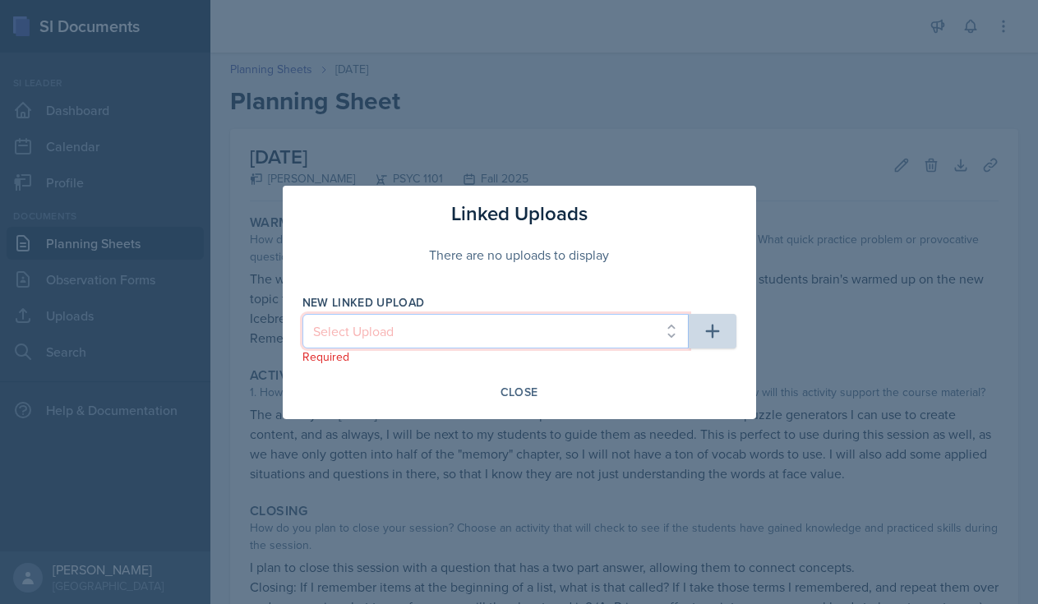
select select "903e4de5-8e17-4ca9-a457-5a1a357d7b38"
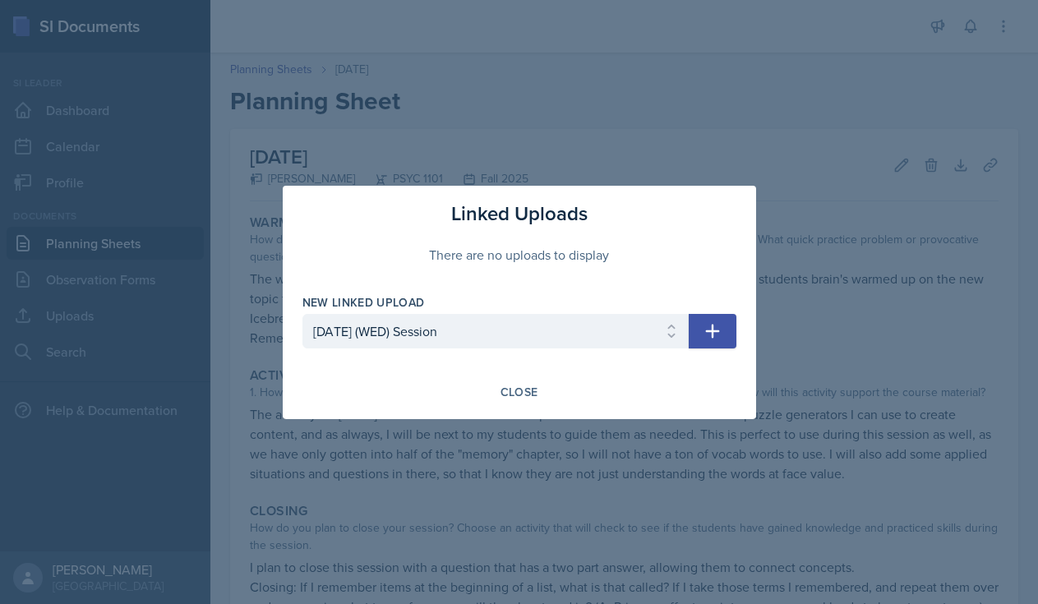
click at [713, 331] on icon "button" at bounding box center [712, 331] width 14 height 14
select select
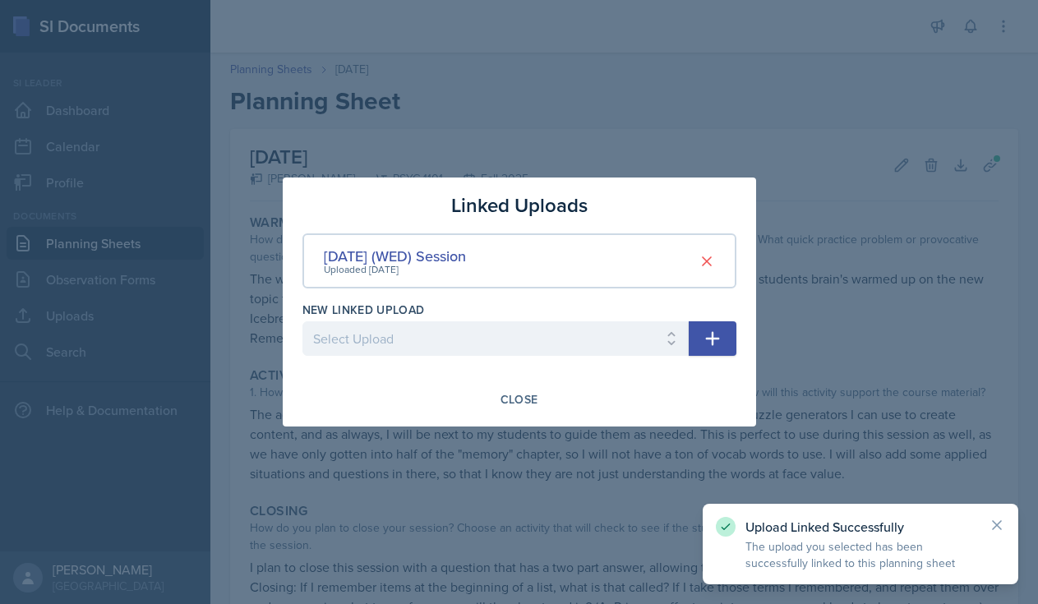
click at [1003, 525] on icon at bounding box center [996, 525] width 16 height 16
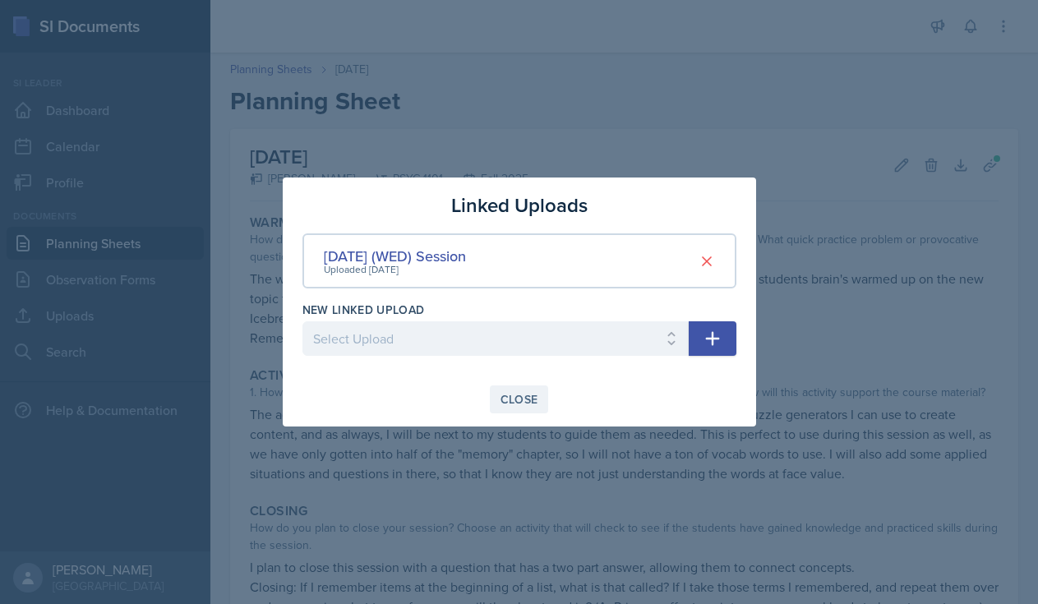
click at [505, 406] on div "Close" at bounding box center [519, 399] width 38 height 13
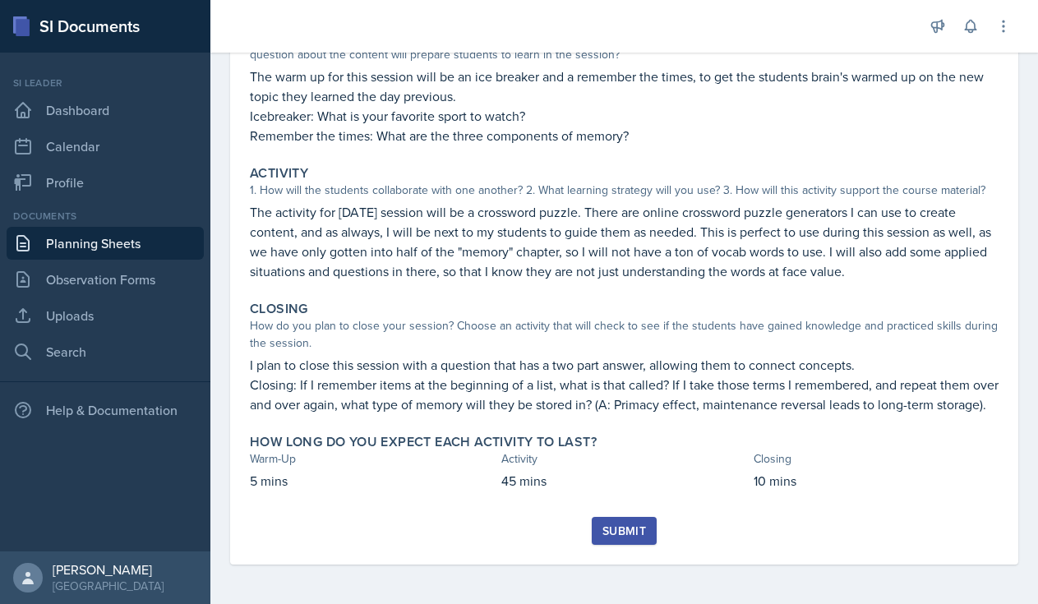
scroll to position [222, 0]
click at [625, 531] on div "Submit" at bounding box center [624, 530] width 44 height 13
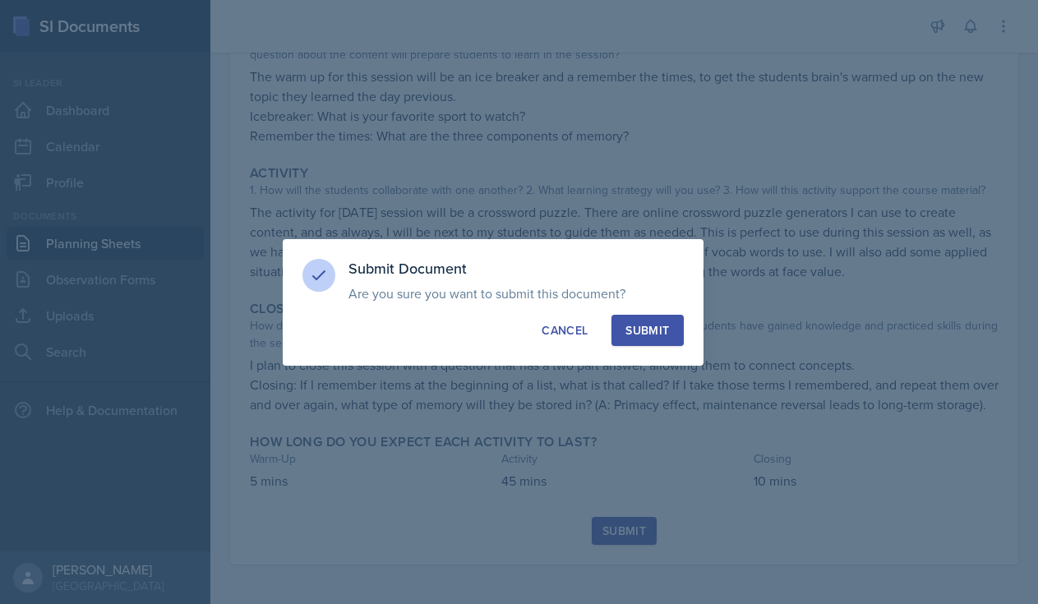
click at [664, 333] on div "Submit" at bounding box center [647, 330] width 44 height 16
